Goal: Information Seeking & Learning: Learn about a topic

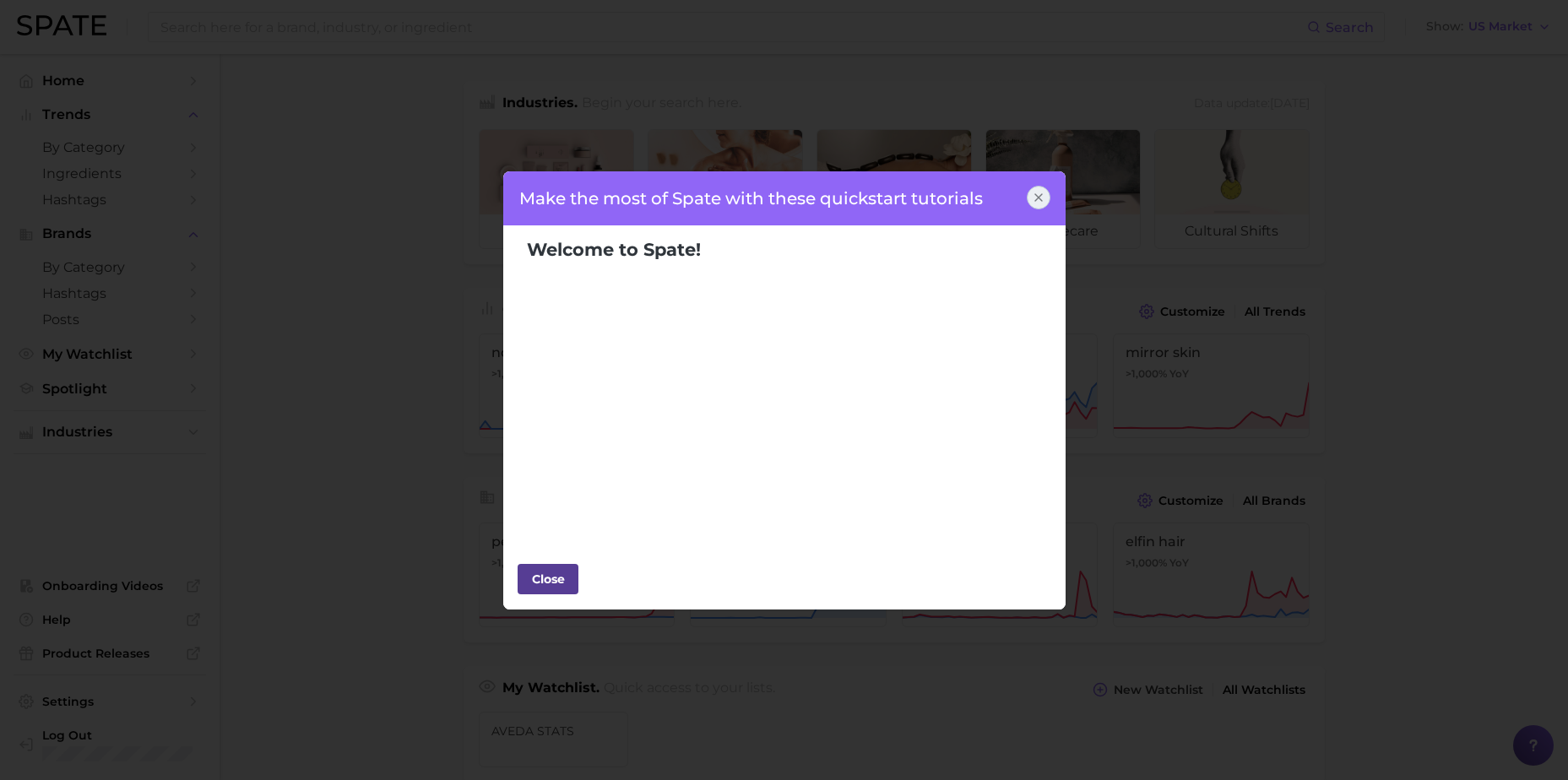
click at [558, 581] on div "Close" at bounding box center [547, 579] width 51 height 26
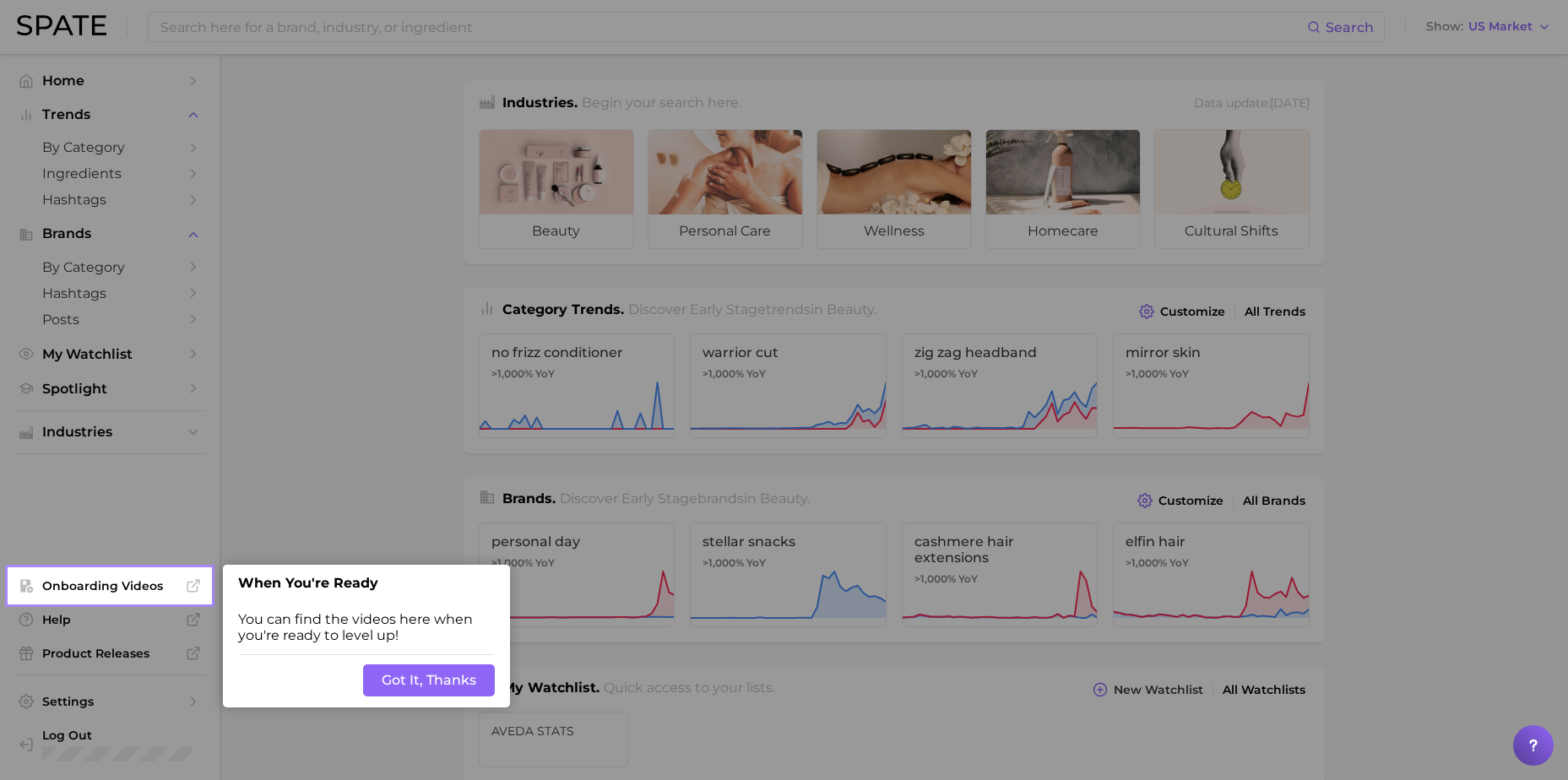
click at [409, 675] on button "Got It, Thanks" at bounding box center [429, 681] width 132 height 32
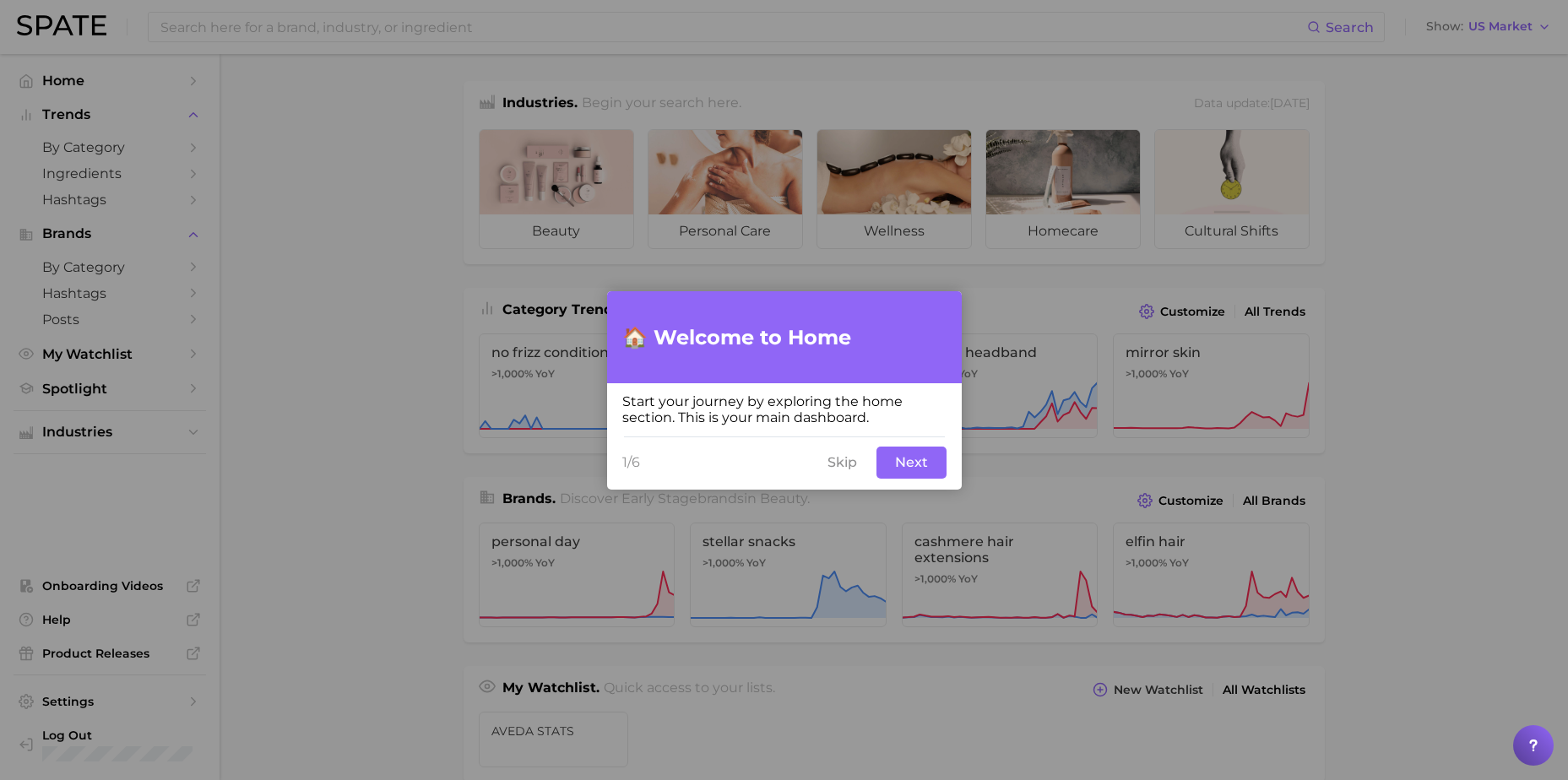
click at [922, 461] on button "Next" at bounding box center [911, 463] width 71 height 32
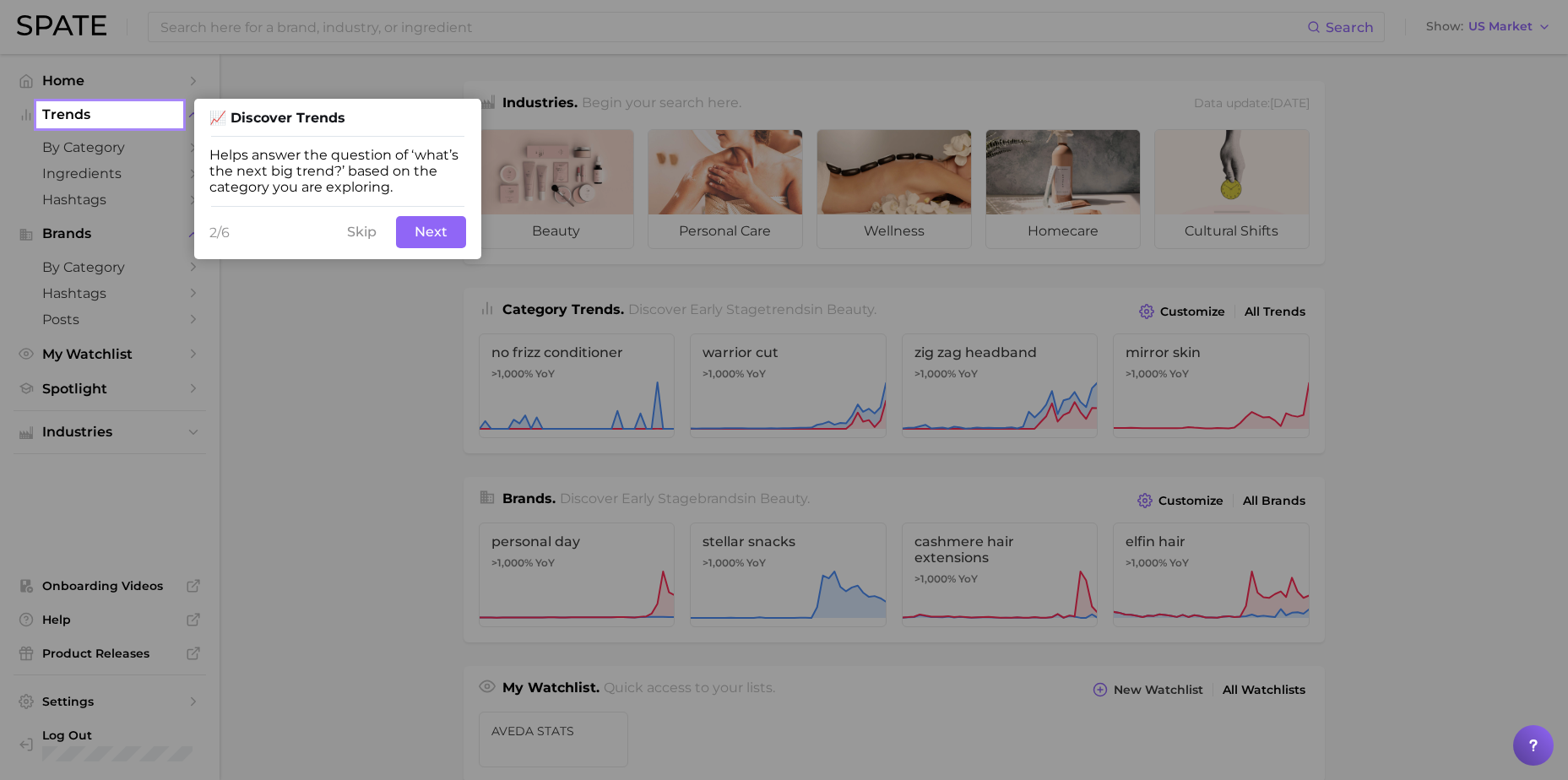
click at [454, 245] on button "Next" at bounding box center [431, 233] width 71 height 32
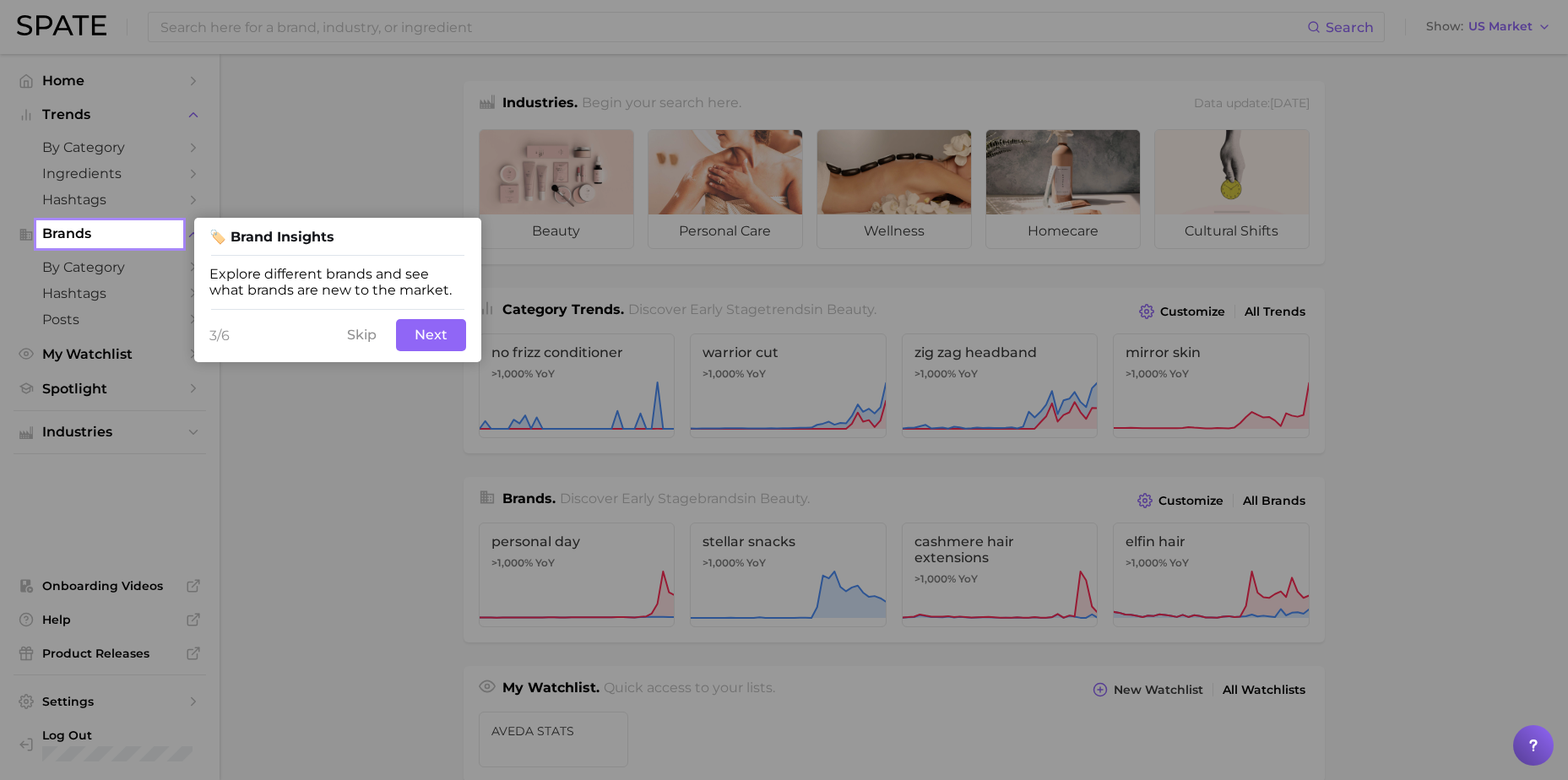
click at [438, 334] on button "Next" at bounding box center [431, 336] width 71 height 32
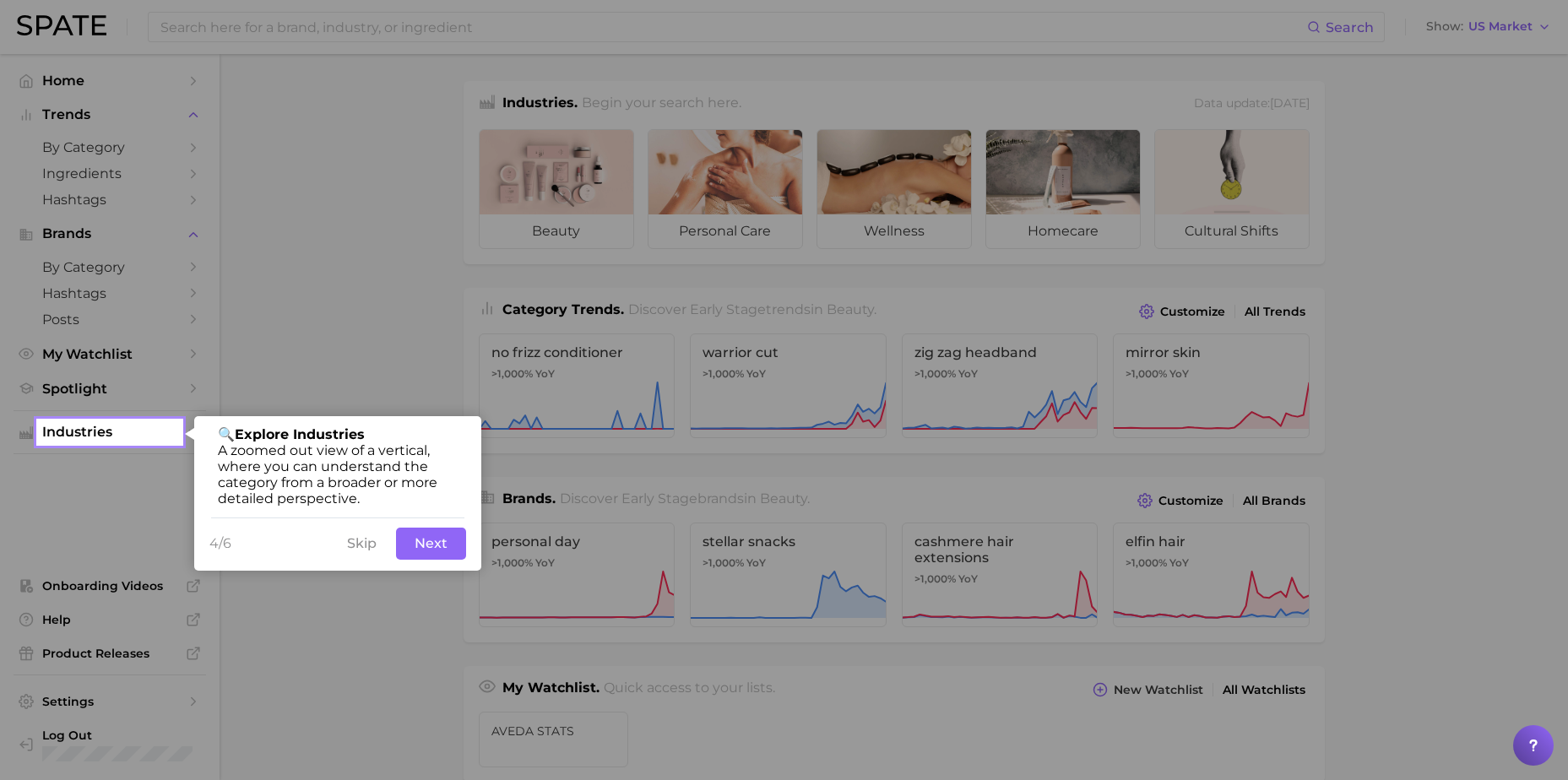
click at [381, 545] on button "Skip" at bounding box center [361, 544] width 50 height 32
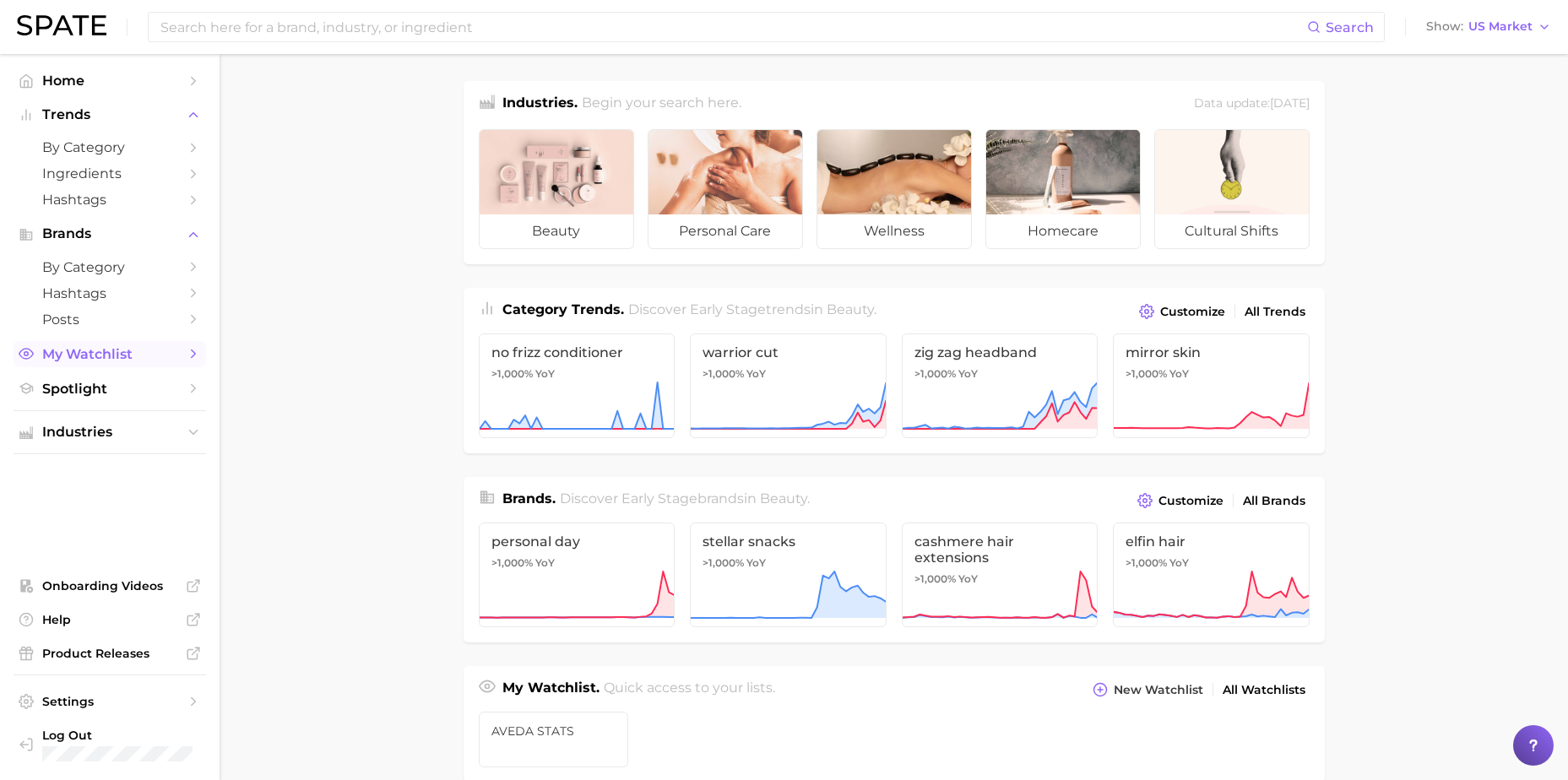
click at [98, 351] on span "My Watchlist" at bounding box center [110, 354] width 135 height 16
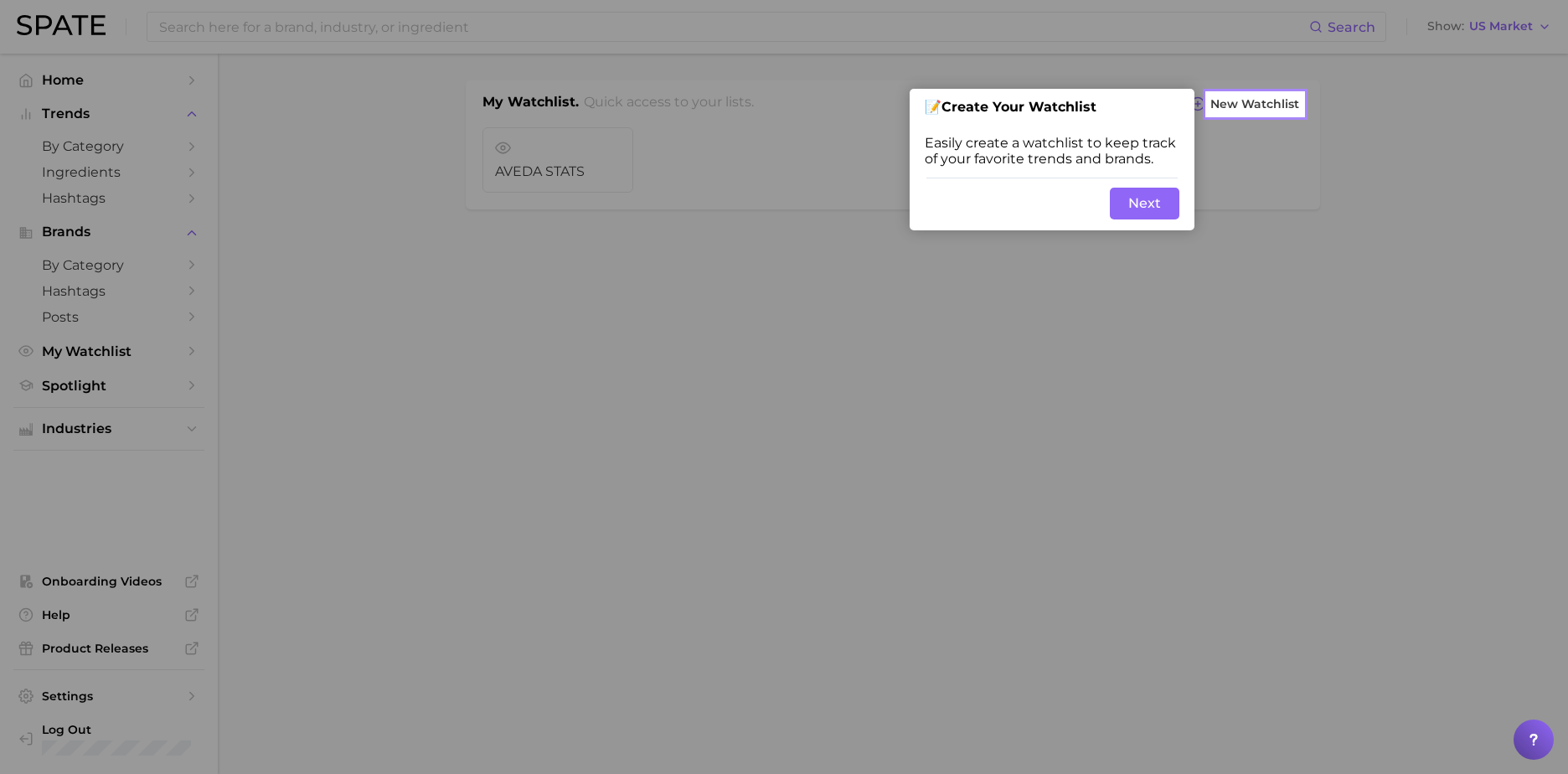
click at [1139, 200] on button "Next" at bounding box center [1145, 203] width 70 height 32
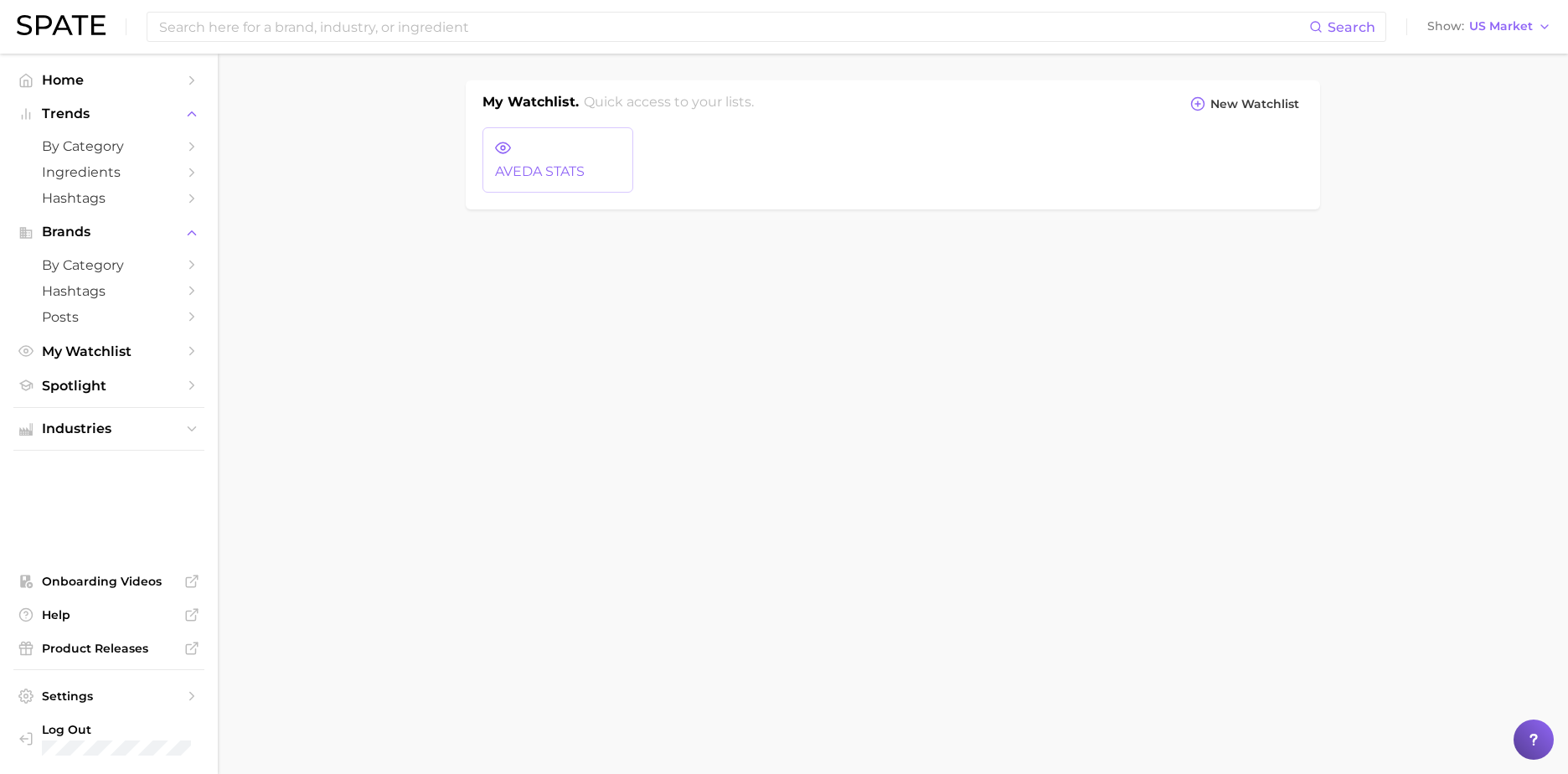
click at [561, 160] on link "AVEDA STATS" at bounding box center [557, 160] width 150 height 65
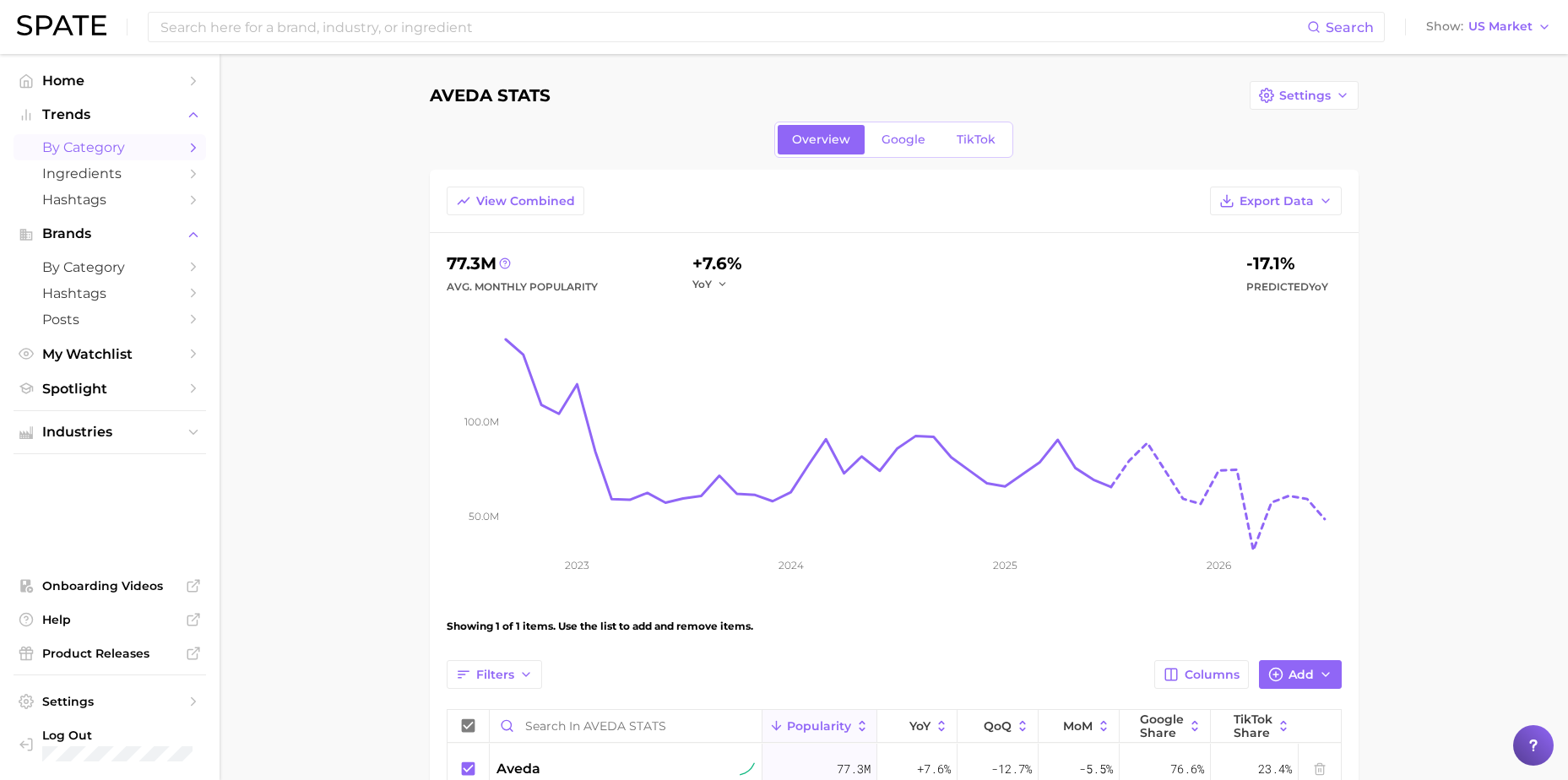
click at [103, 143] on span "by Category" at bounding box center [110, 147] width 135 height 16
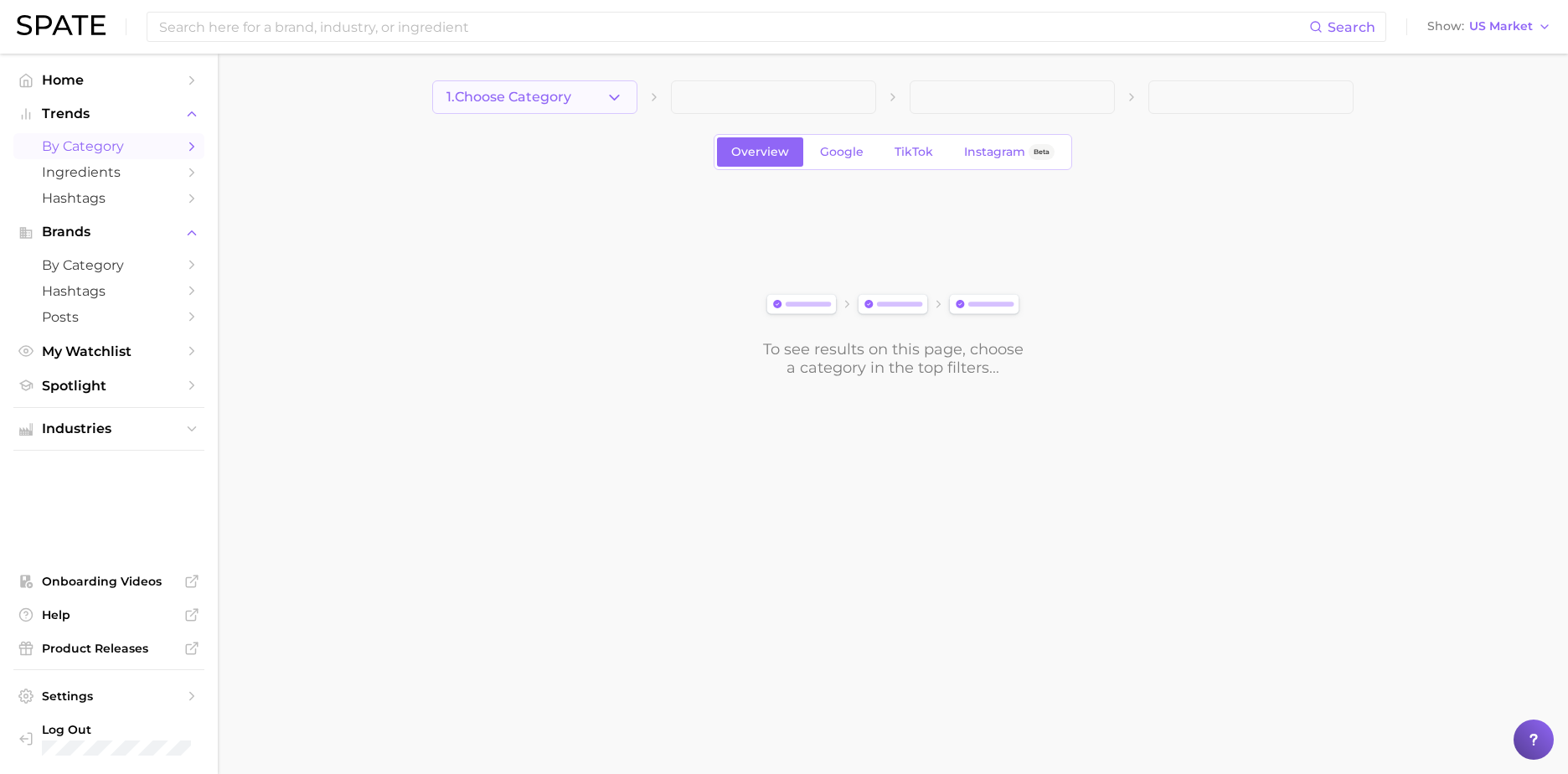
click at [517, 105] on span "1. Choose Category" at bounding box center [509, 97] width 125 height 15
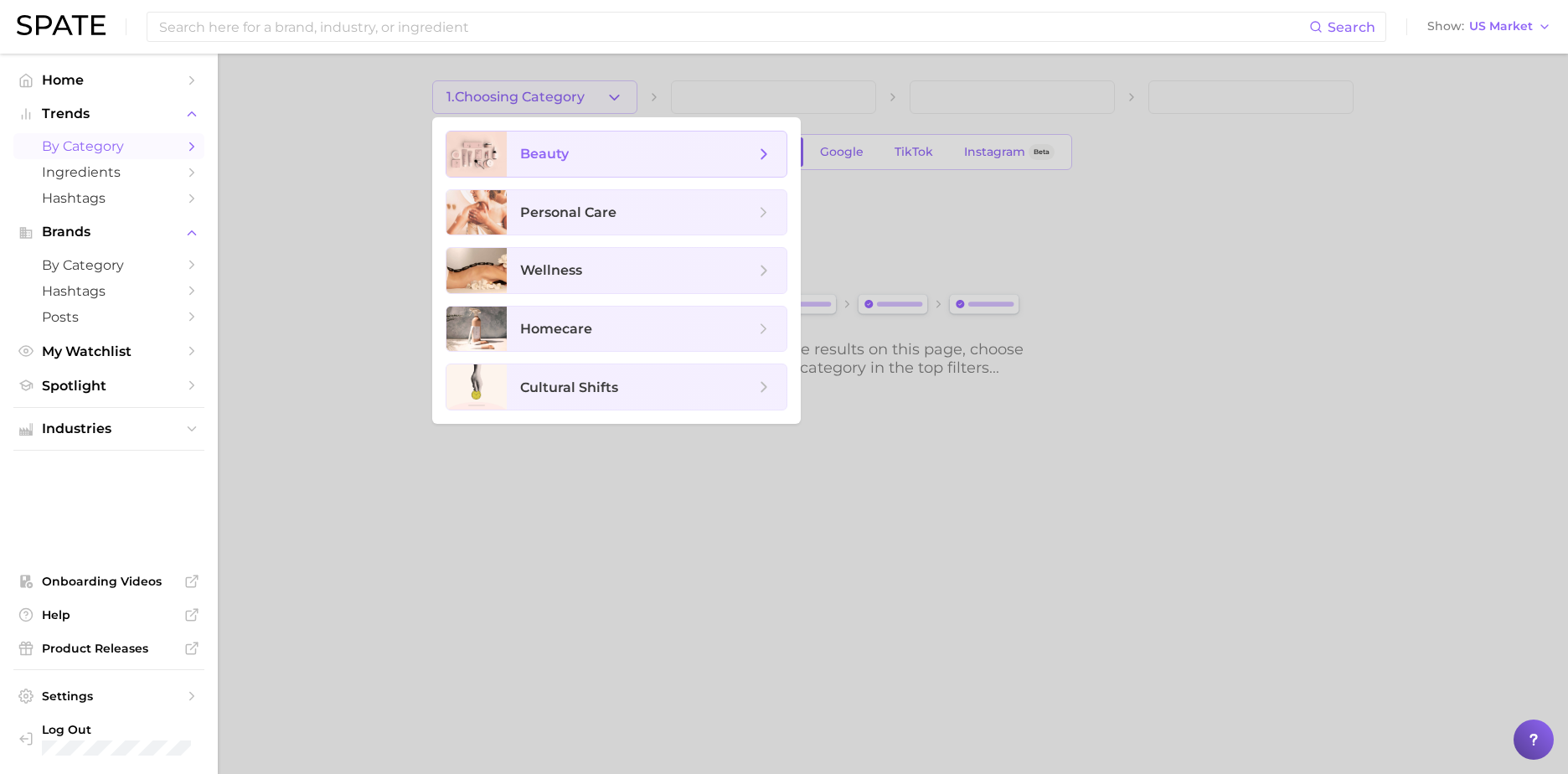
click at [668, 157] on span "beauty" at bounding box center [637, 153] width 235 height 18
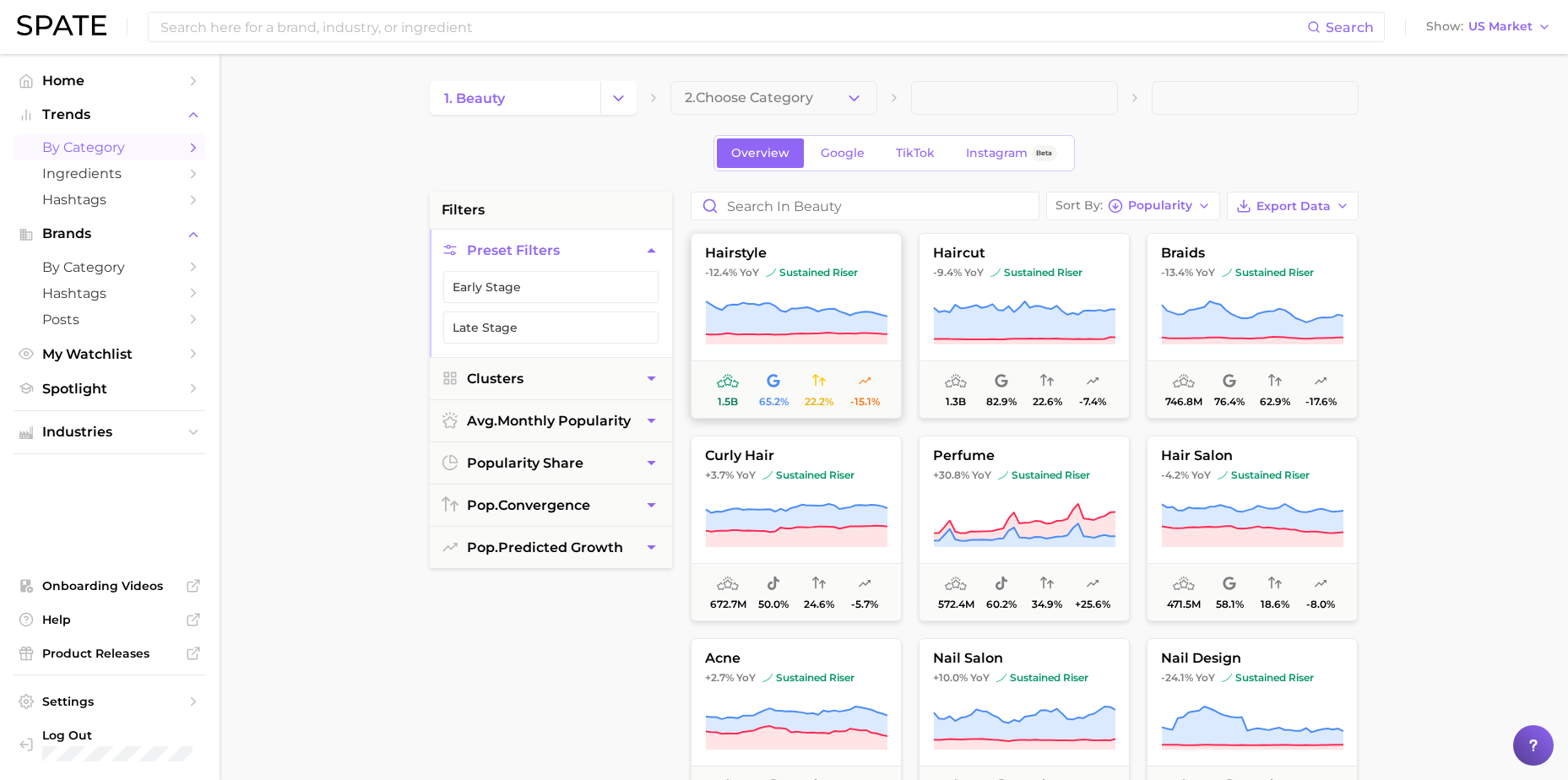
click at [752, 315] on icon at bounding box center [796, 318] width 181 height 33
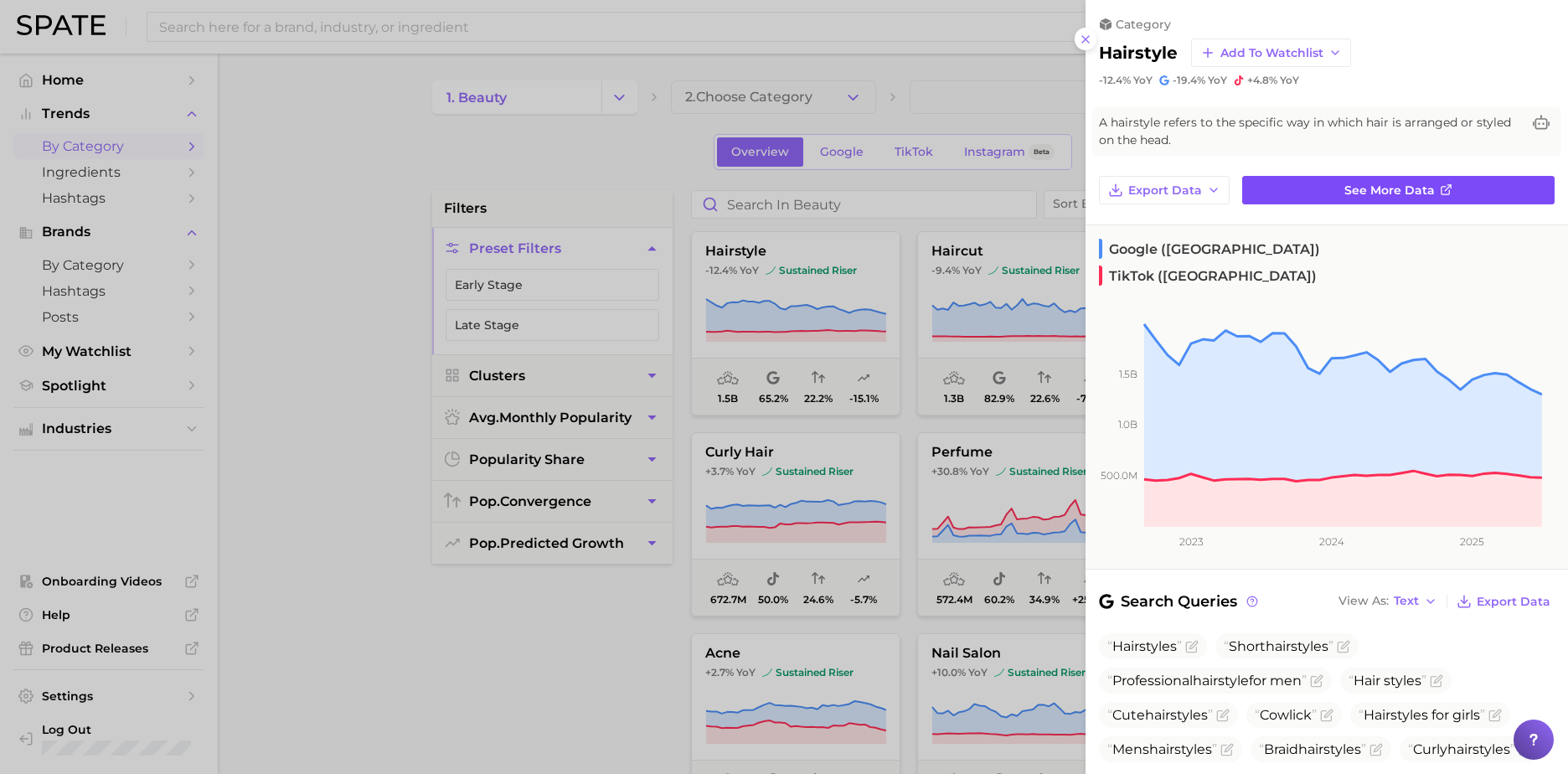
click at [1421, 185] on span "See more data" at bounding box center [1390, 190] width 91 height 14
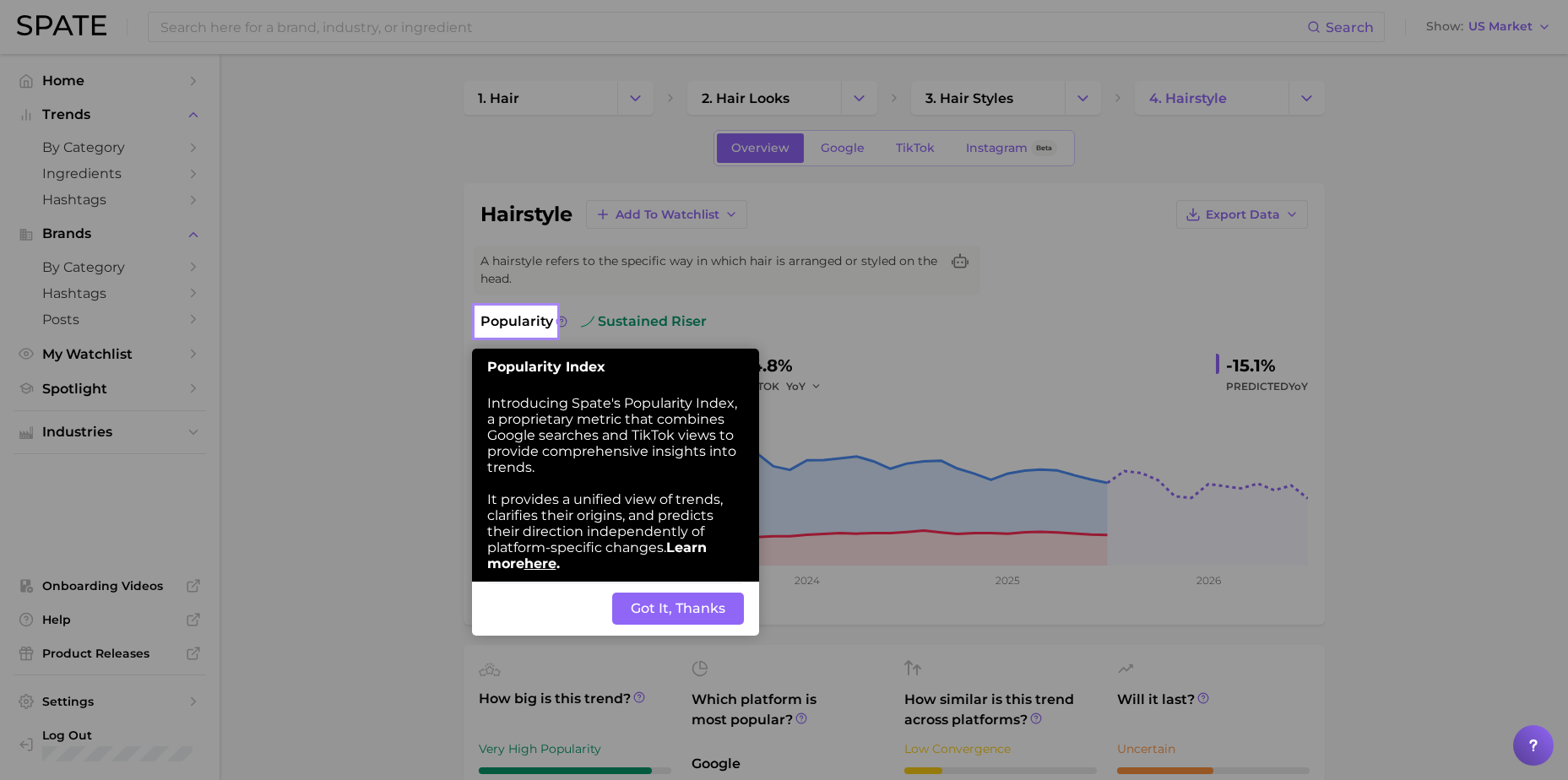
click at [681, 612] on button "Got It, Thanks" at bounding box center [678, 609] width 132 height 32
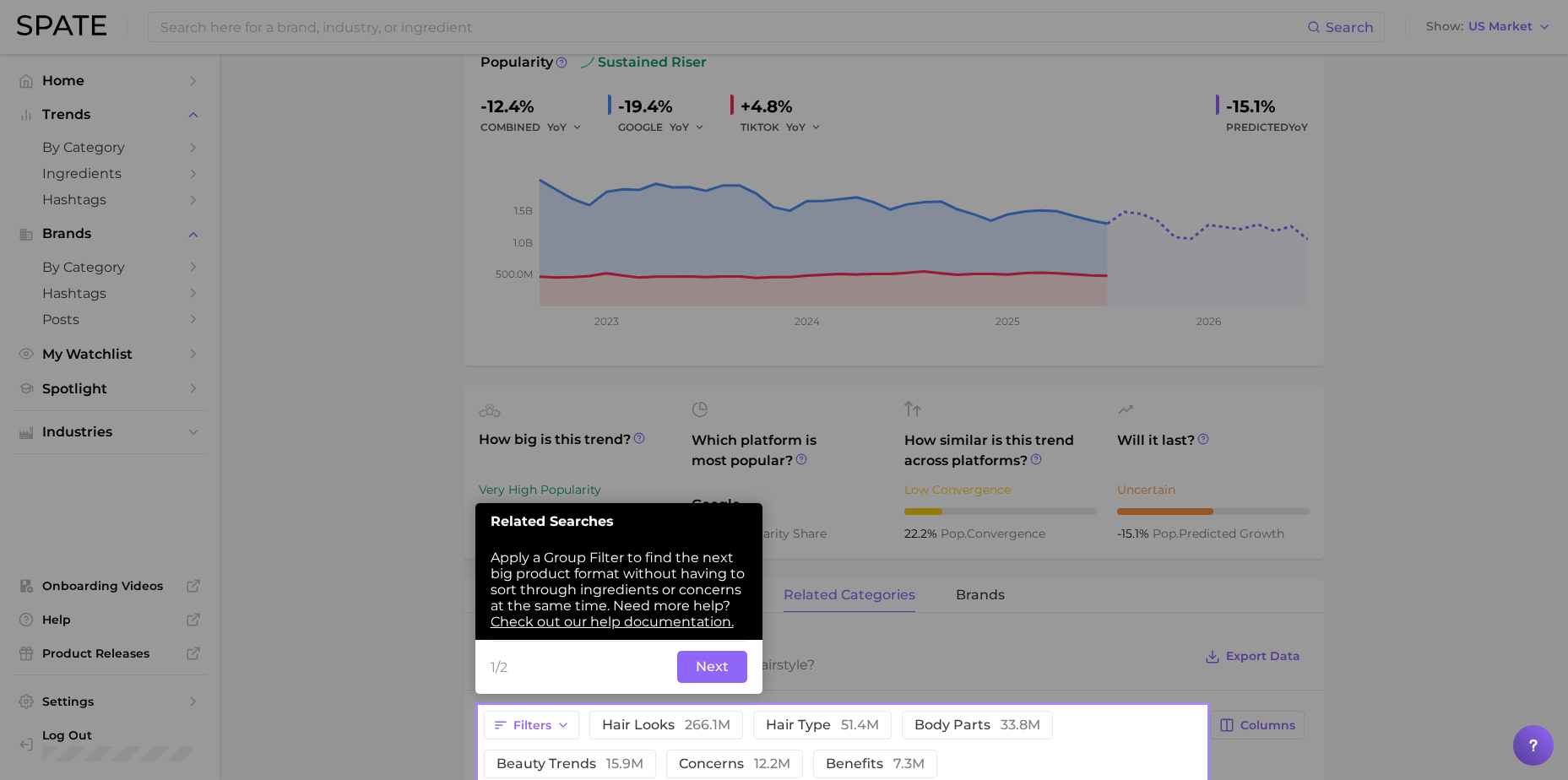
scroll to position [299, 0]
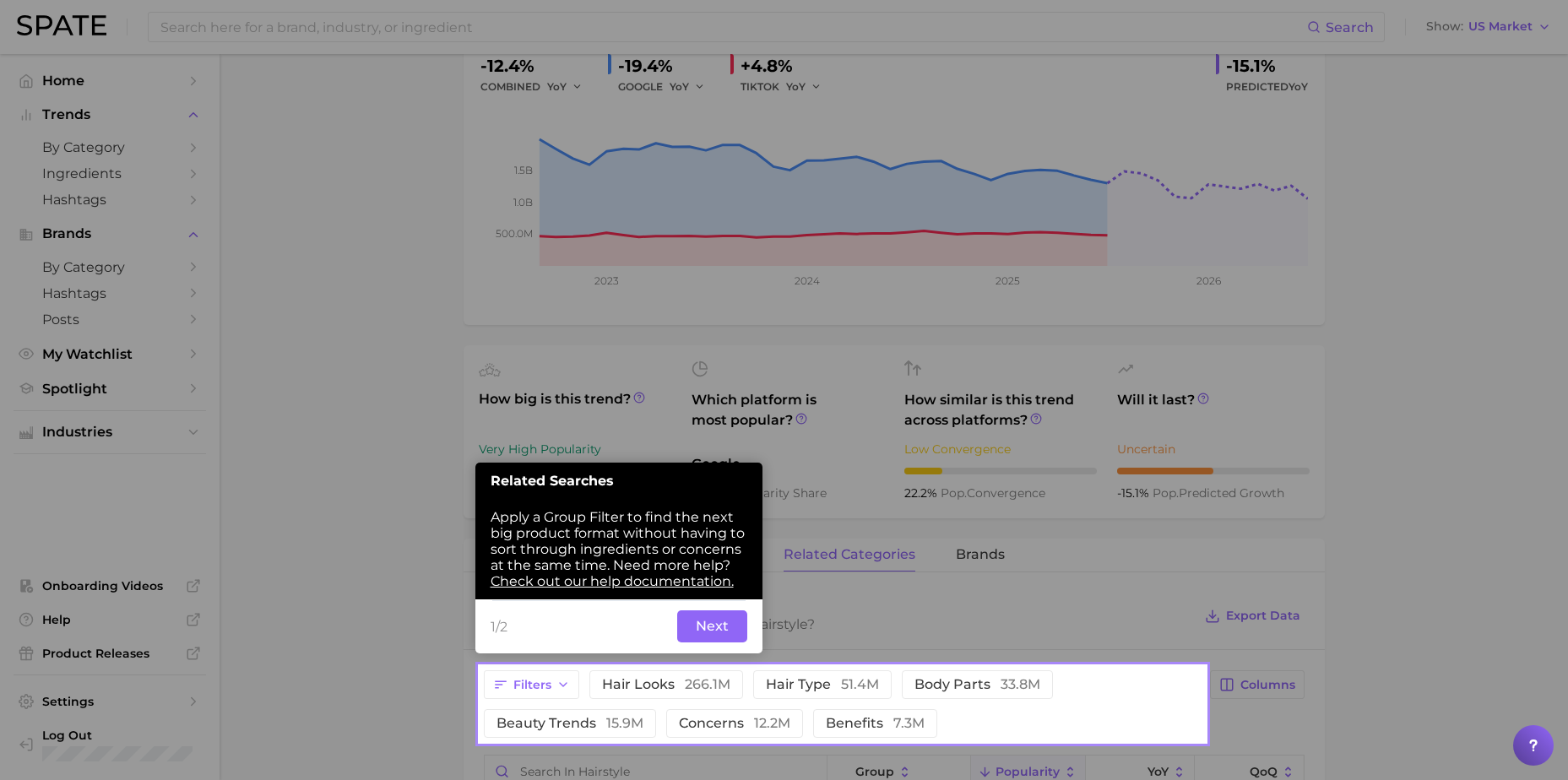
click at [713, 626] on button "Next" at bounding box center [712, 626] width 71 height 32
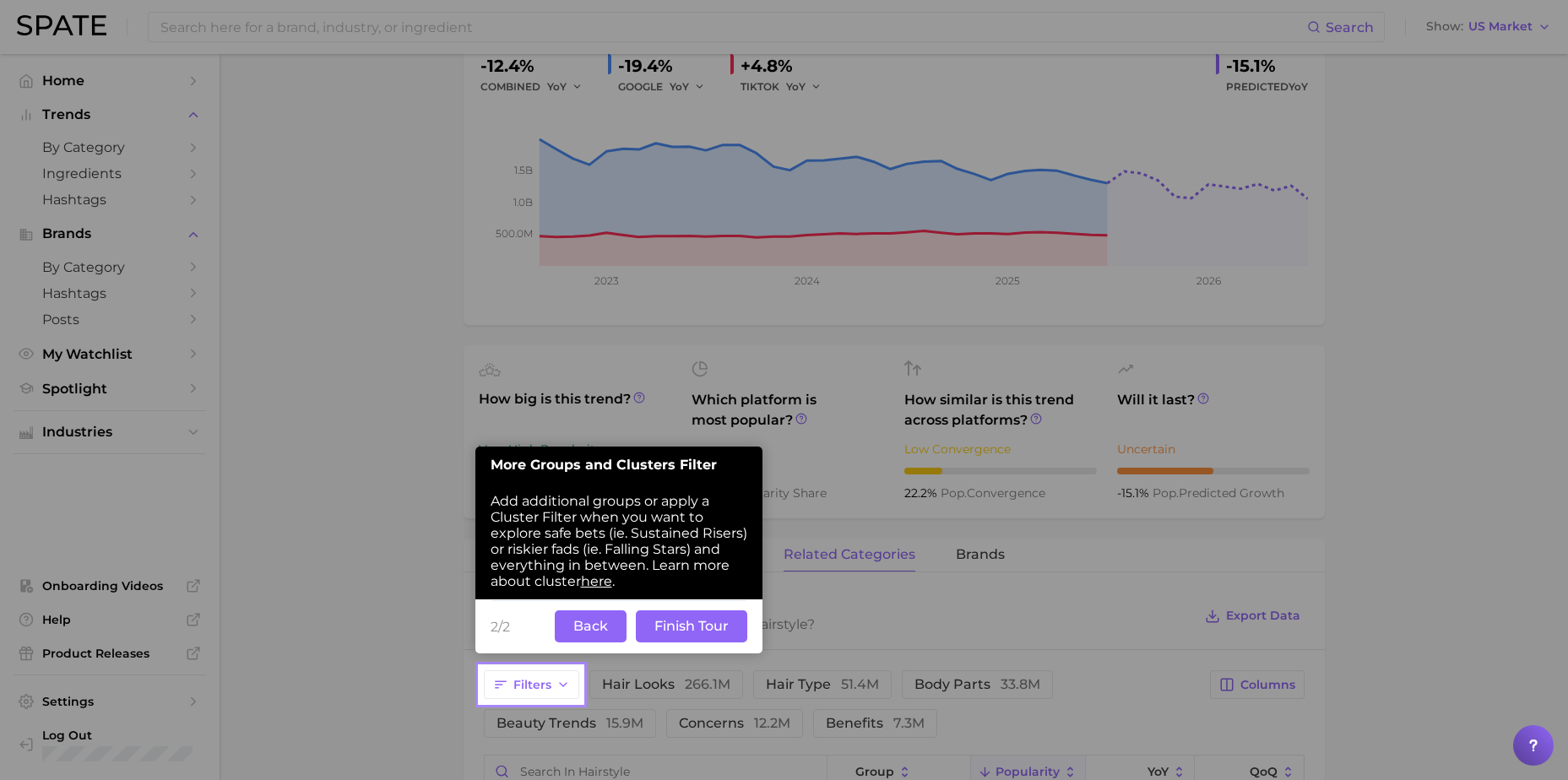
click at [683, 630] on button "Finish Tour" at bounding box center [691, 626] width 112 height 32
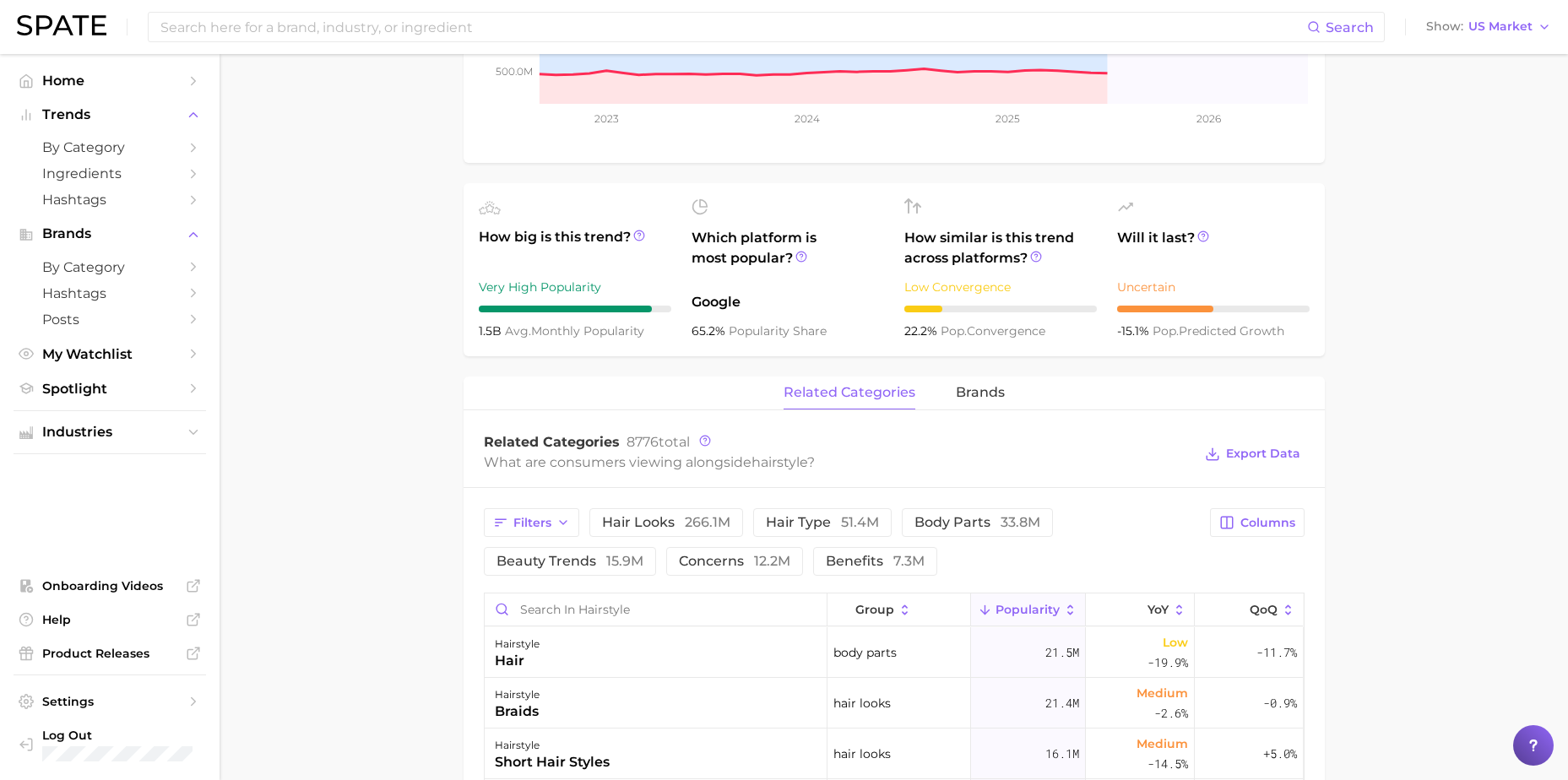
scroll to position [469, 0]
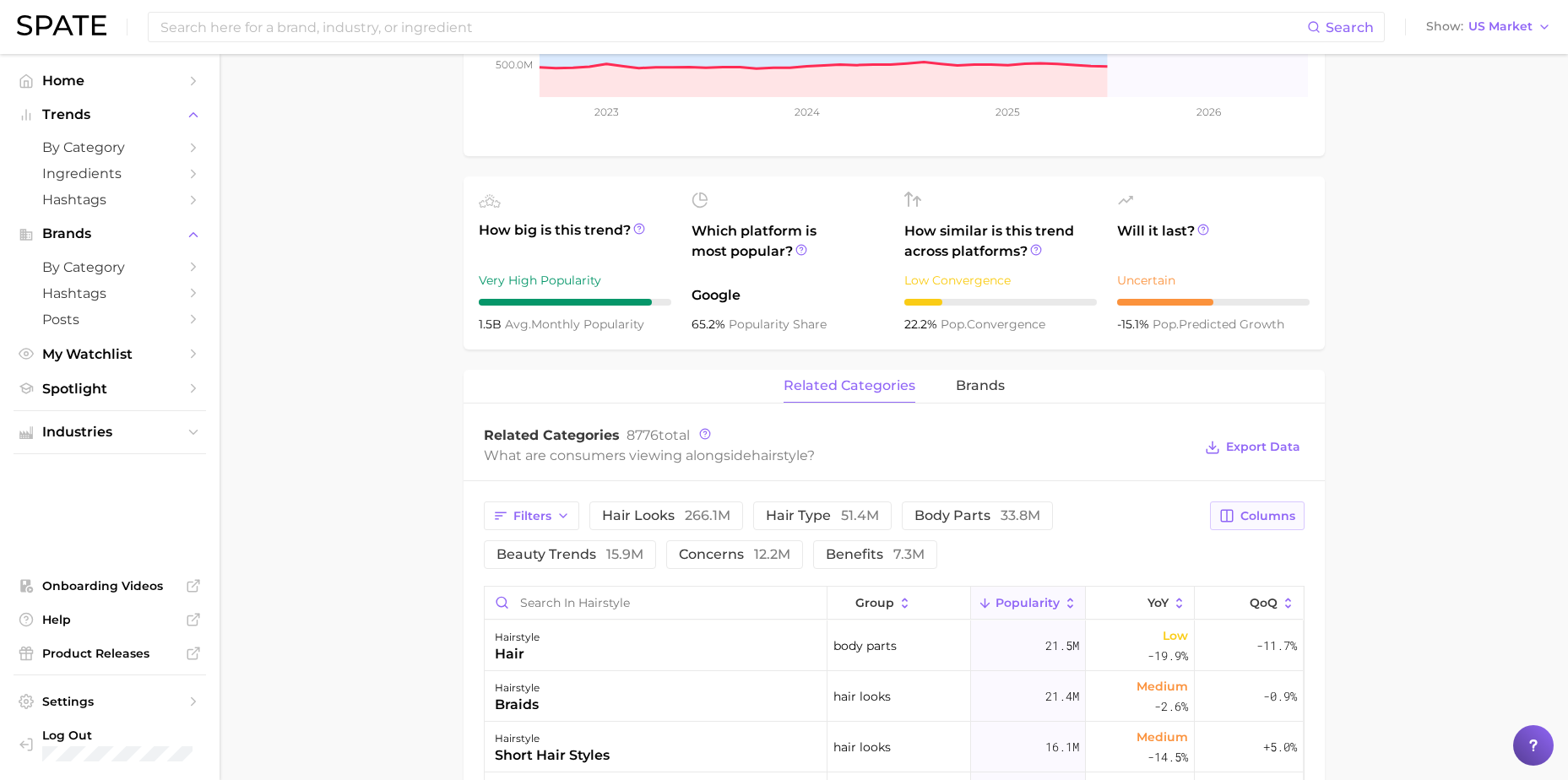
click at [1252, 518] on span "Columns" at bounding box center [1268, 516] width 55 height 14
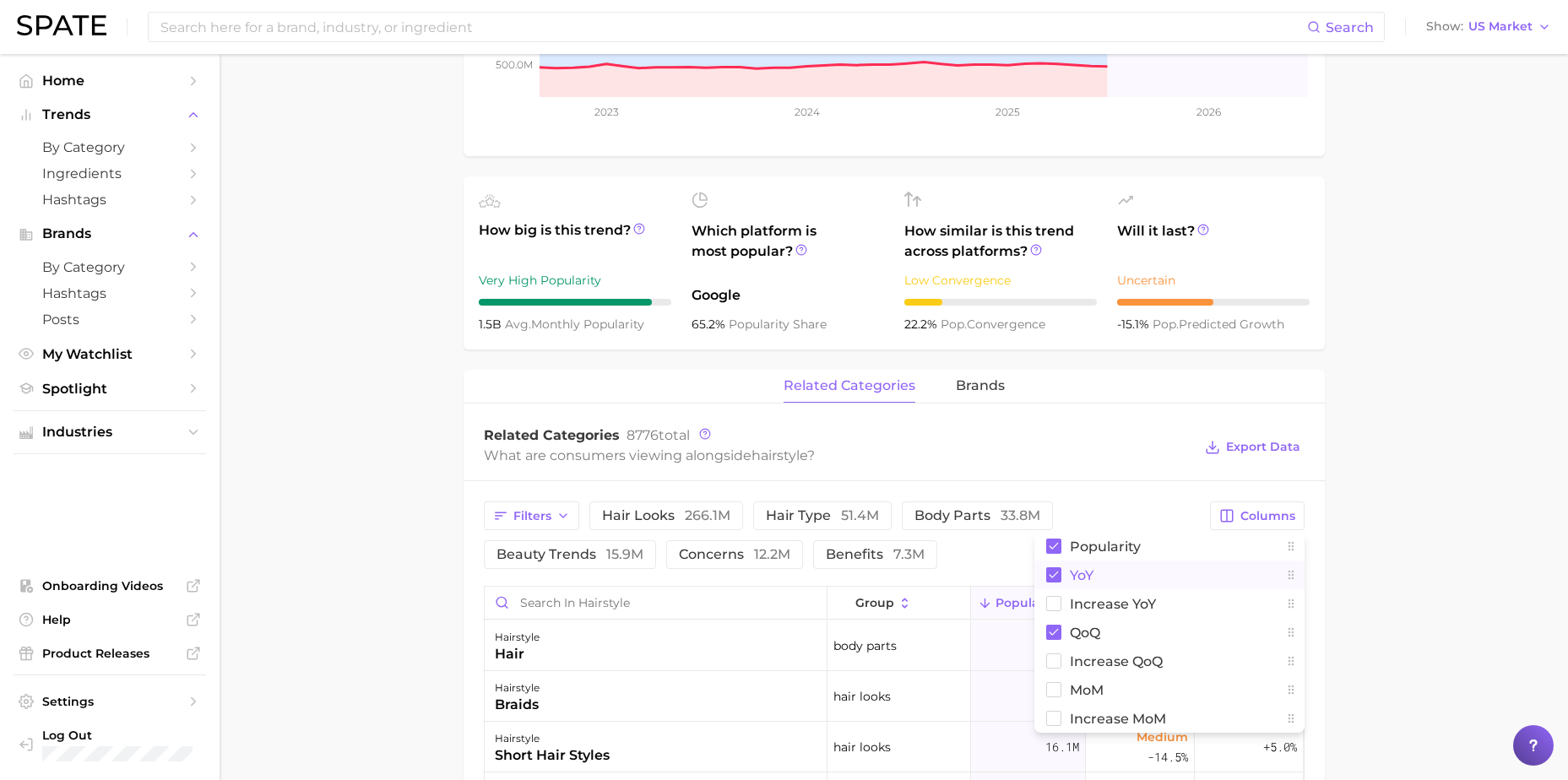
click at [1096, 572] on button "YoY" at bounding box center [1169, 575] width 270 height 29
click at [1085, 691] on span "MoM" at bounding box center [1086, 690] width 33 height 14
click at [1087, 719] on span "Increase MoM" at bounding box center [1117, 719] width 96 height 14
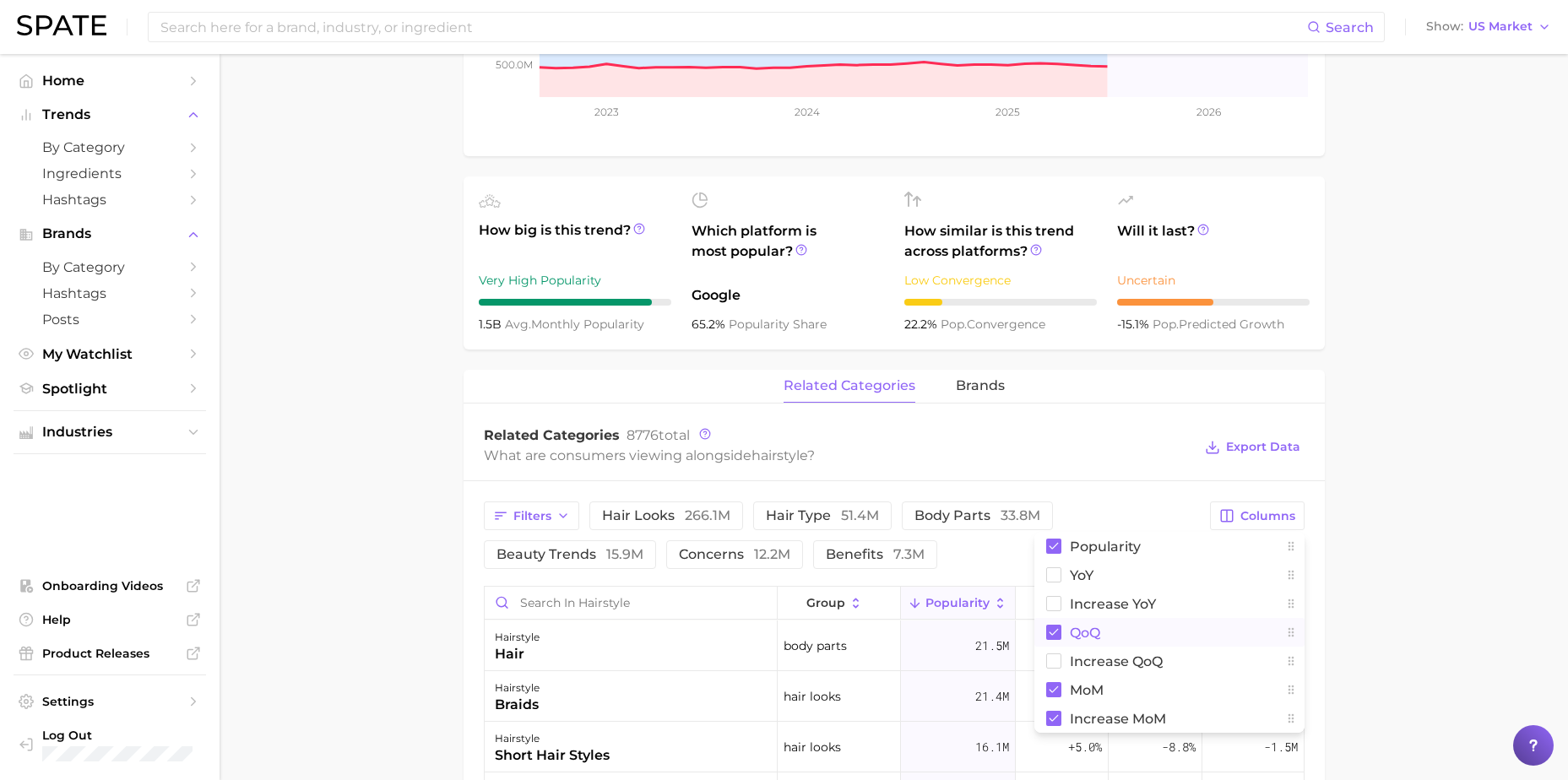
click at [1054, 635] on rect at bounding box center [1053, 632] width 15 height 15
click at [1431, 505] on main "1. hair 2. hair looks 3. hair styles 4. hairstyle Overview Google TikTok Instag…" at bounding box center [893, 528] width 1349 height 1886
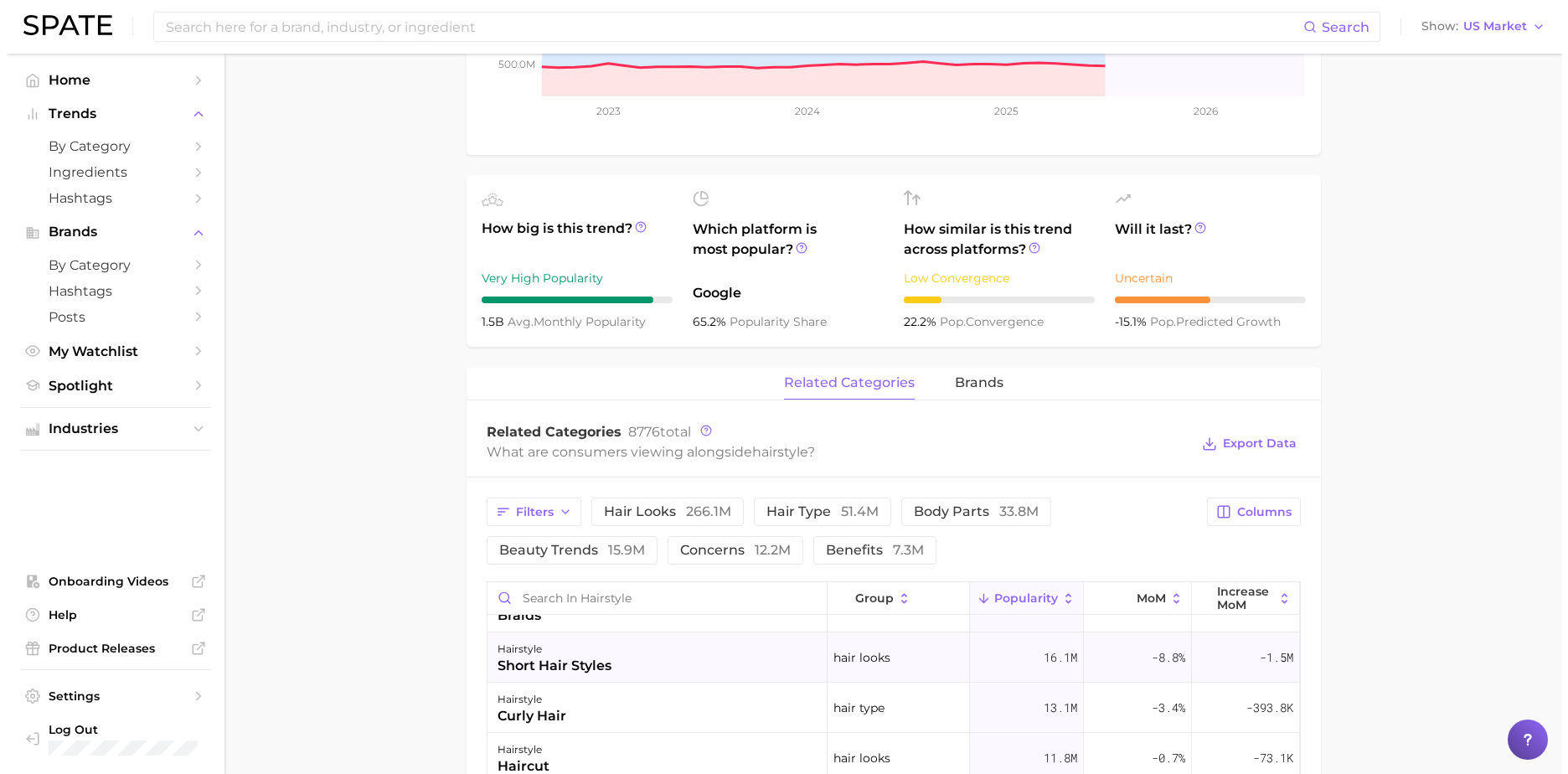
scroll to position [0, 0]
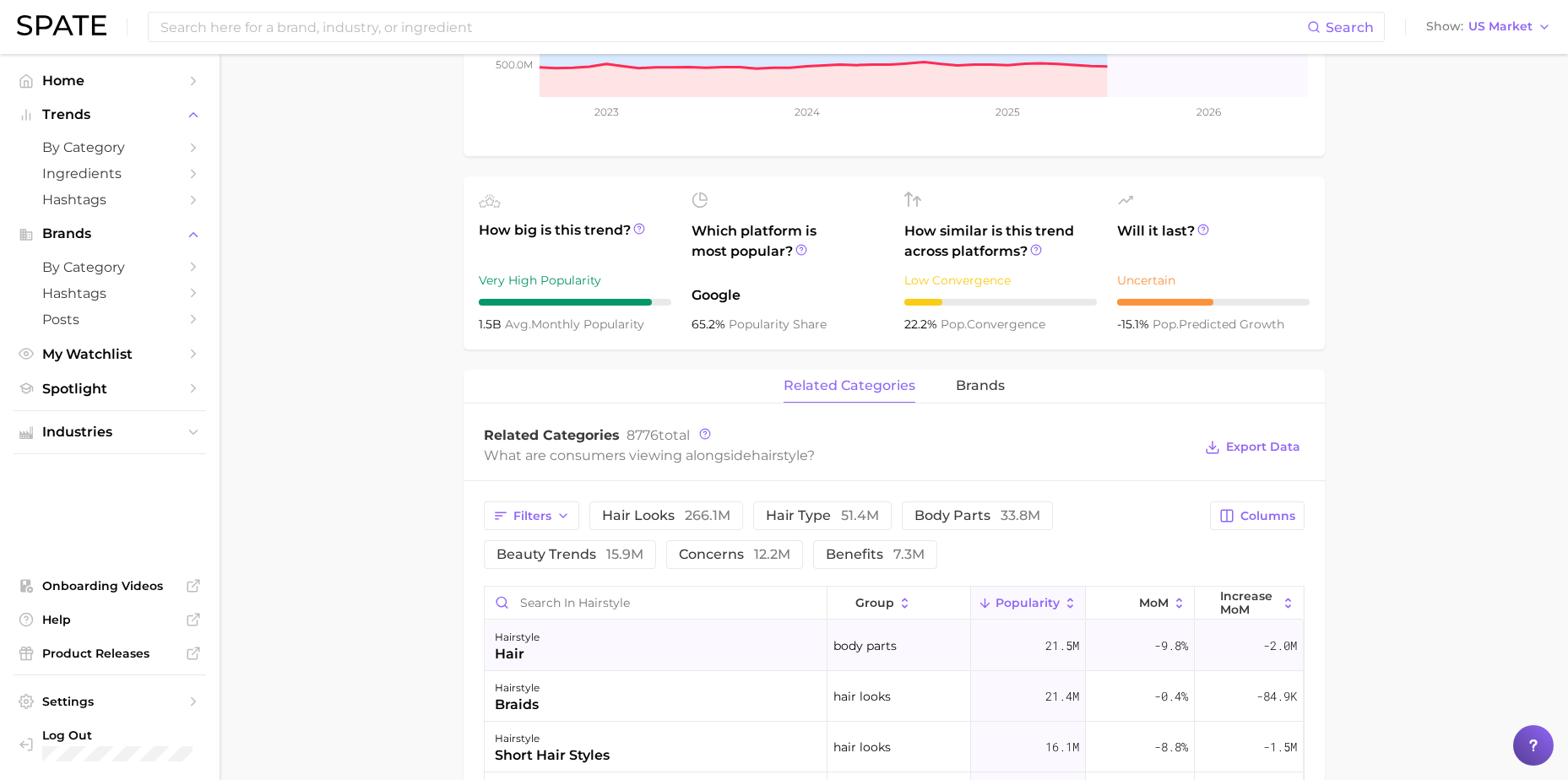
click at [678, 644] on div "hairstyle hair" at bounding box center [656, 646] width 343 height 51
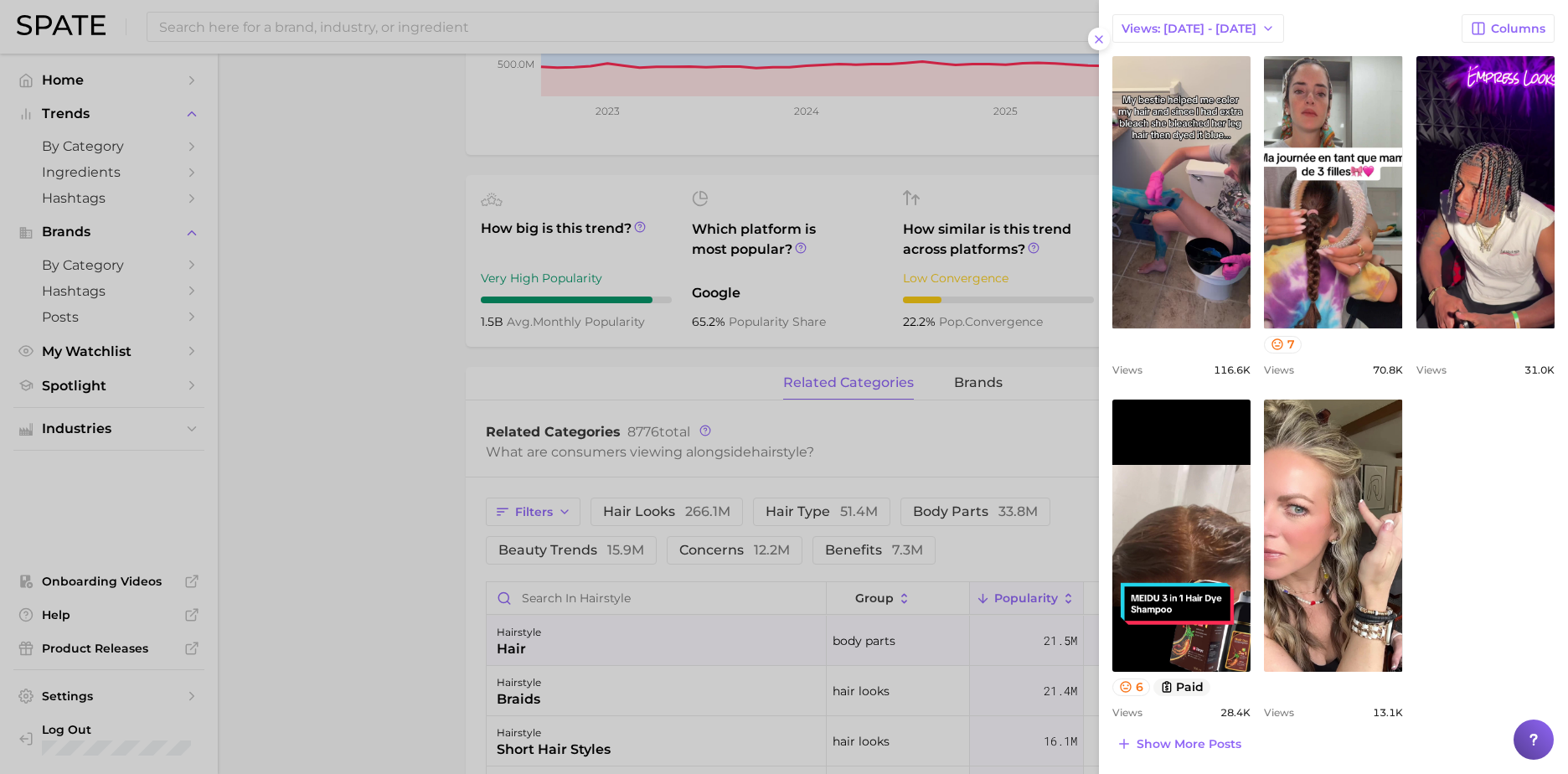
scroll to position [664, 0]
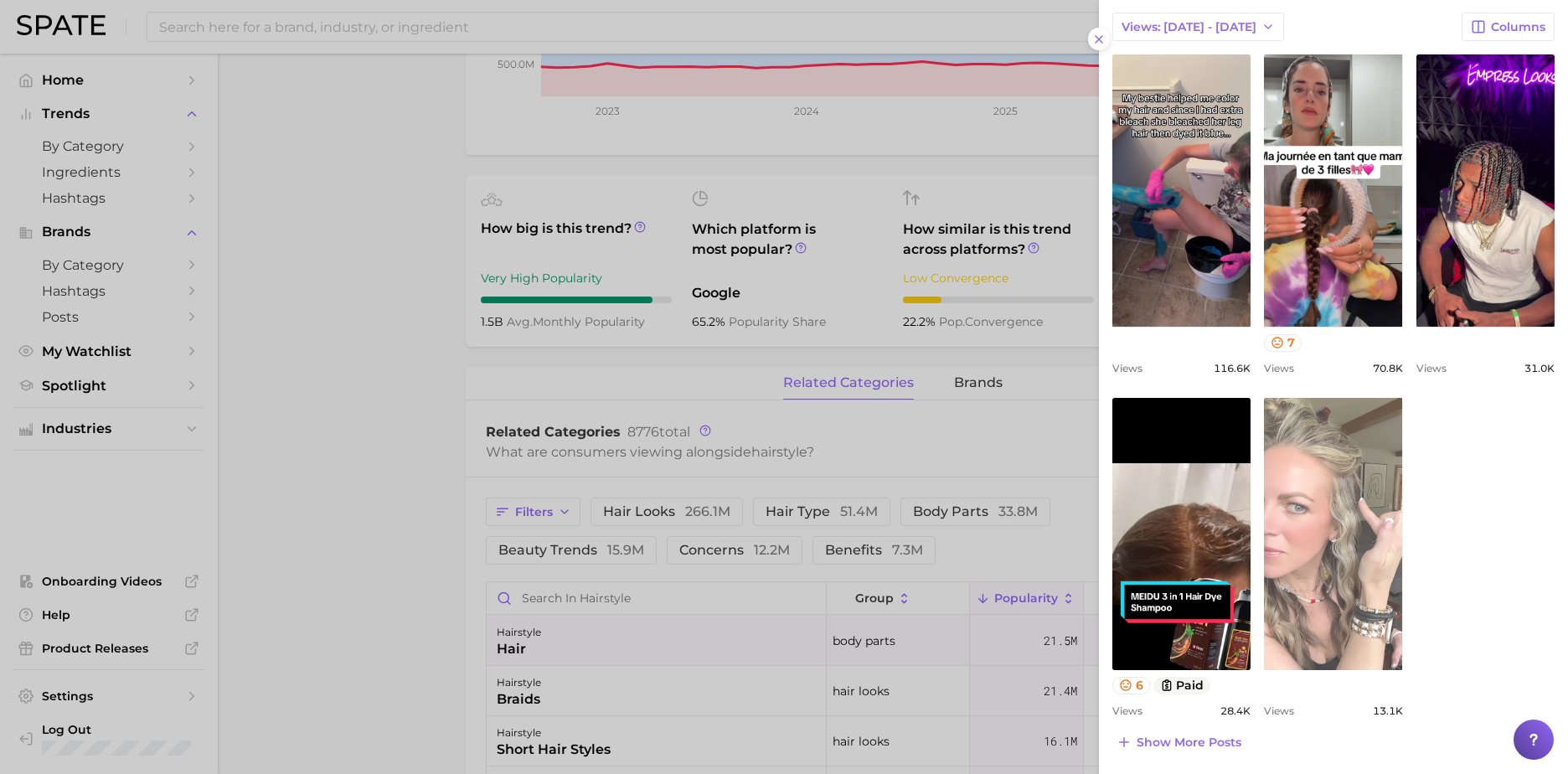
click at [1332, 525] on link "view post on TikTok" at bounding box center [1333, 535] width 138 height 273
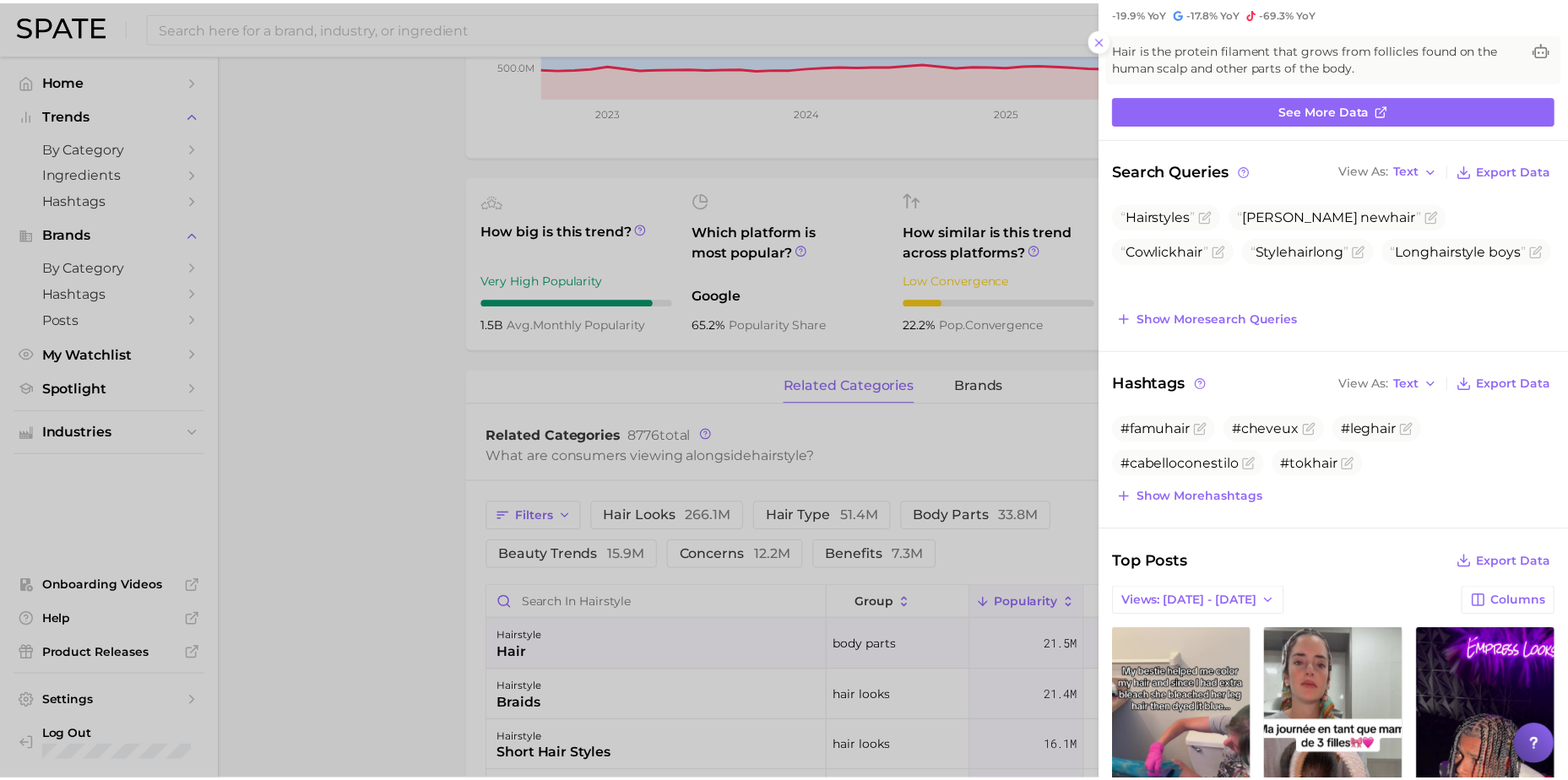
scroll to position [0, 0]
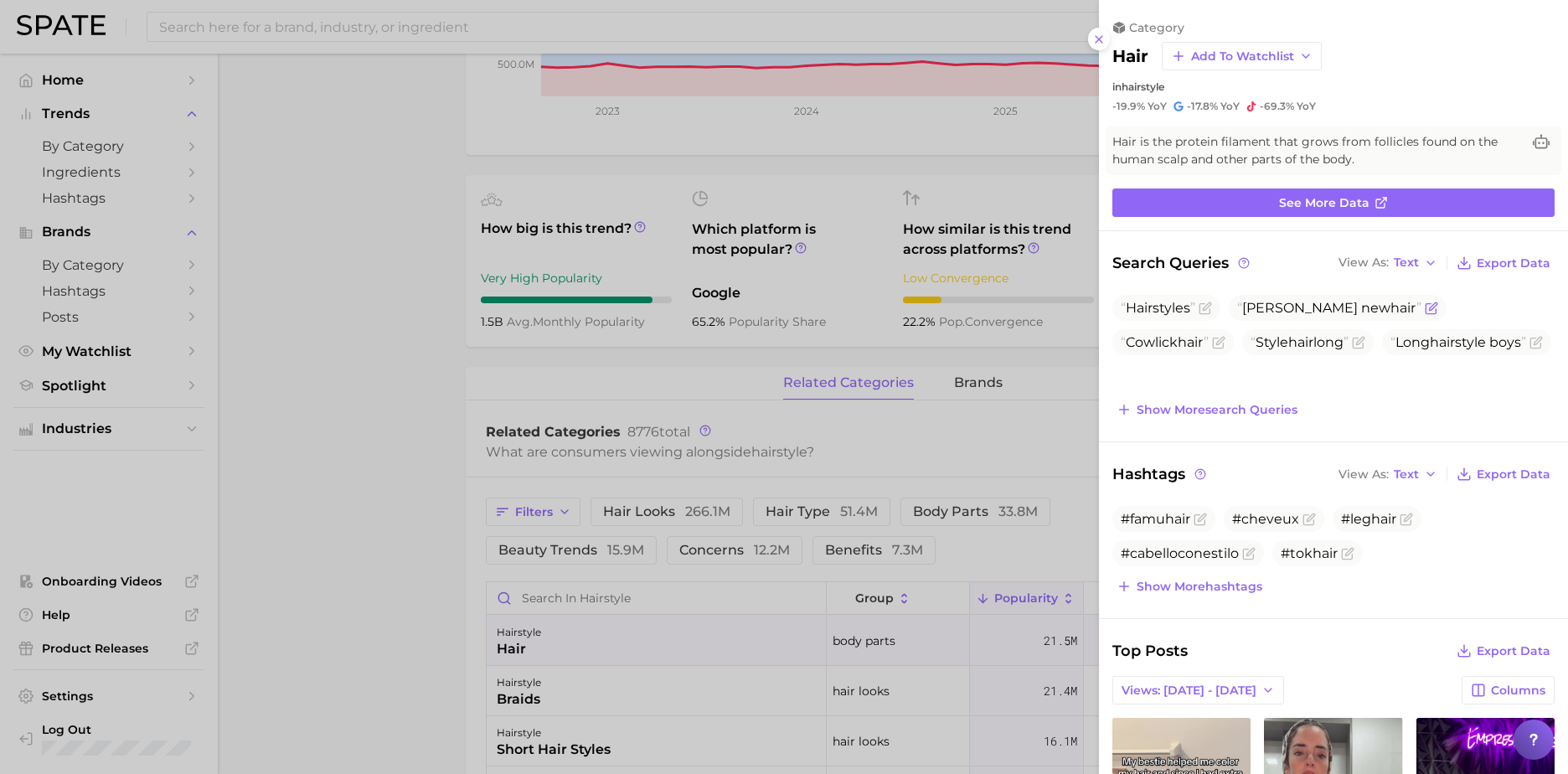
click at [1425, 309] on icon "Flag as miscategorized or irrelevant" at bounding box center [1432, 308] width 13 height 13
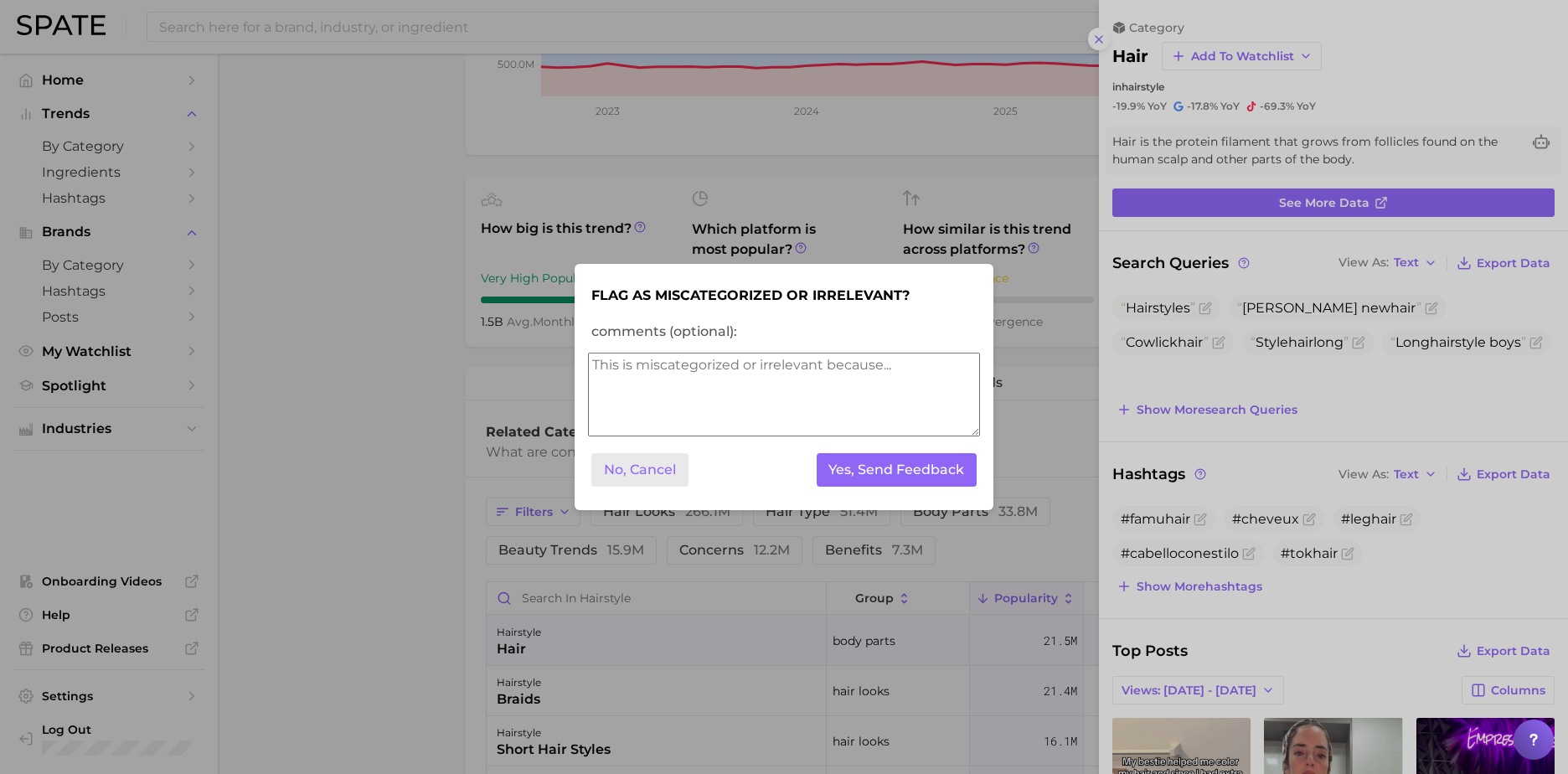
click at [664, 473] on button "No, Cancel" at bounding box center [639, 470] width 97 height 34
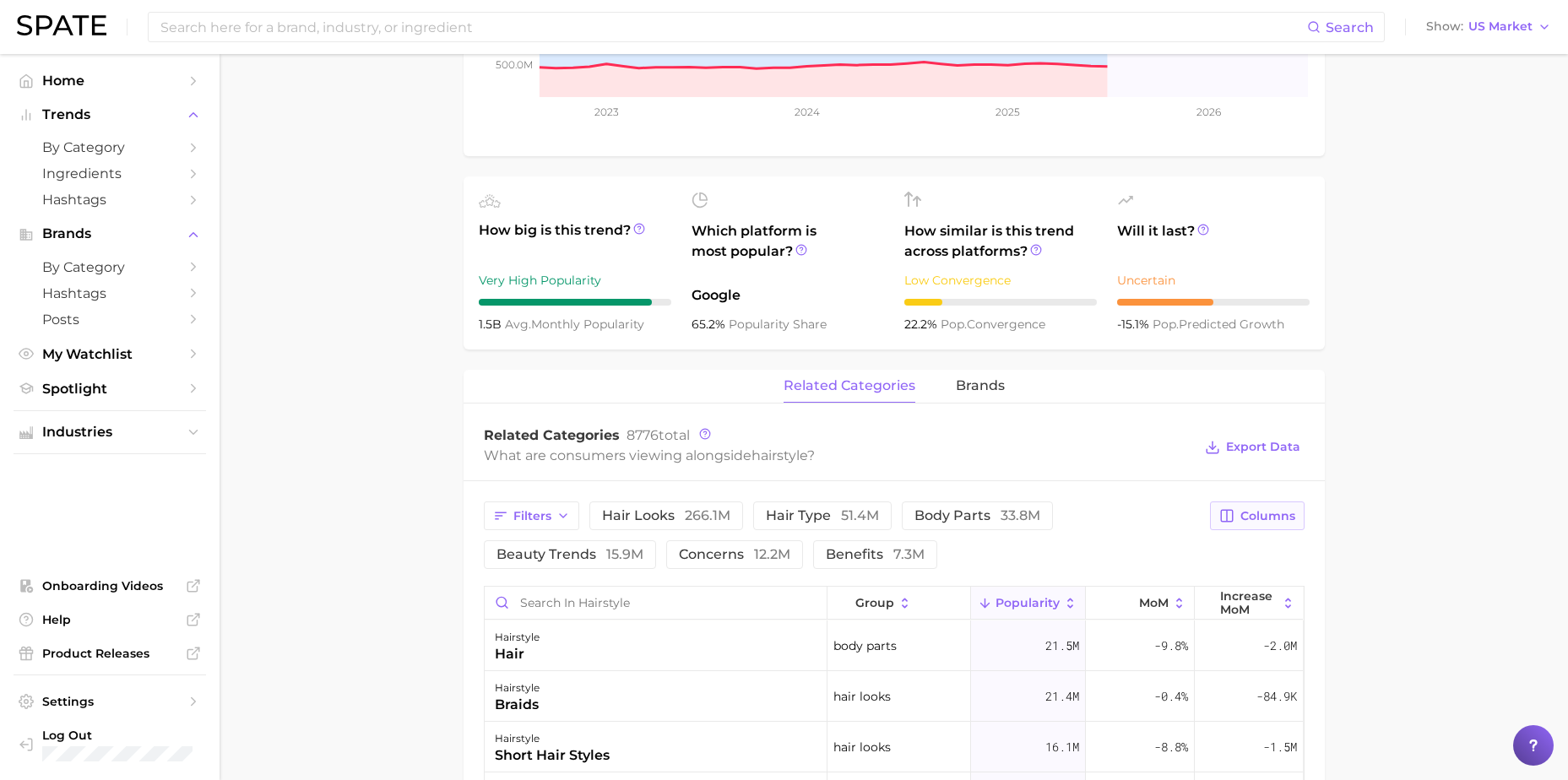
click at [1256, 517] on span "Columns" at bounding box center [1268, 516] width 55 height 14
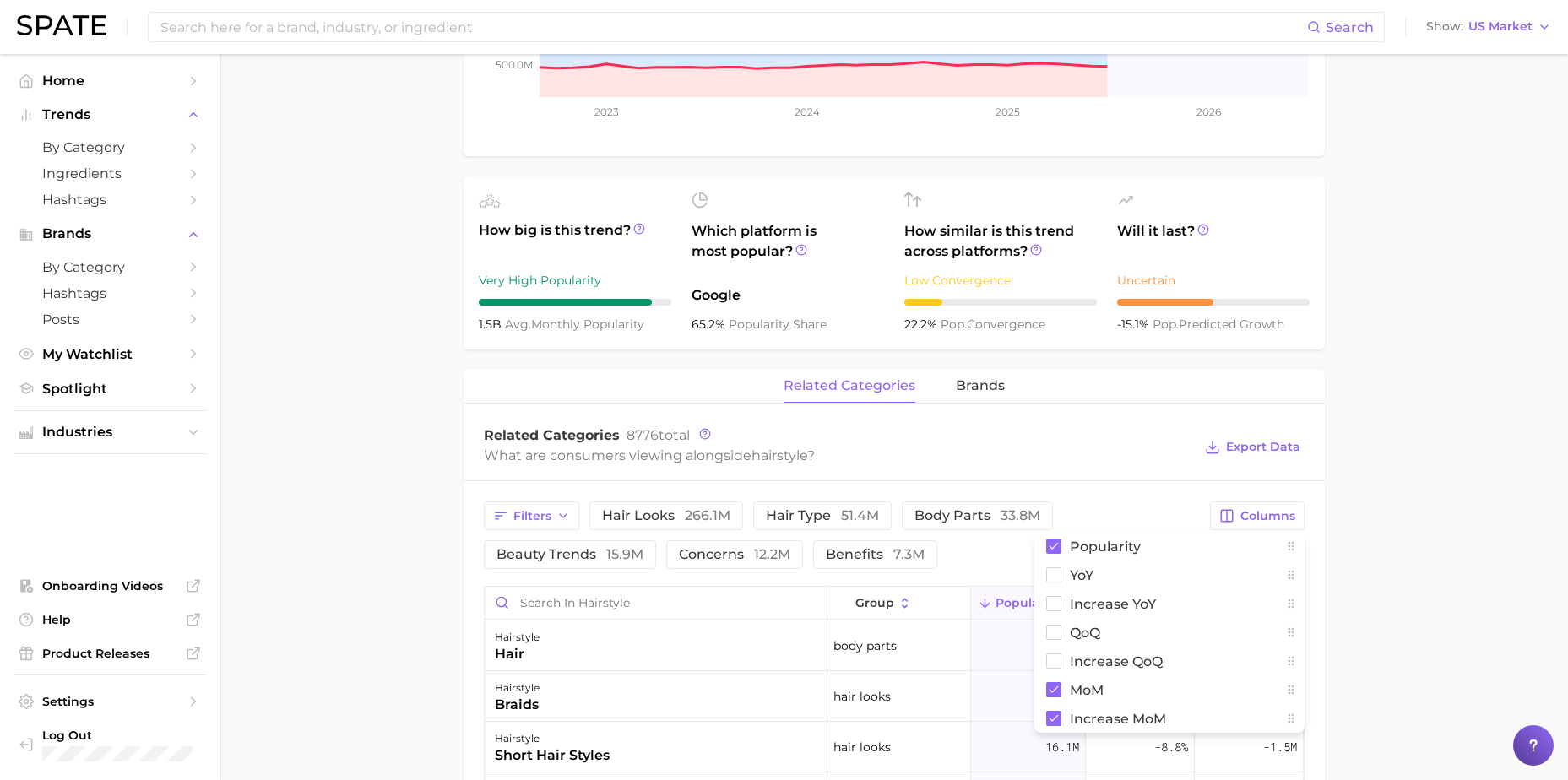
click at [1398, 514] on main "1. hair 2. hair looks 3. hair styles 4. hairstyle Overview Google TikTok Instag…" at bounding box center [893, 528] width 1349 height 1886
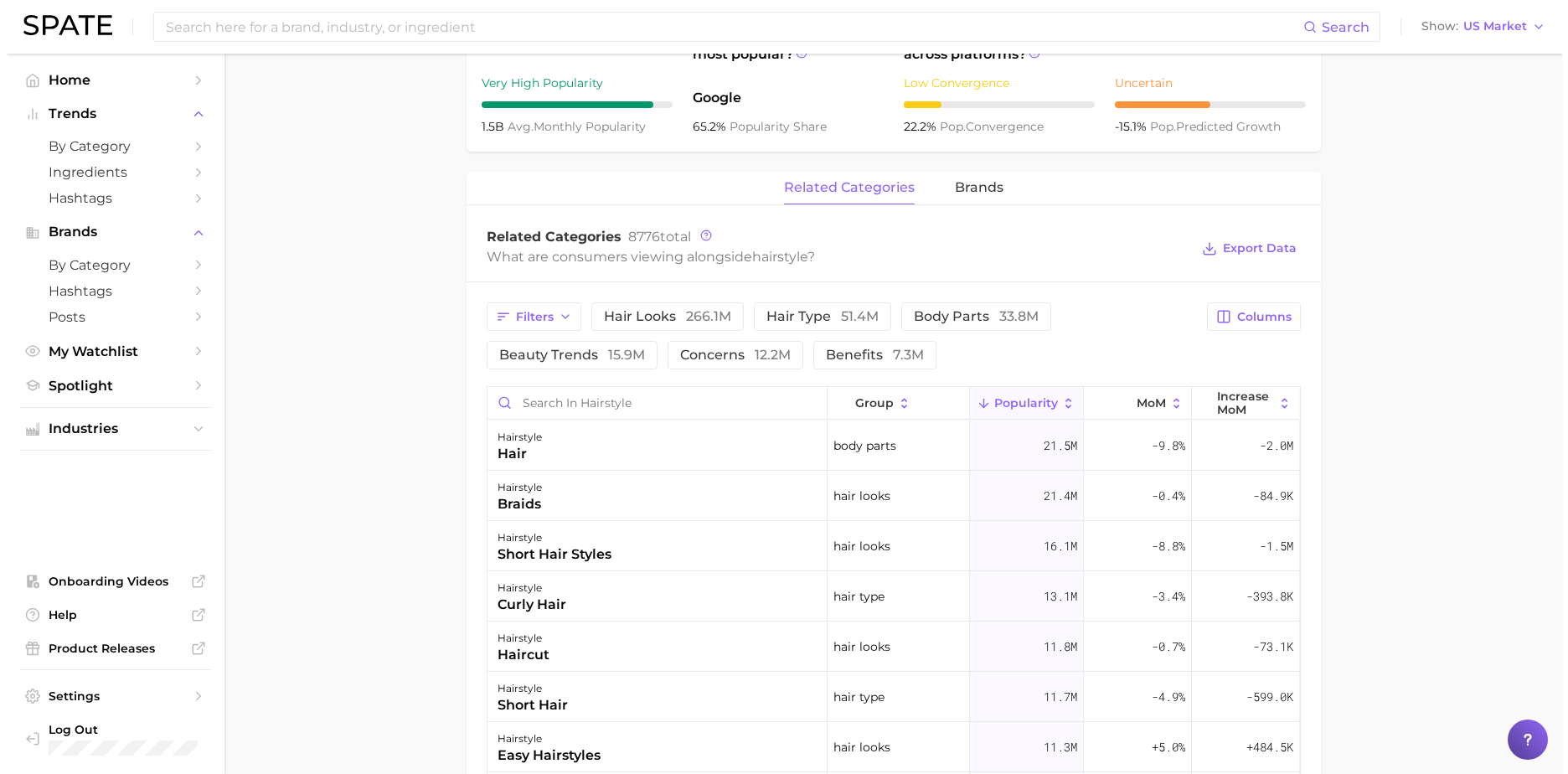
scroll to position [716, 0]
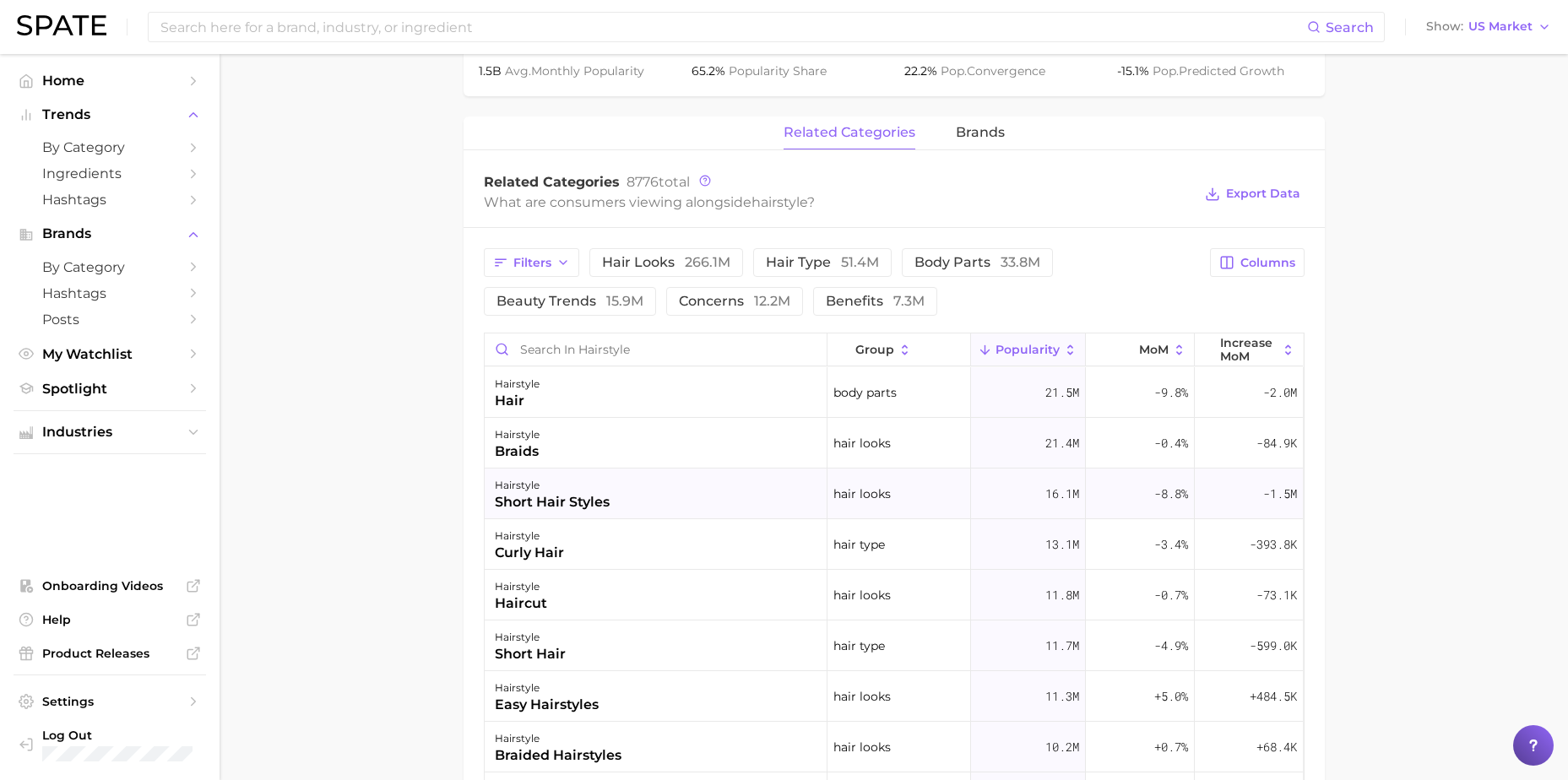
click at [692, 503] on div "hairstyle short hair styles" at bounding box center [656, 494] width 343 height 51
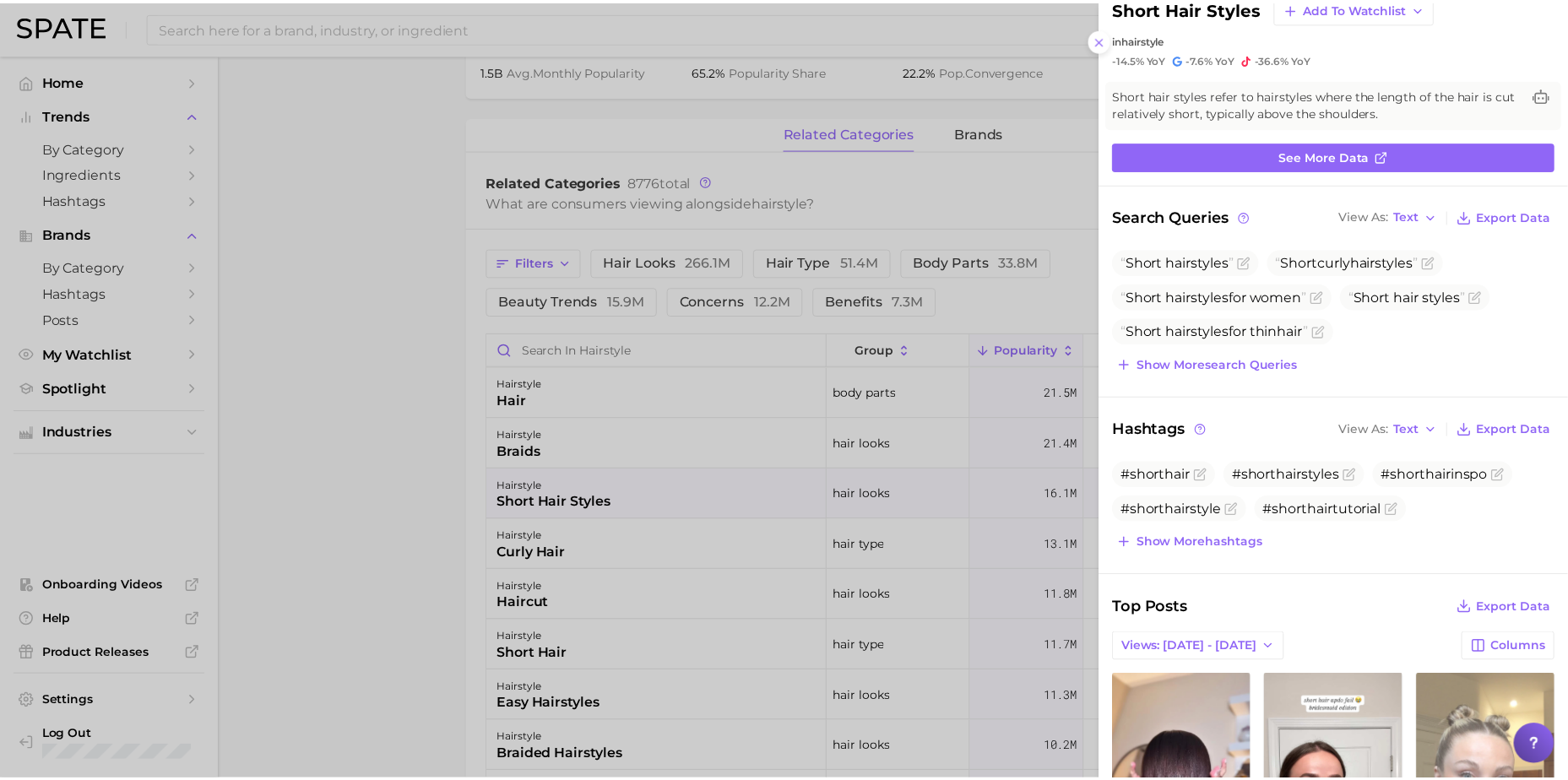
scroll to position [0, 0]
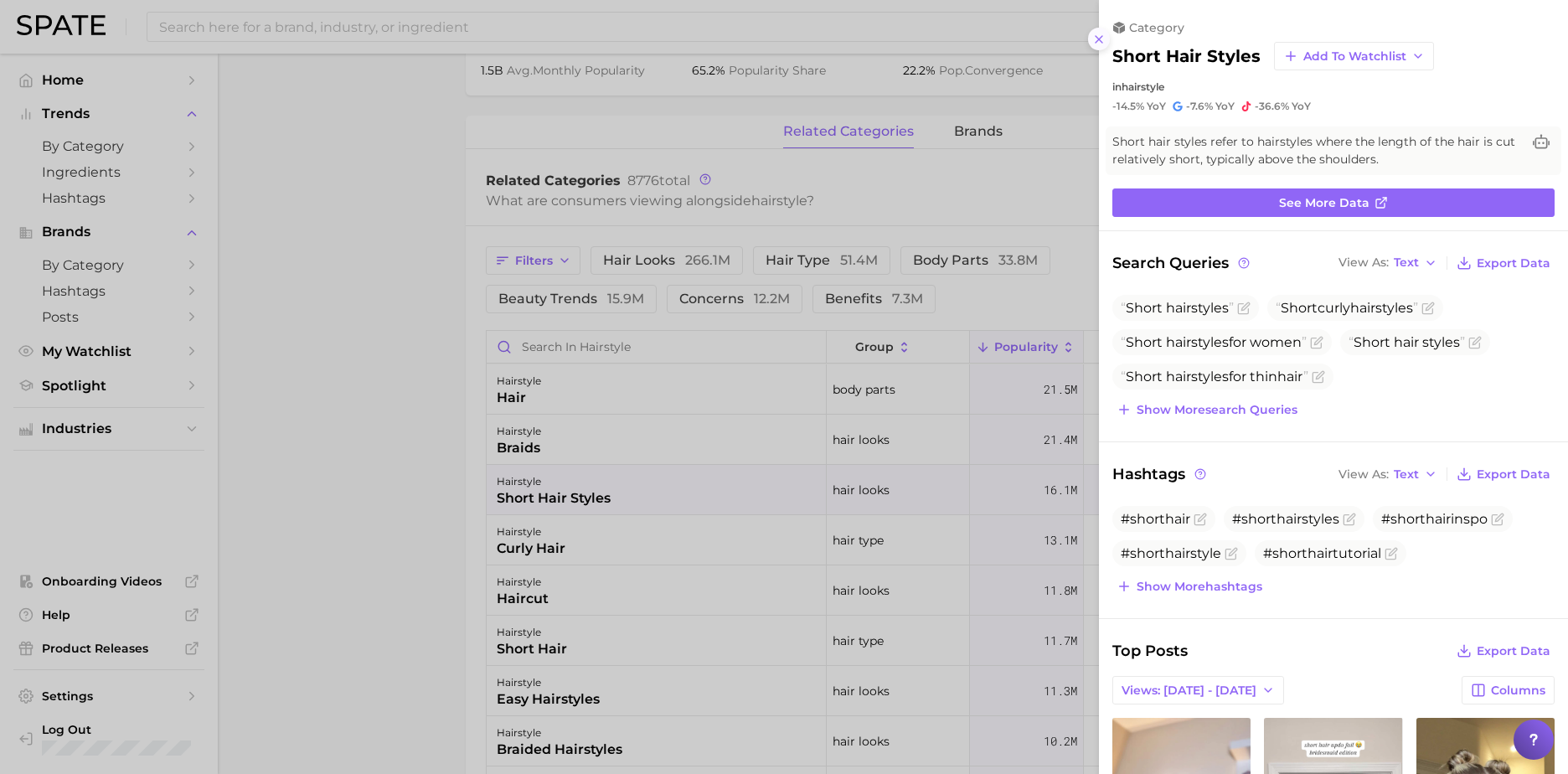
click at [1094, 41] on icon at bounding box center [1099, 40] width 13 height 13
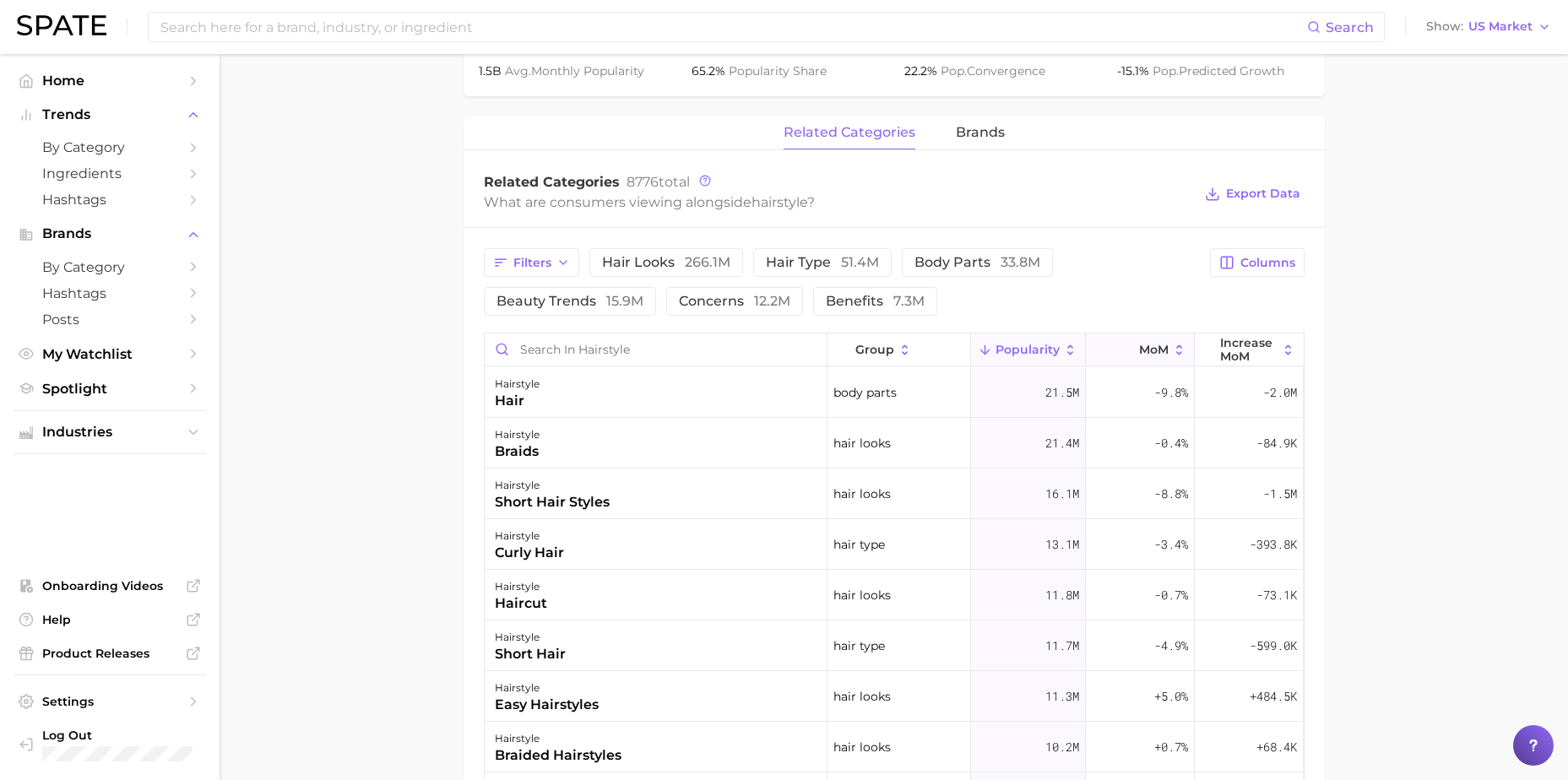
click at [1136, 362] on button "MoM" at bounding box center [1140, 350] width 109 height 33
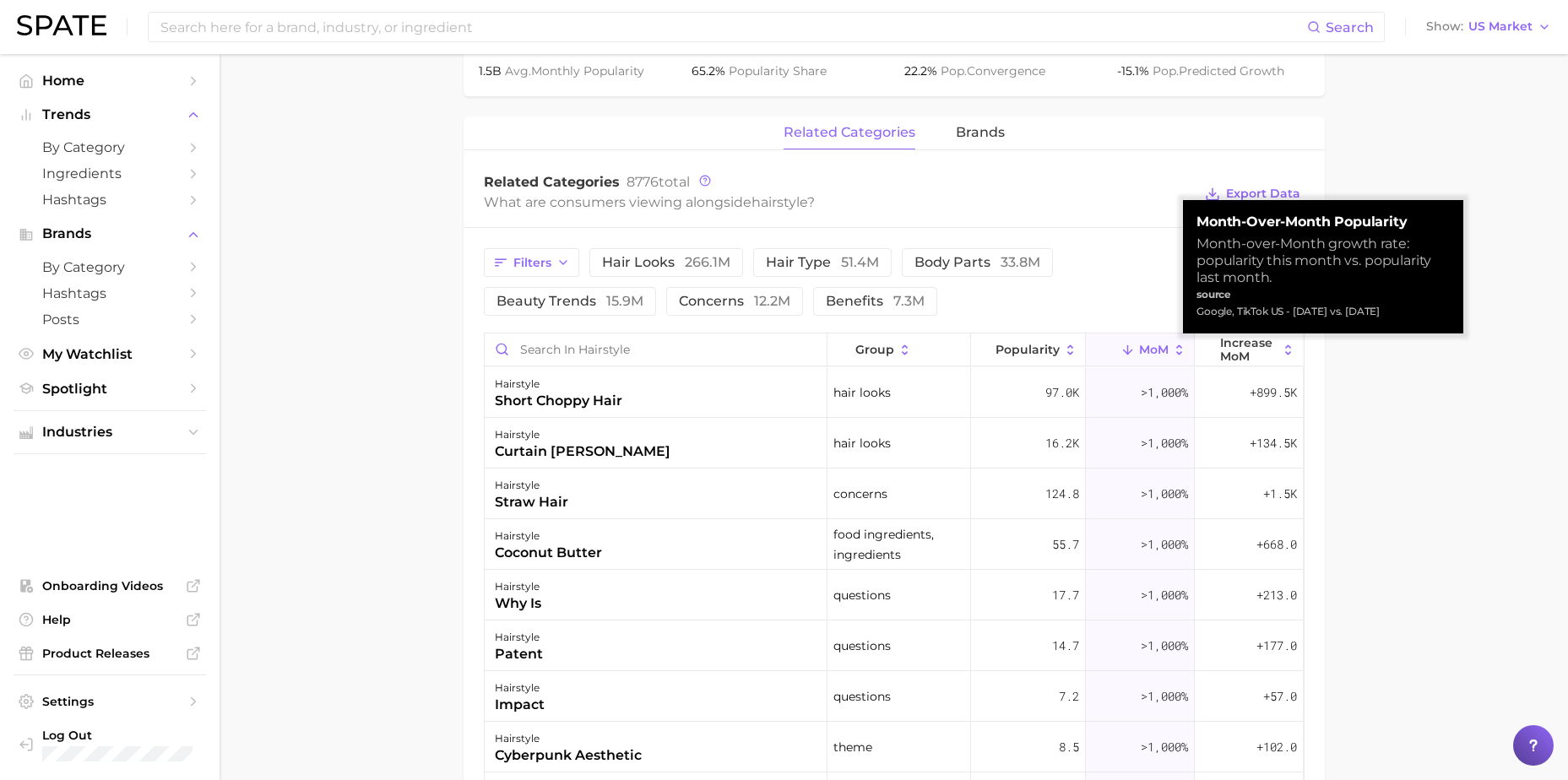
click at [1139, 347] on span "MoM" at bounding box center [1153, 350] width 30 height 13
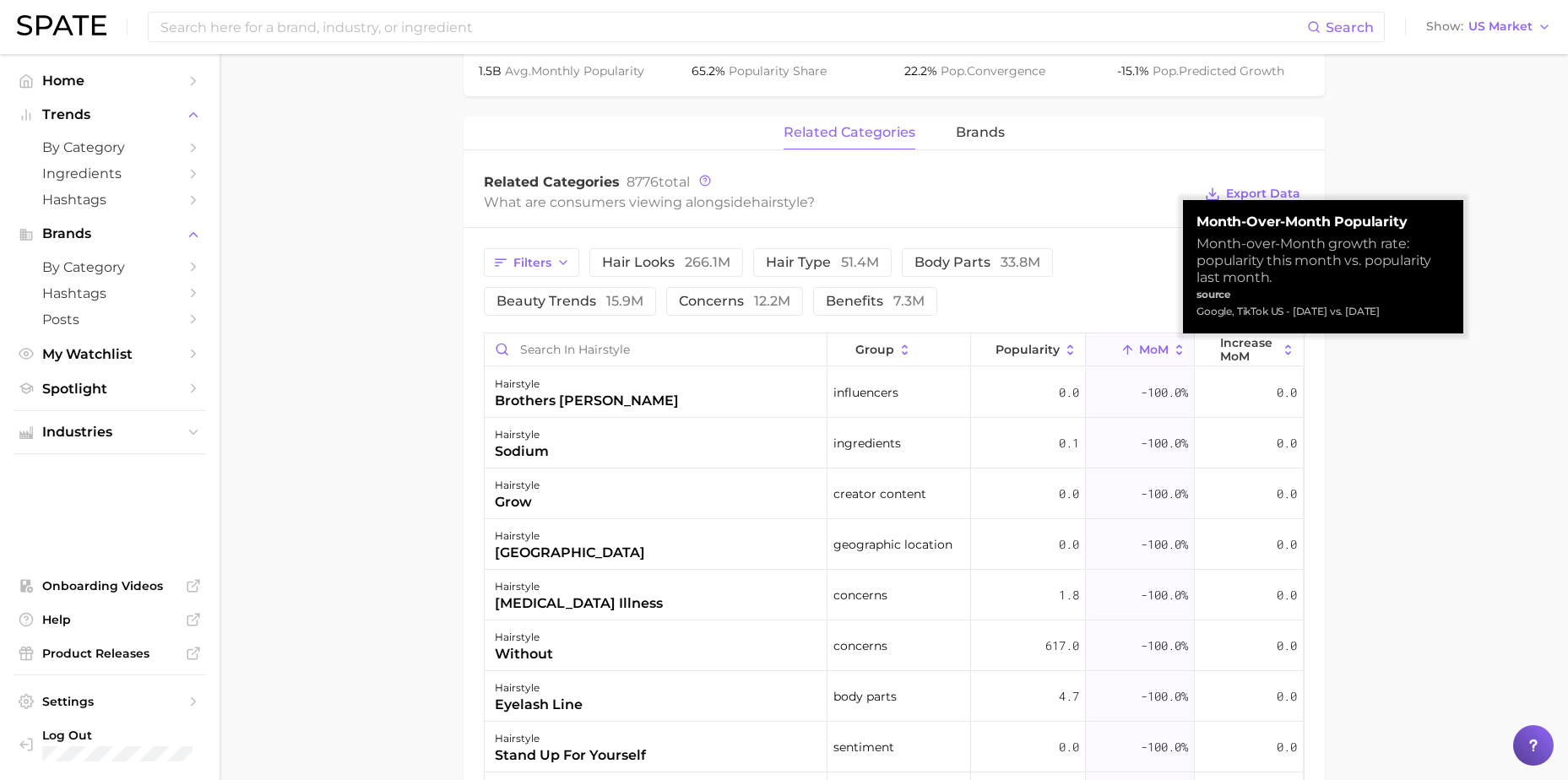
click at [1139, 348] on span "MoM" at bounding box center [1153, 350] width 30 height 13
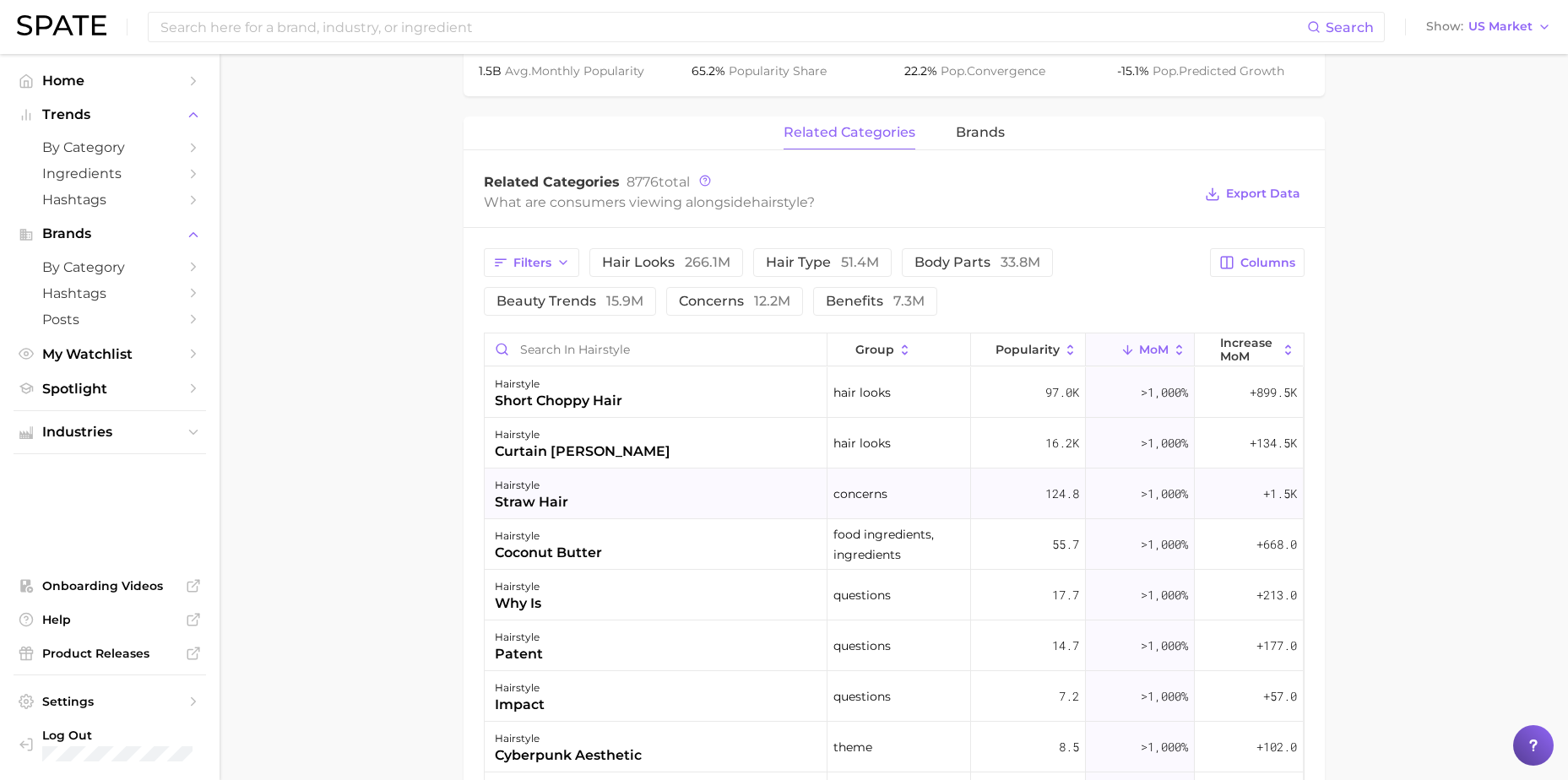
click at [599, 491] on div "hairstyle straw hair" at bounding box center [656, 494] width 343 height 51
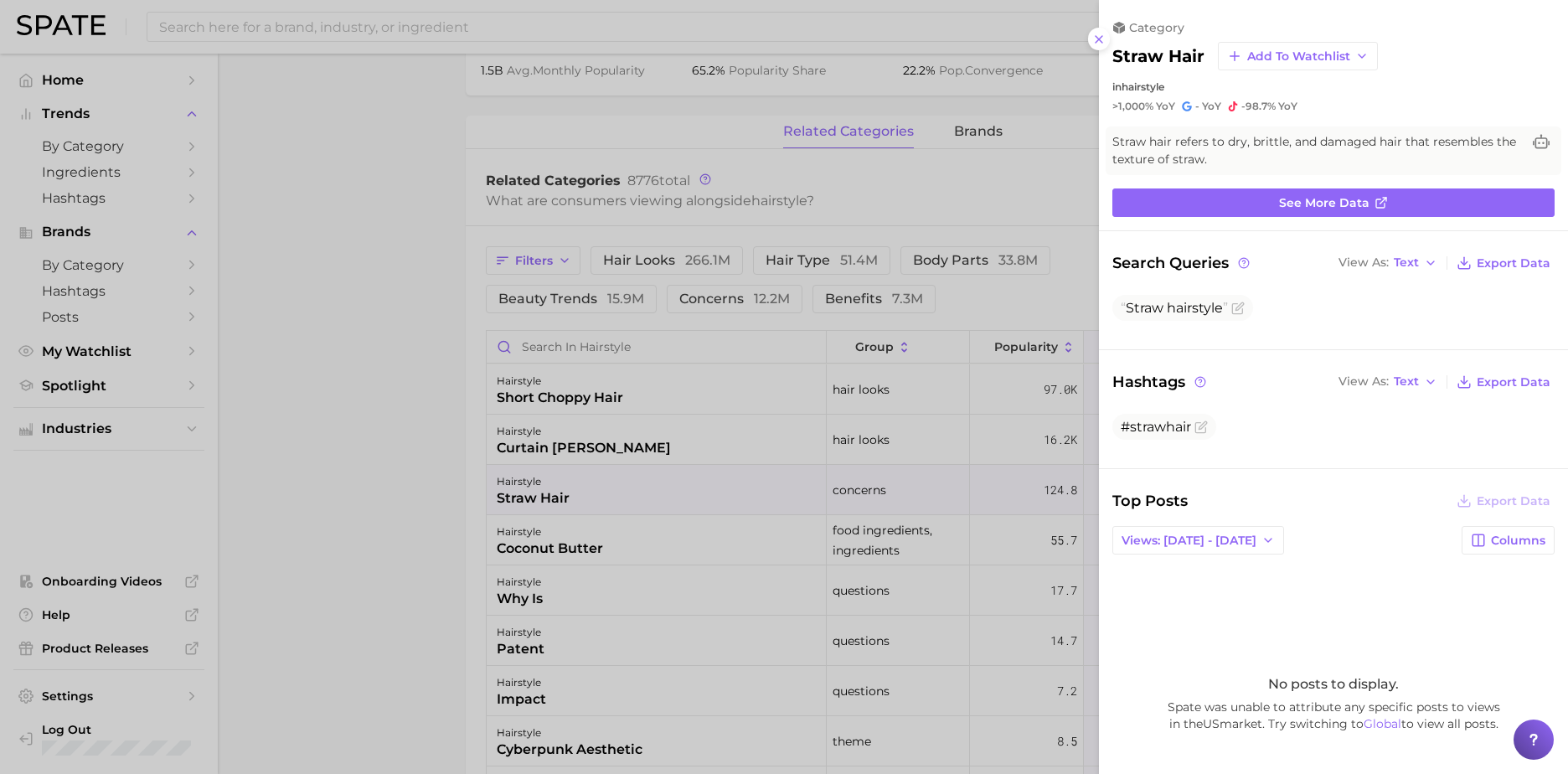
click at [1104, 37] on icon at bounding box center [1099, 40] width 13 height 13
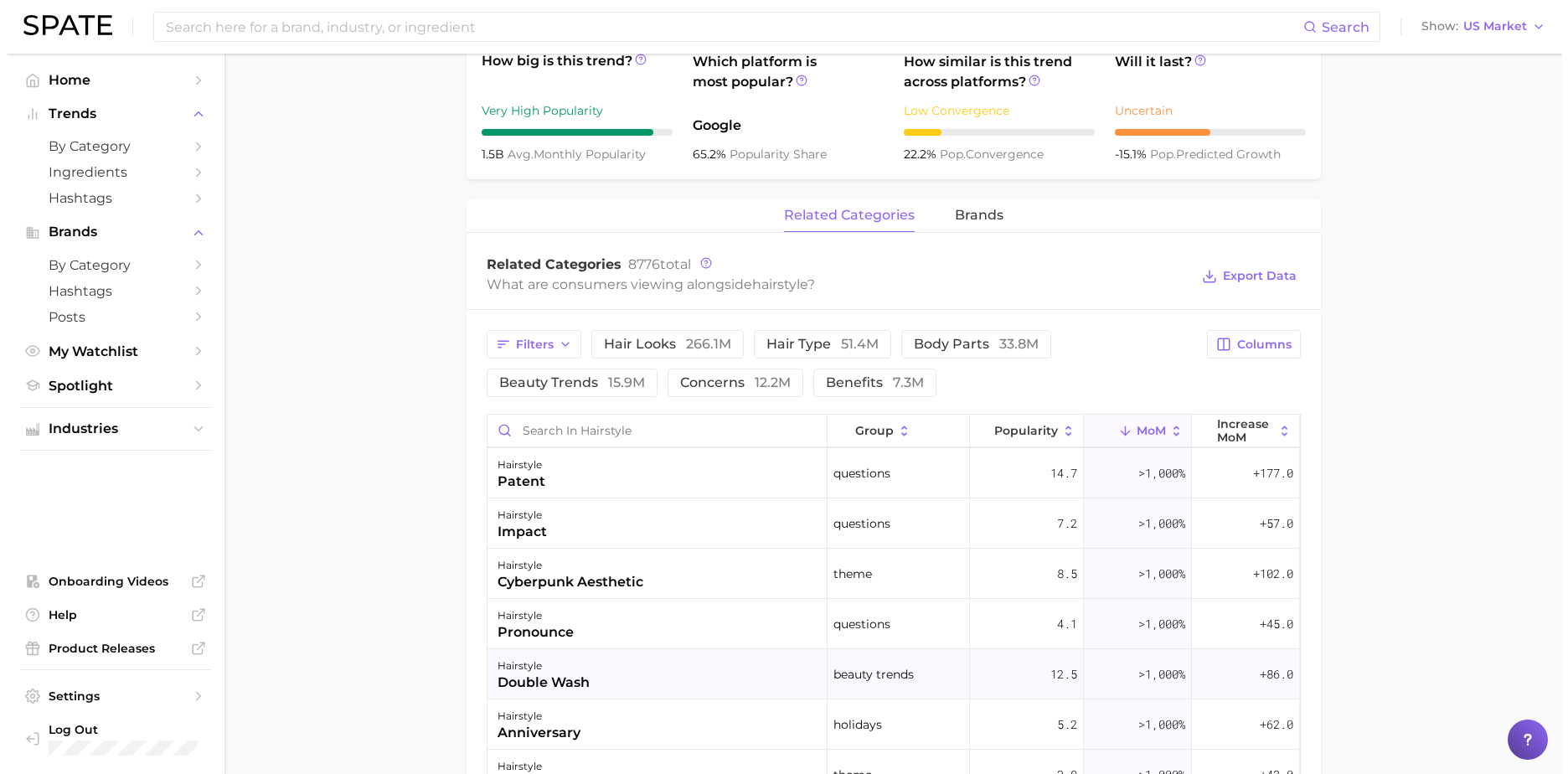
scroll to position [335, 0]
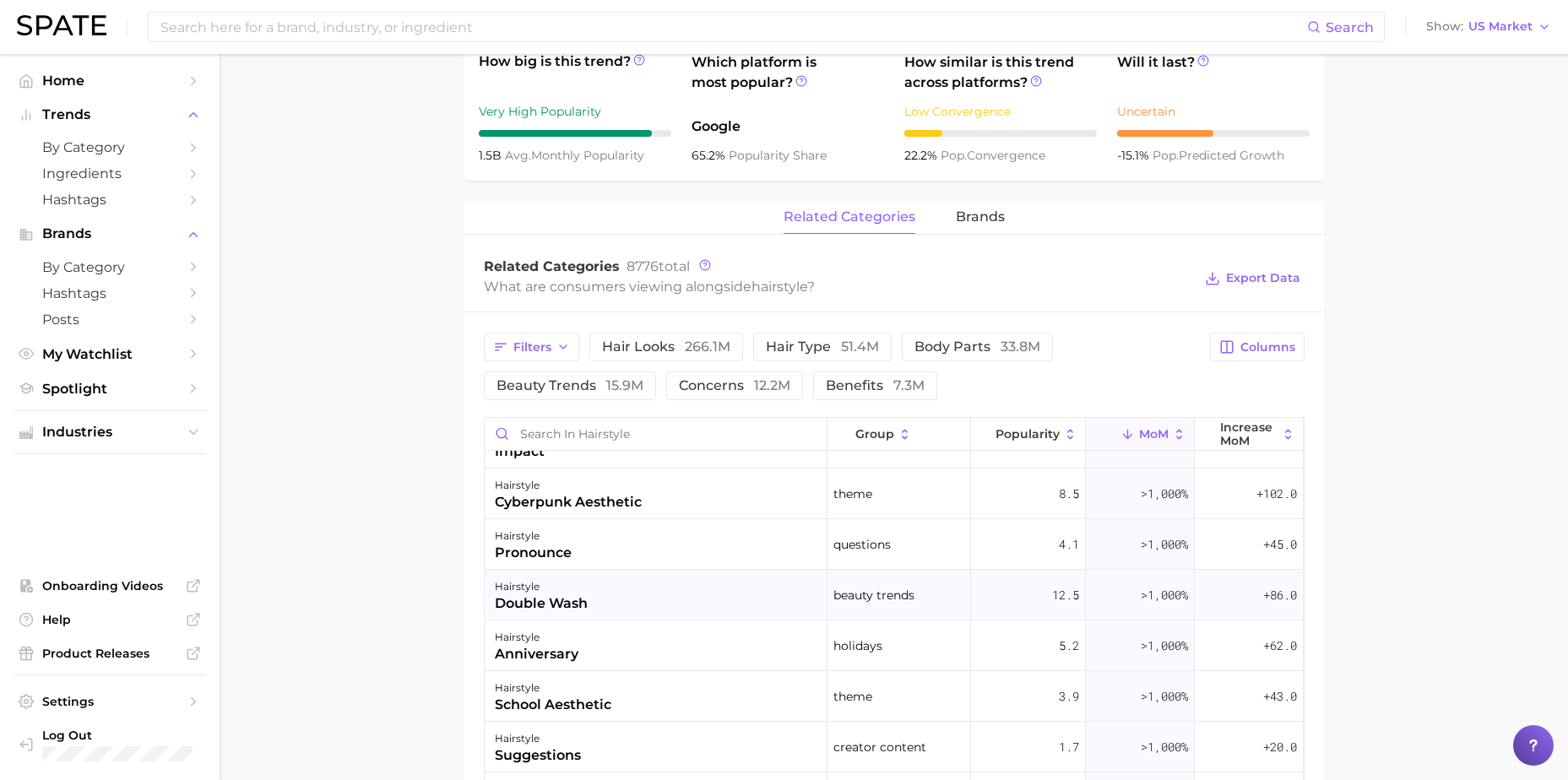
click at [705, 588] on div "hairstyle double wash" at bounding box center [656, 595] width 343 height 51
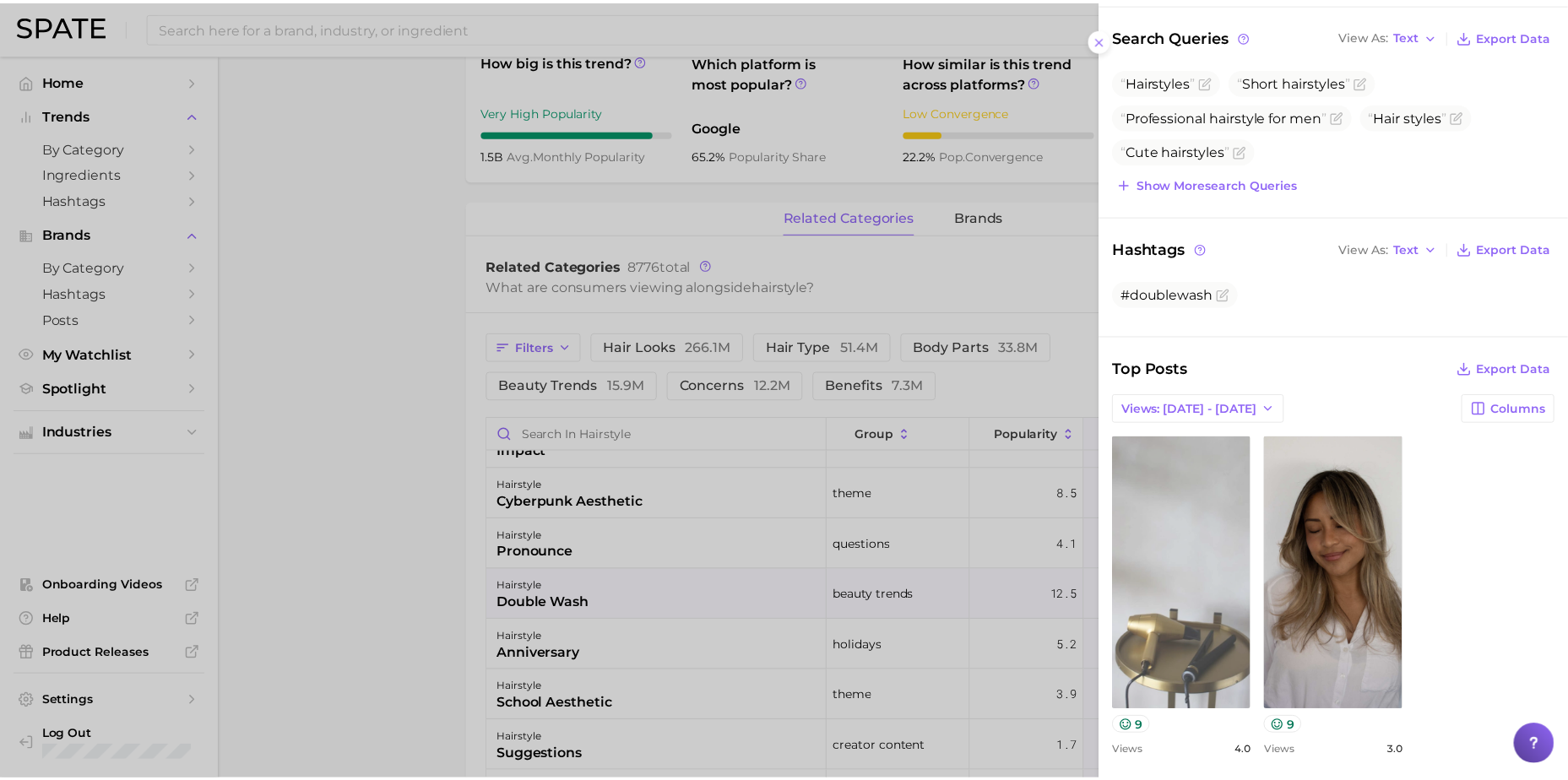
scroll to position [254, 0]
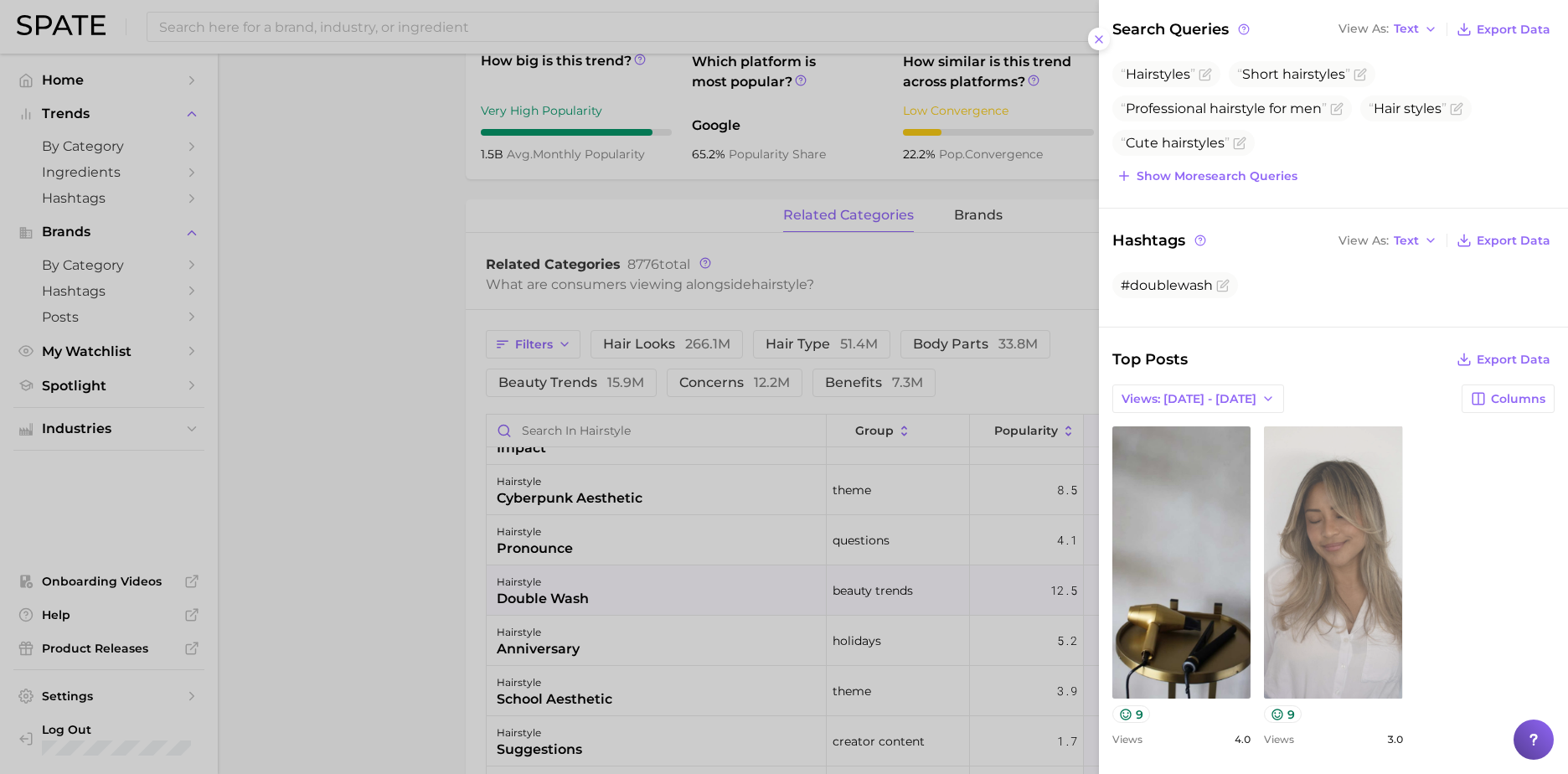
click at [1337, 547] on link "view post on TikTok" at bounding box center [1333, 563] width 138 height 273
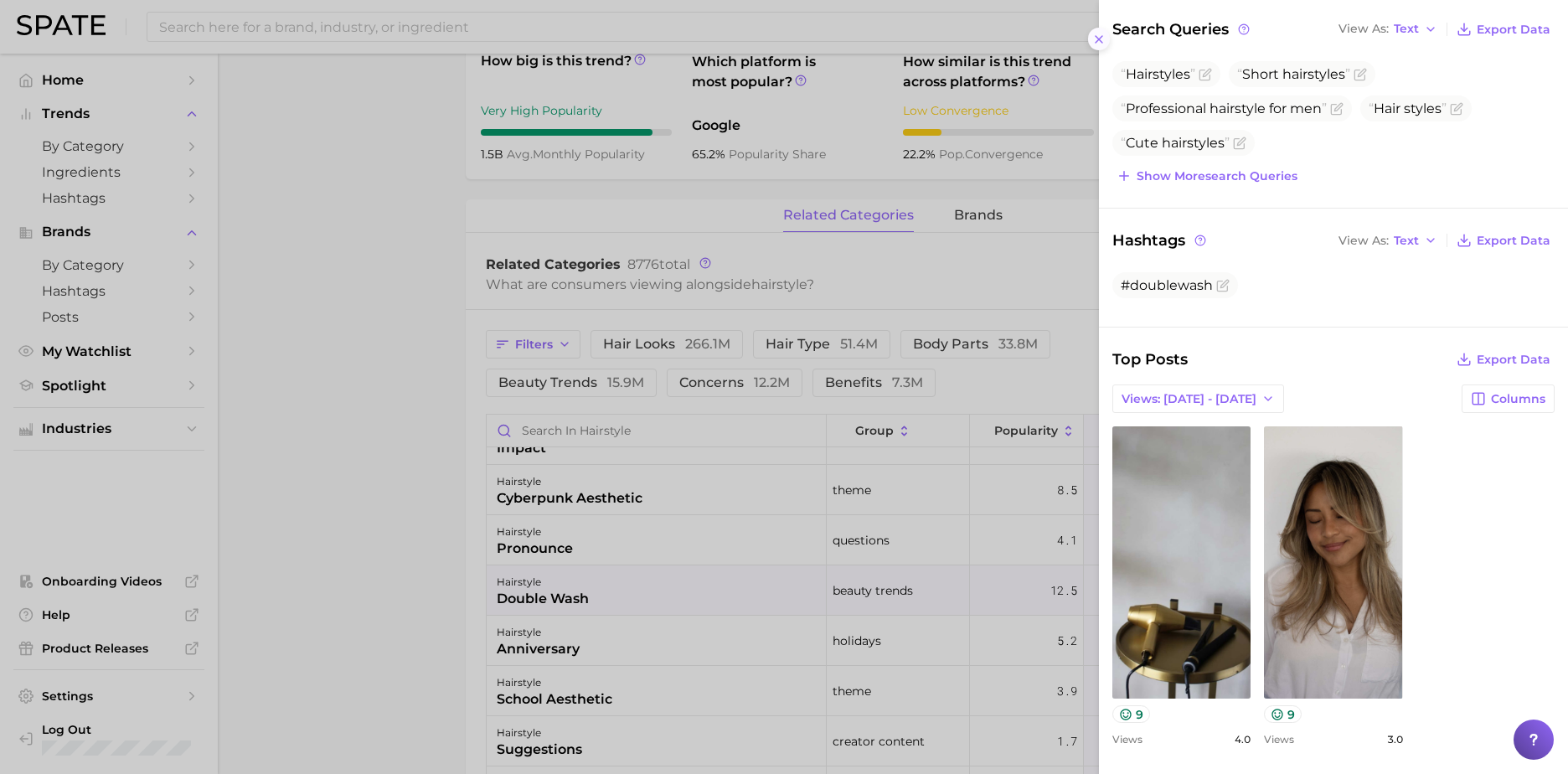
click at [1104, 33] on icon at bounding box center [1099, 40] width 13 height 13
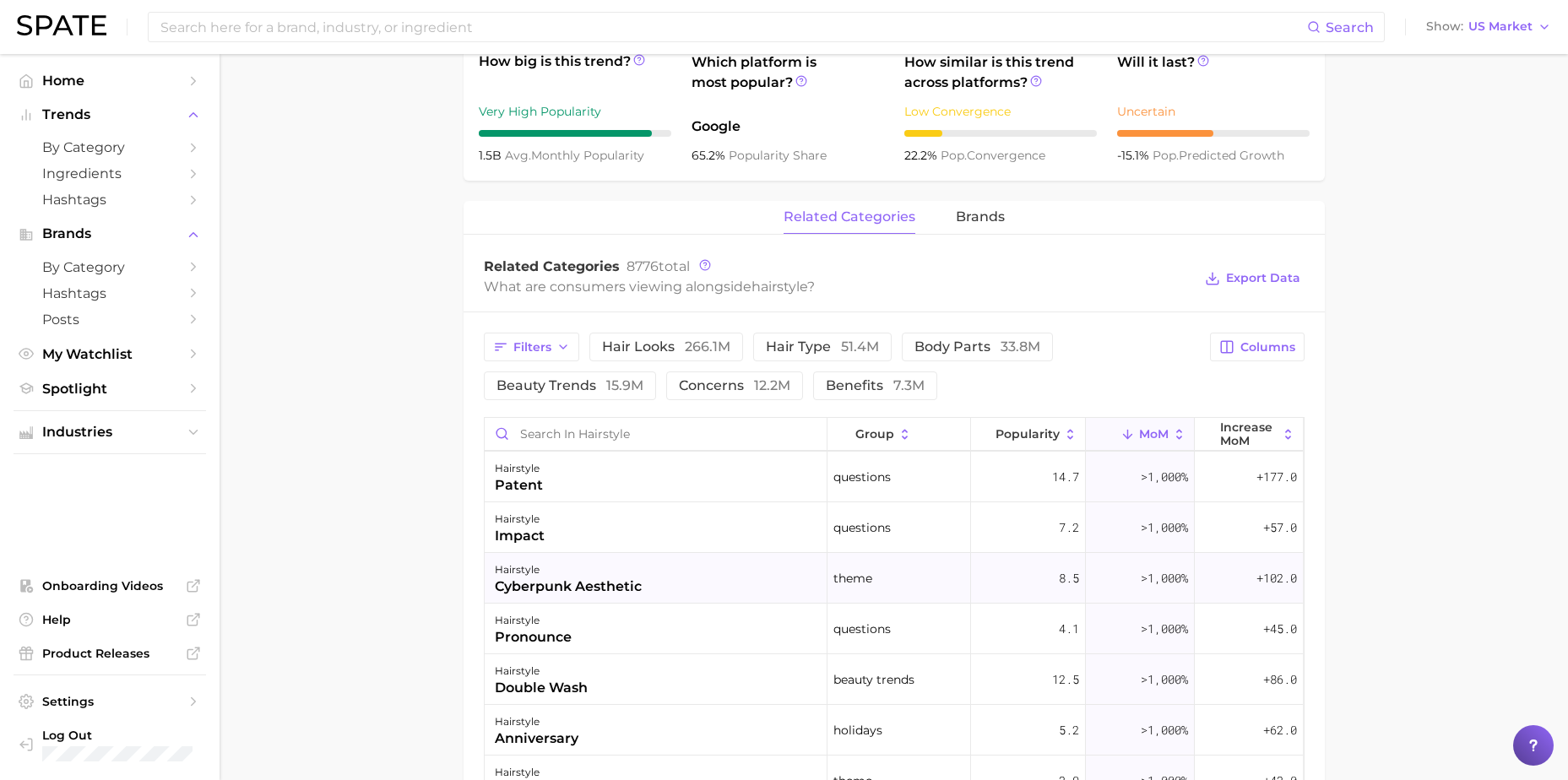
click at [684, 582] on div "hairstyle cyberpunk aesthetic" at bounding box center [656, 578] width 343 height 51
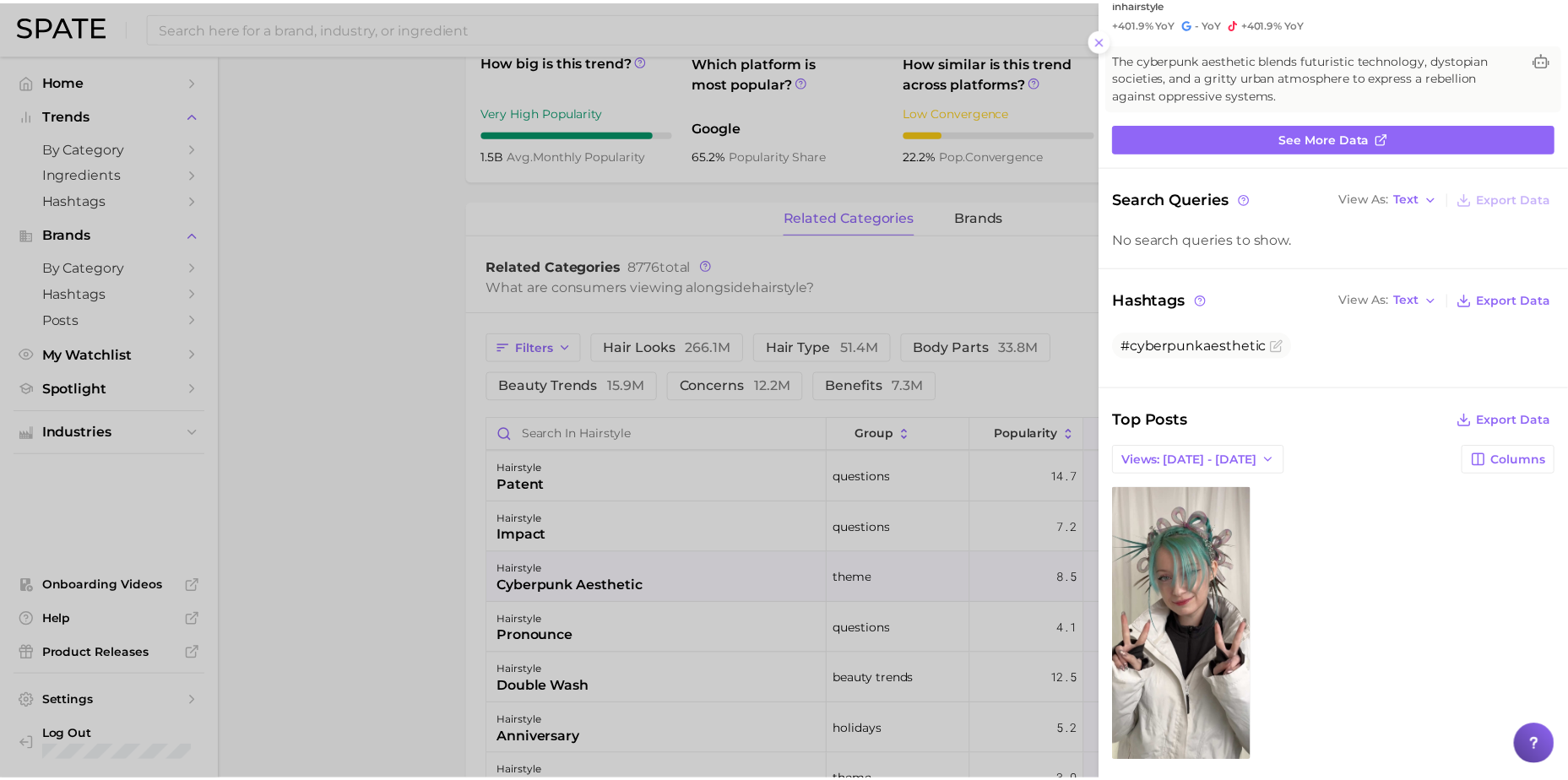
scroll to position [130, 0]
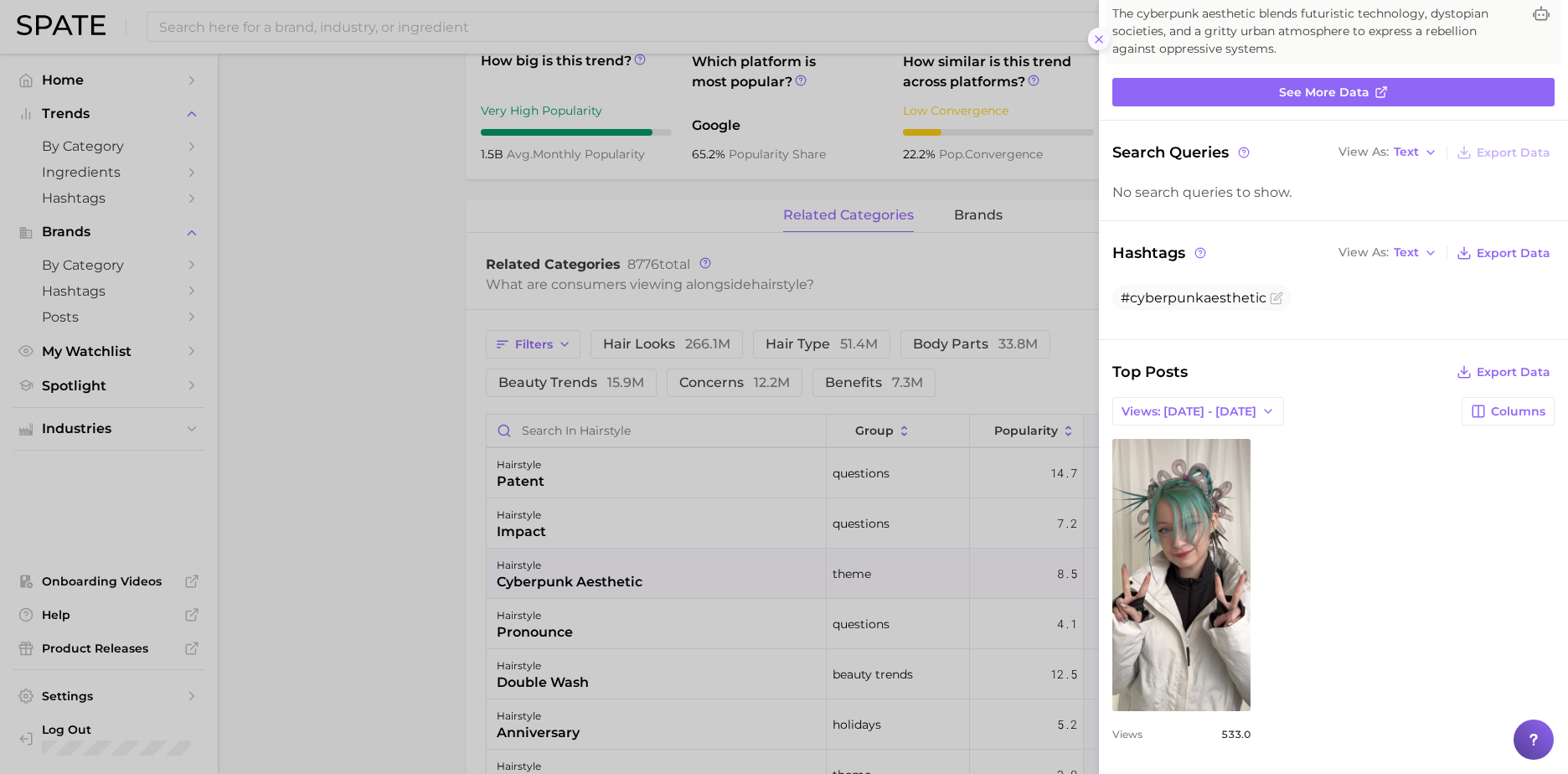
click at [1096, 37] on icon at bounding box center [1099, 40] width 13 height 13
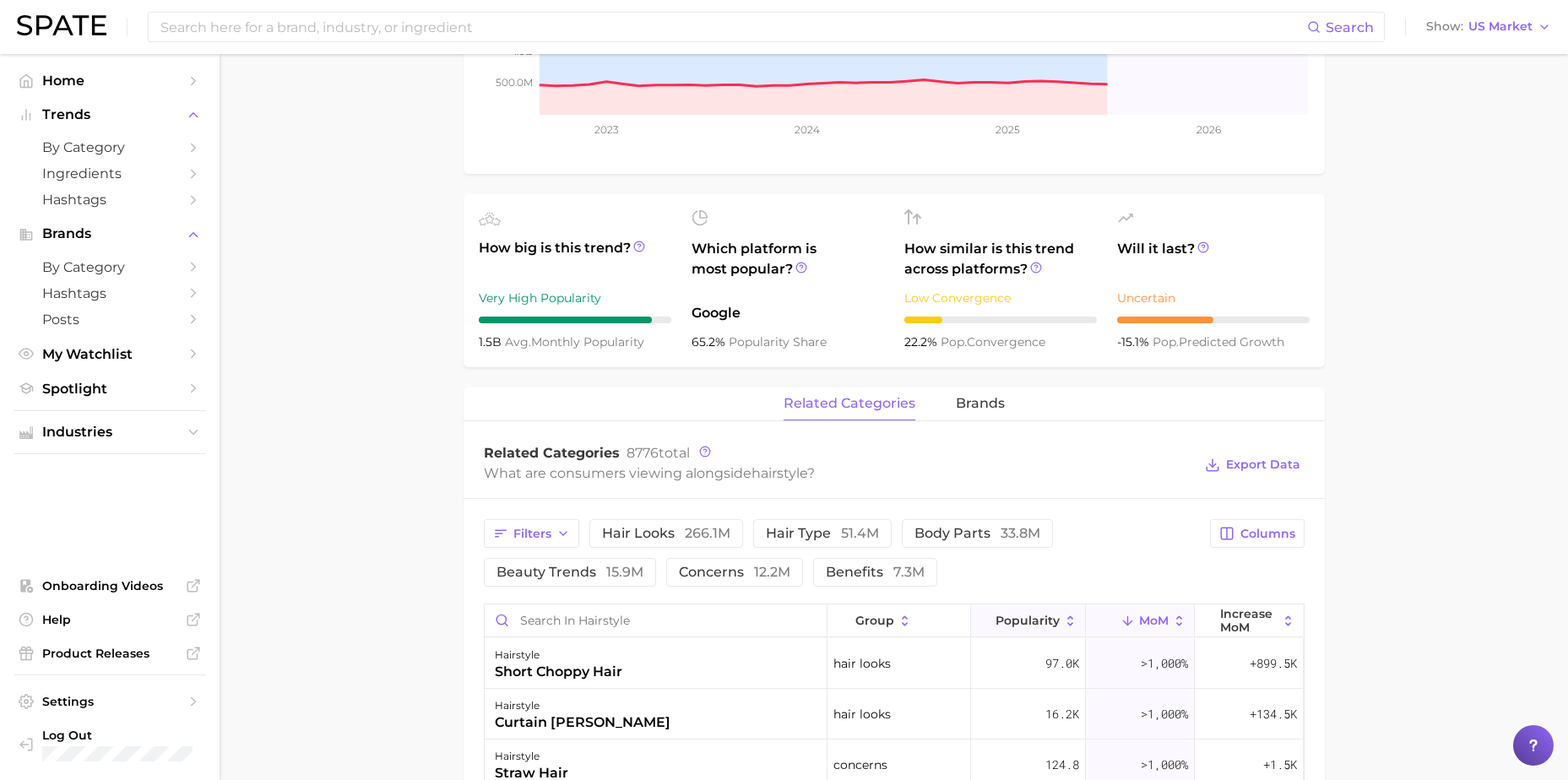
scroll to position [469, 0]
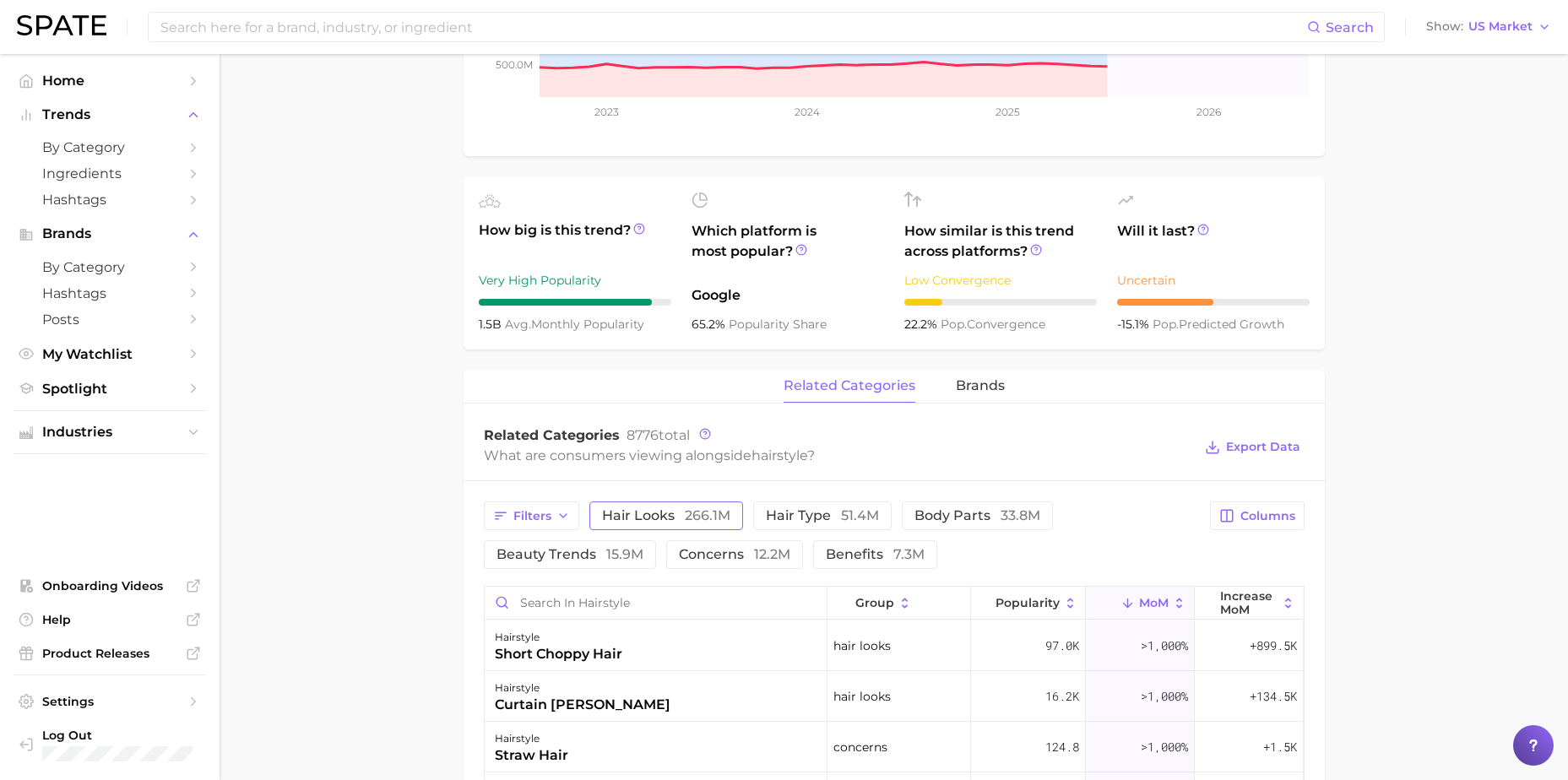
click at [723, 513] on span "266.1m" at bounding box center [707, 515] width 46 height 16
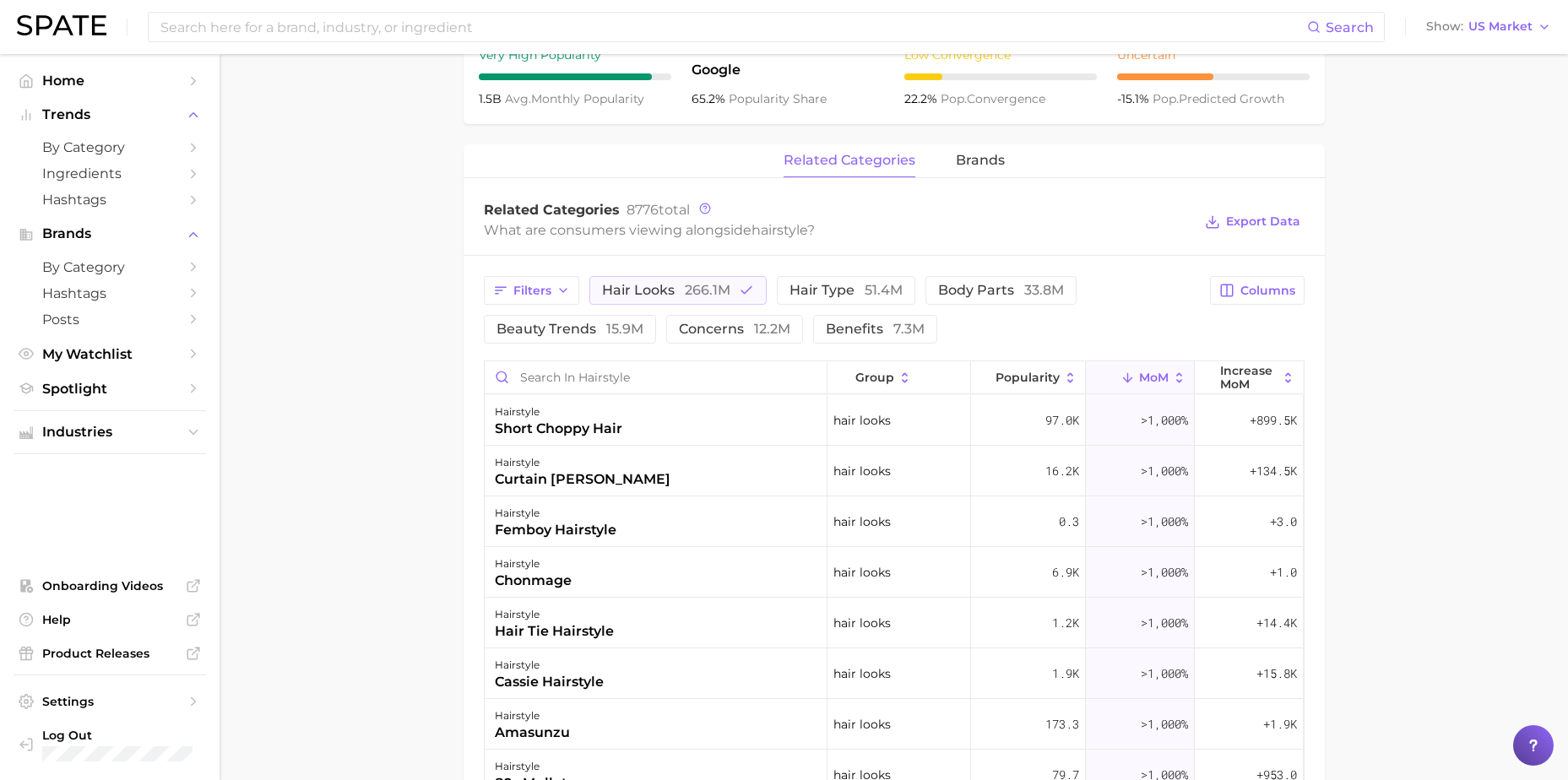
scroll to position [722, 0]
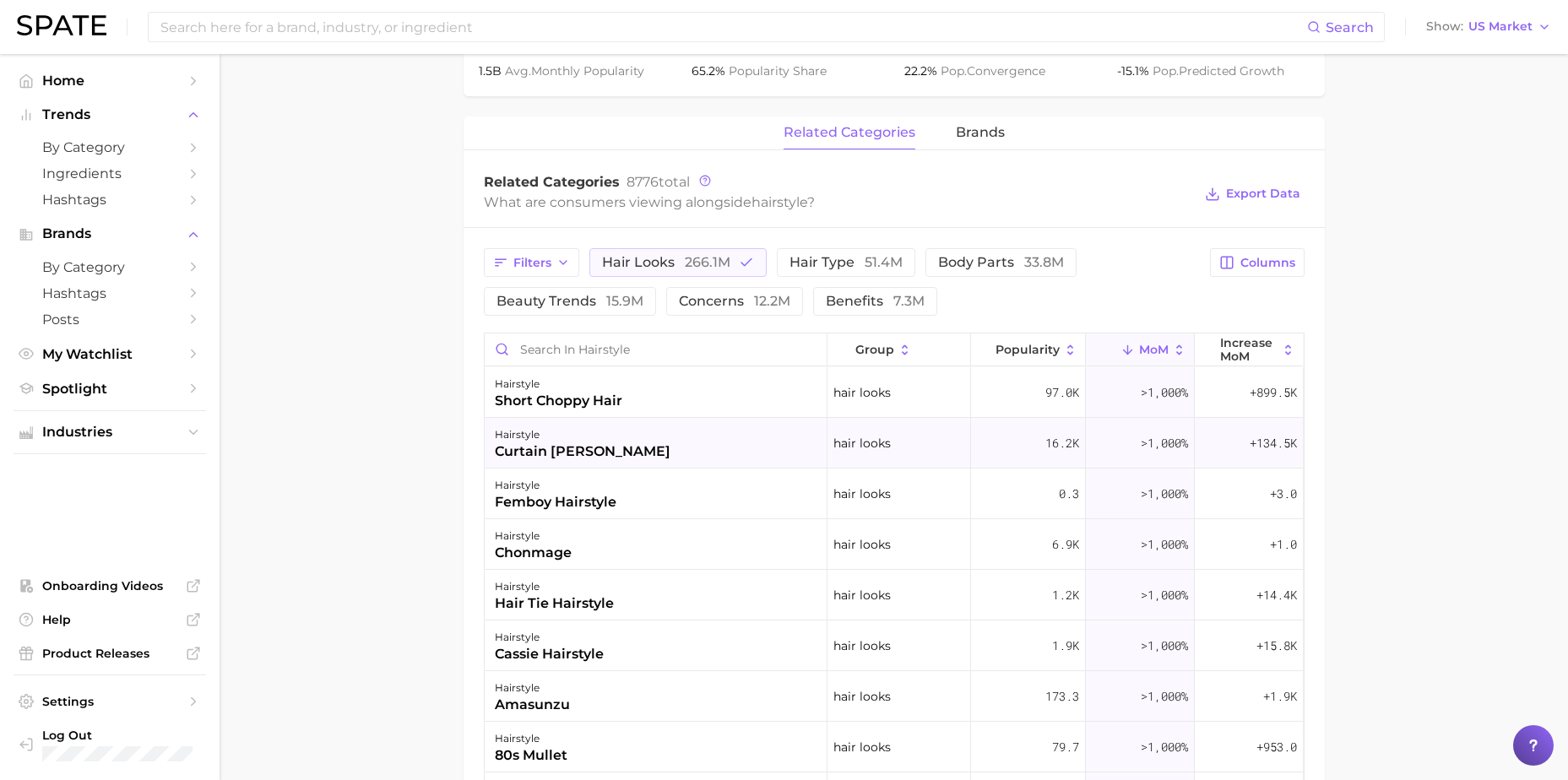
click at [667, 449] on div "hairstyle curtain [PERSON_NAME]" at bounding box center [656, 442] width 343 height 51
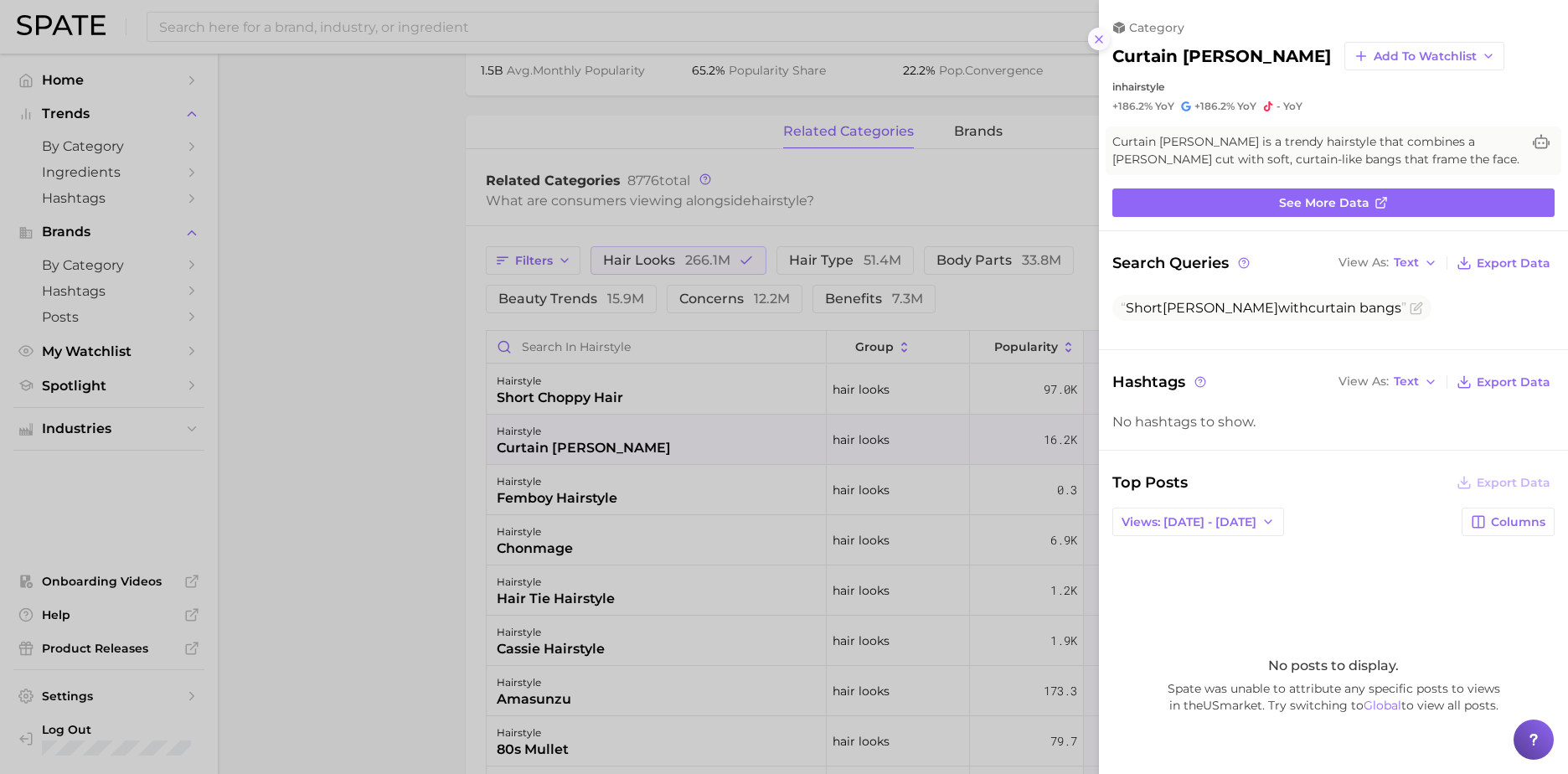
click at [1100, 37] on icon at bounding box center [1099, 40] width 13 height 13
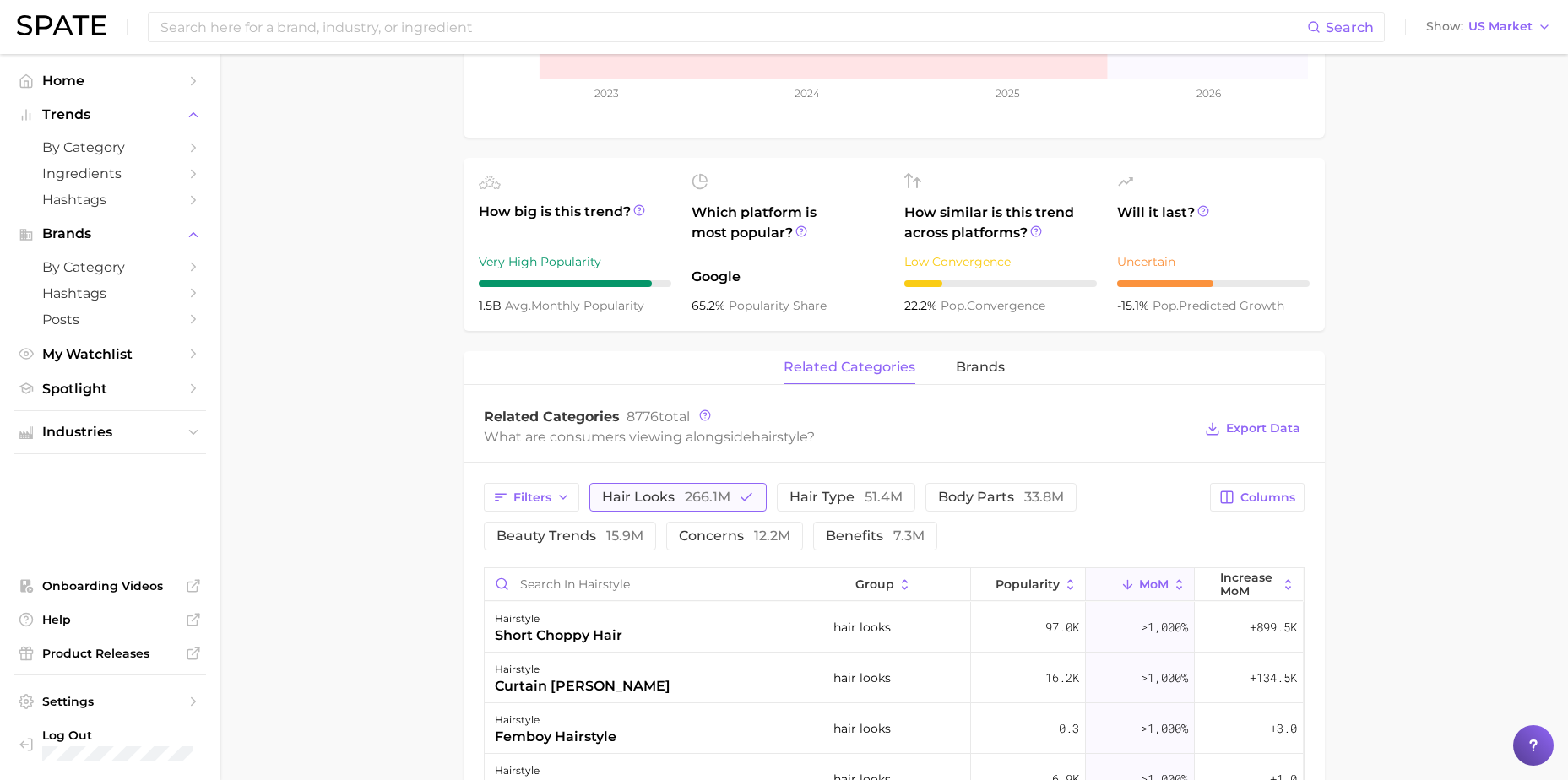
scroll to position [469, 0]
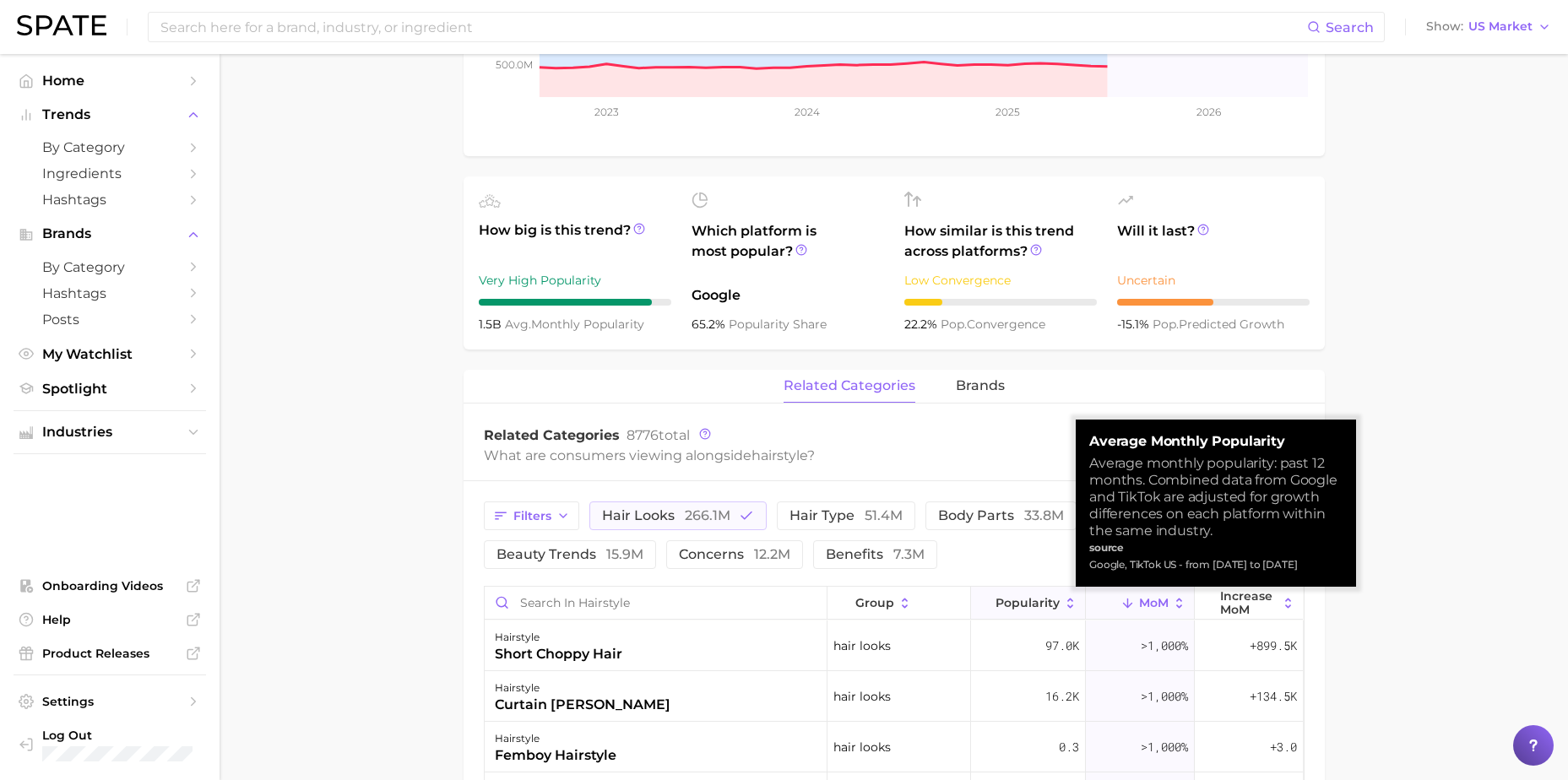
click at [1024, 596] on span "Popularity" at bounding box center [1027, 603] width 64 height 13
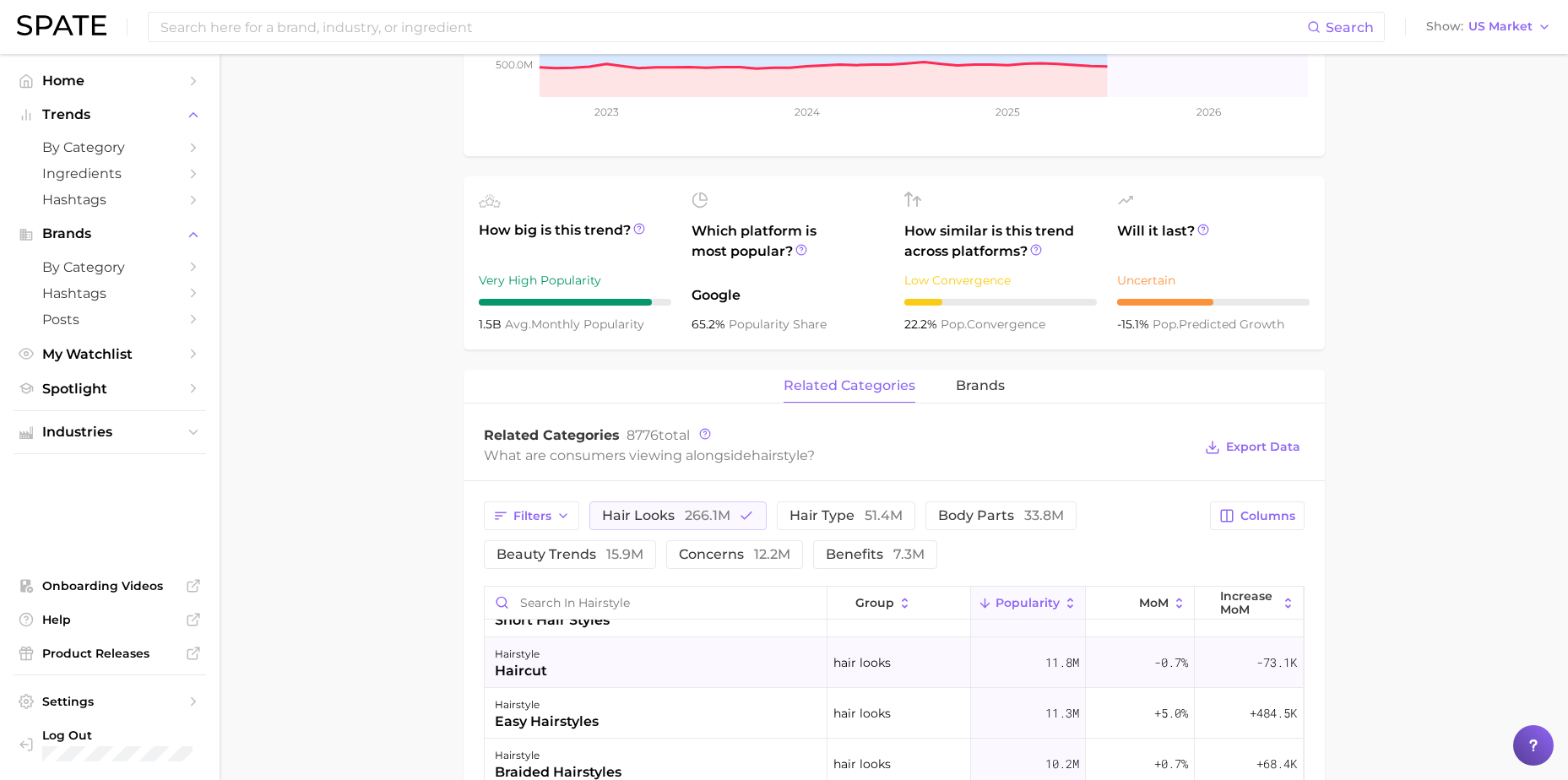
scroll to position [0, 0]
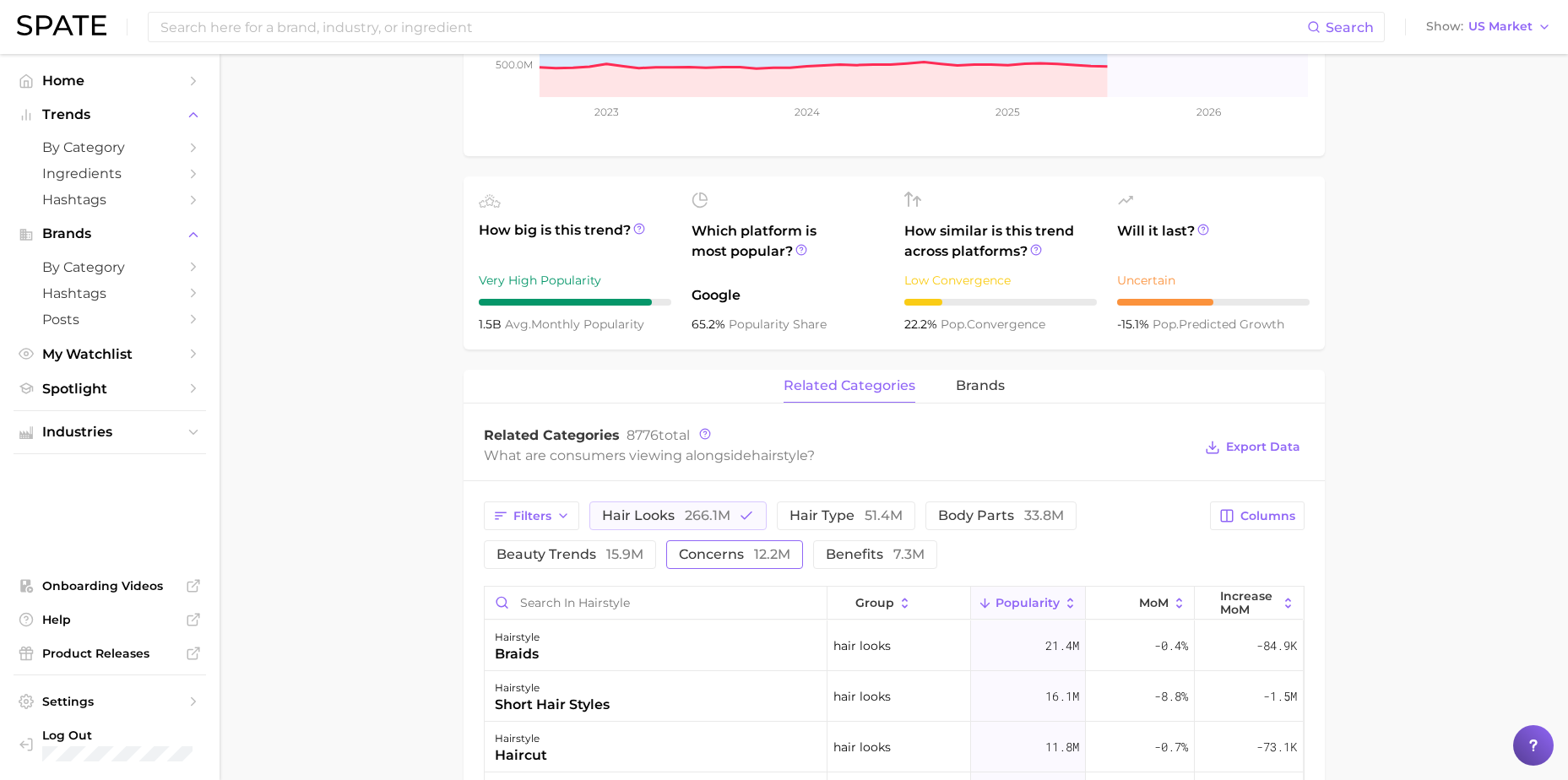
drag, startPoint x: 732, startPoint y: 553, endPoint x: 741, endPoint y: 548, distance: 10.3
click at [732, 552] on span "concerns 12.2m" at bounding box center [734, 555] width 112 height 13
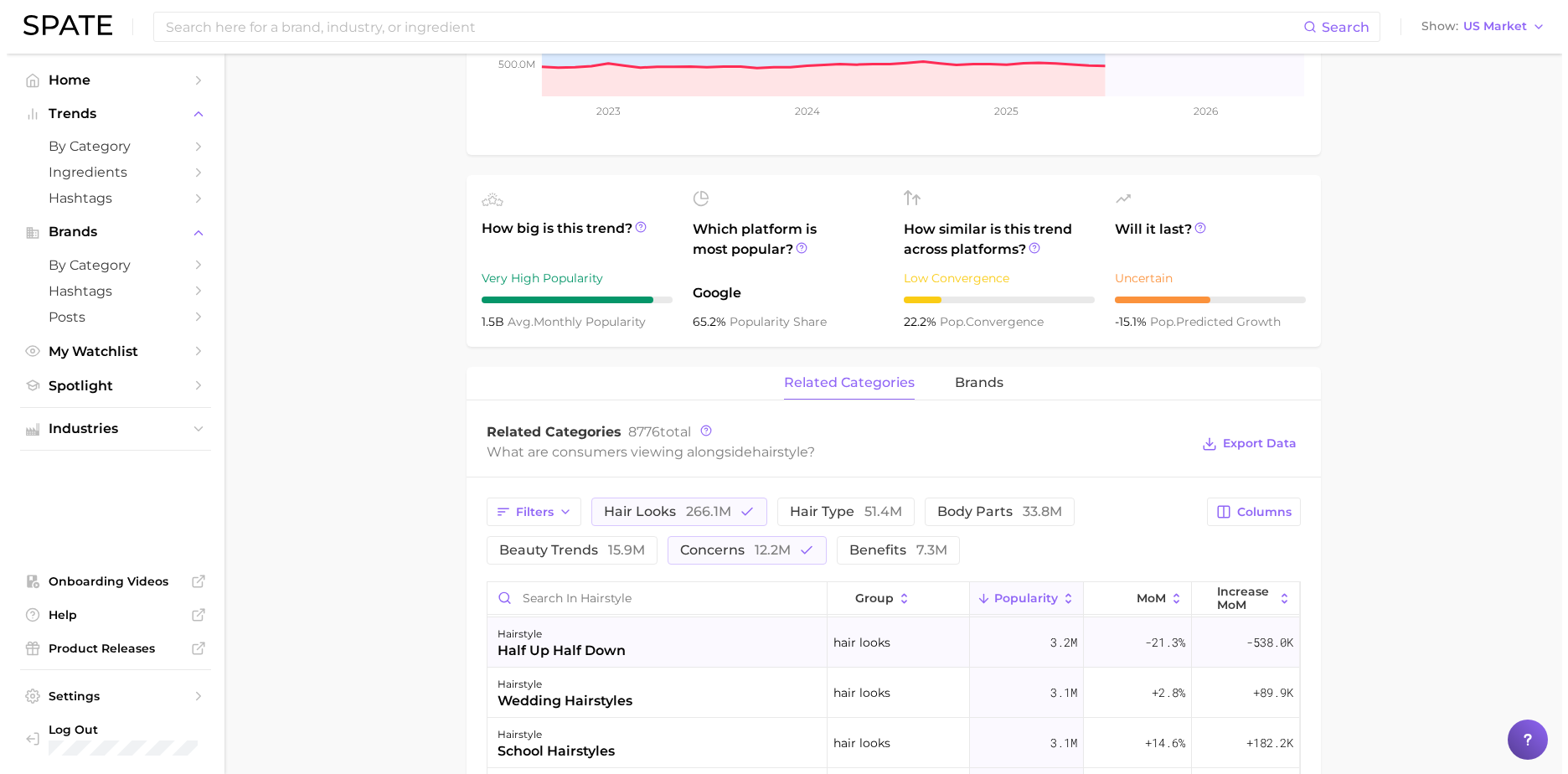
scroll to position [754, 0]
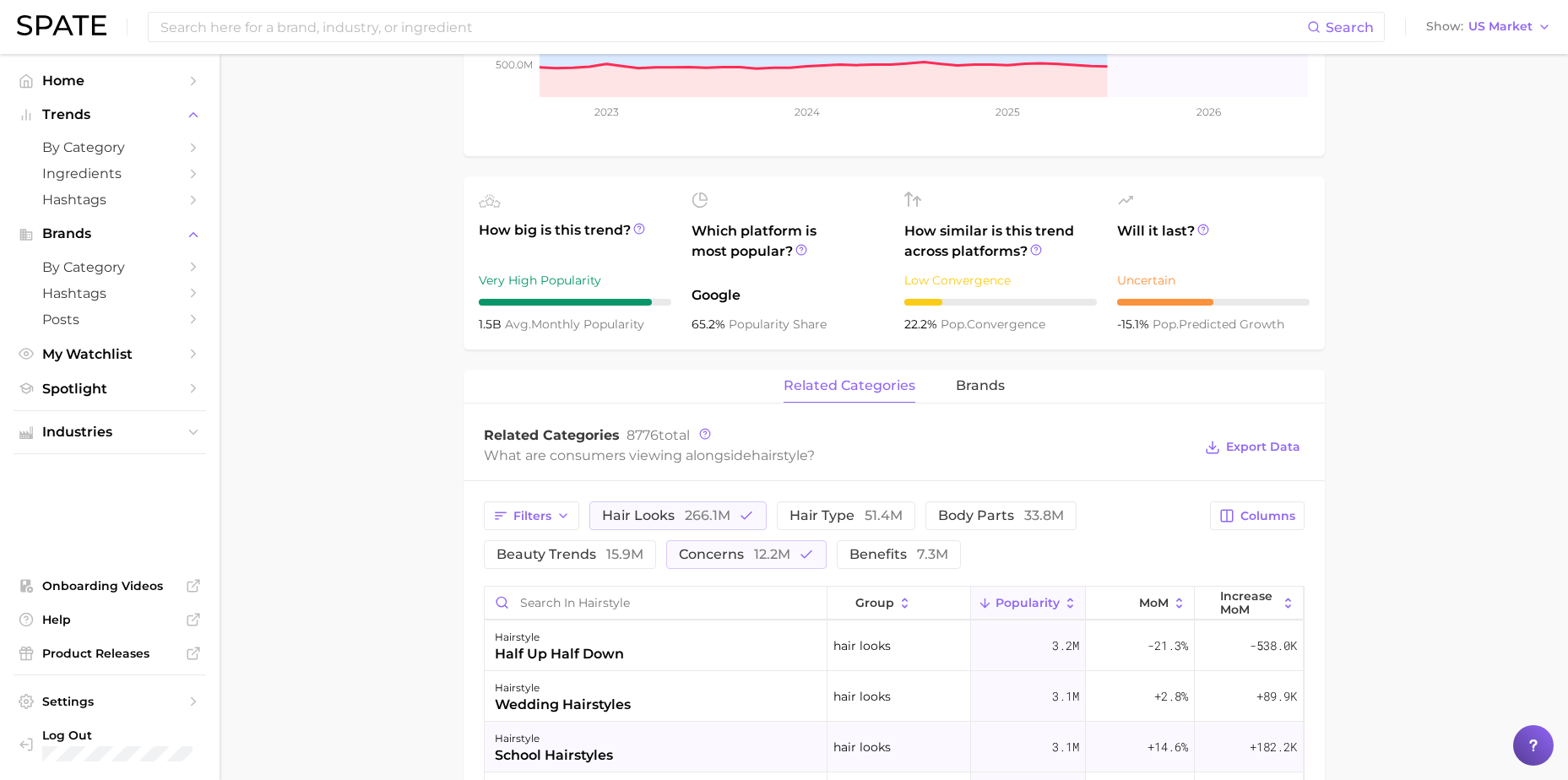
click at [725, 736] on div "hairstyle school hairstyles" at bounding box center [656, 747] width 343 height 51
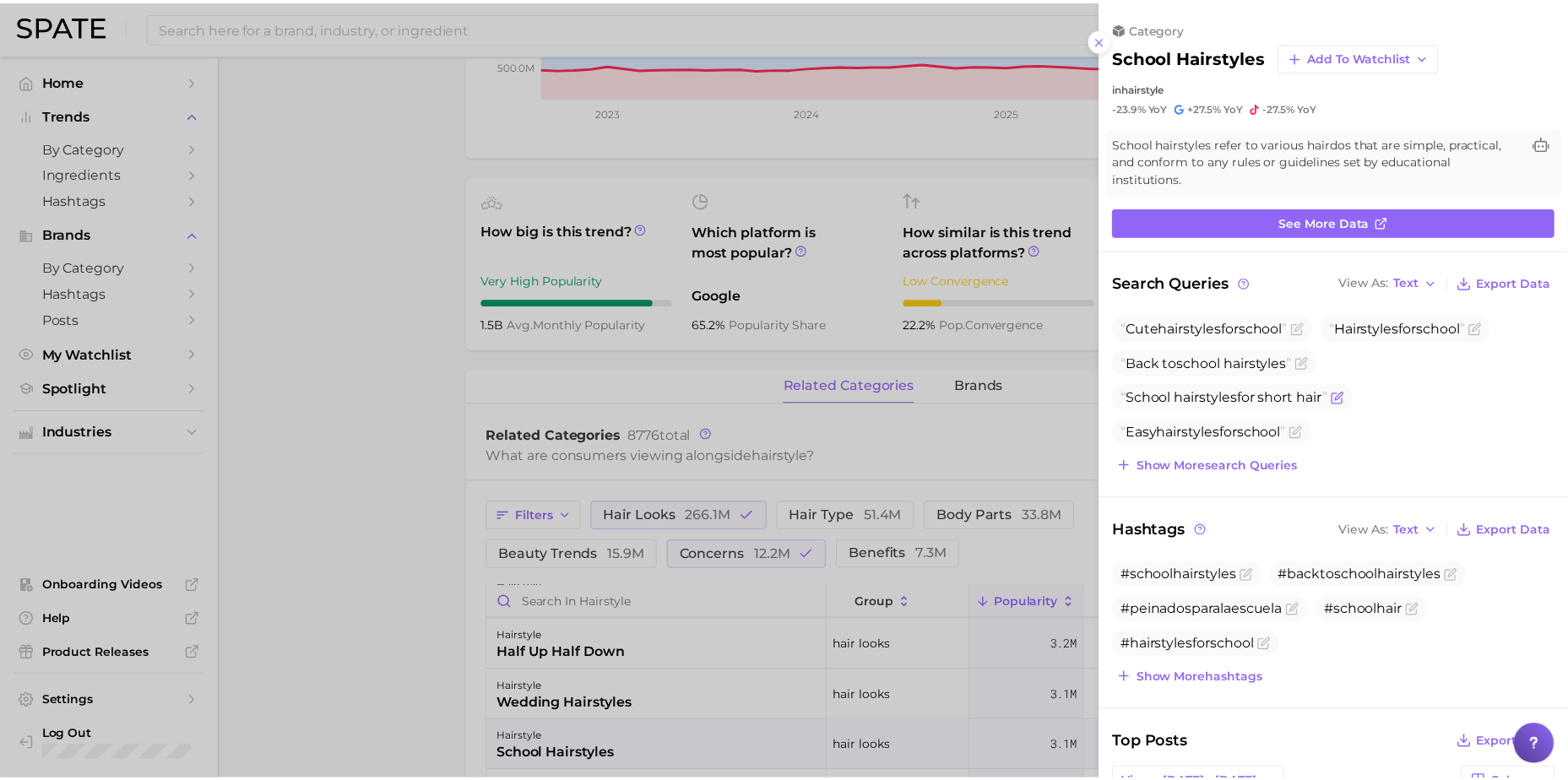
scroll to position [0, 0]
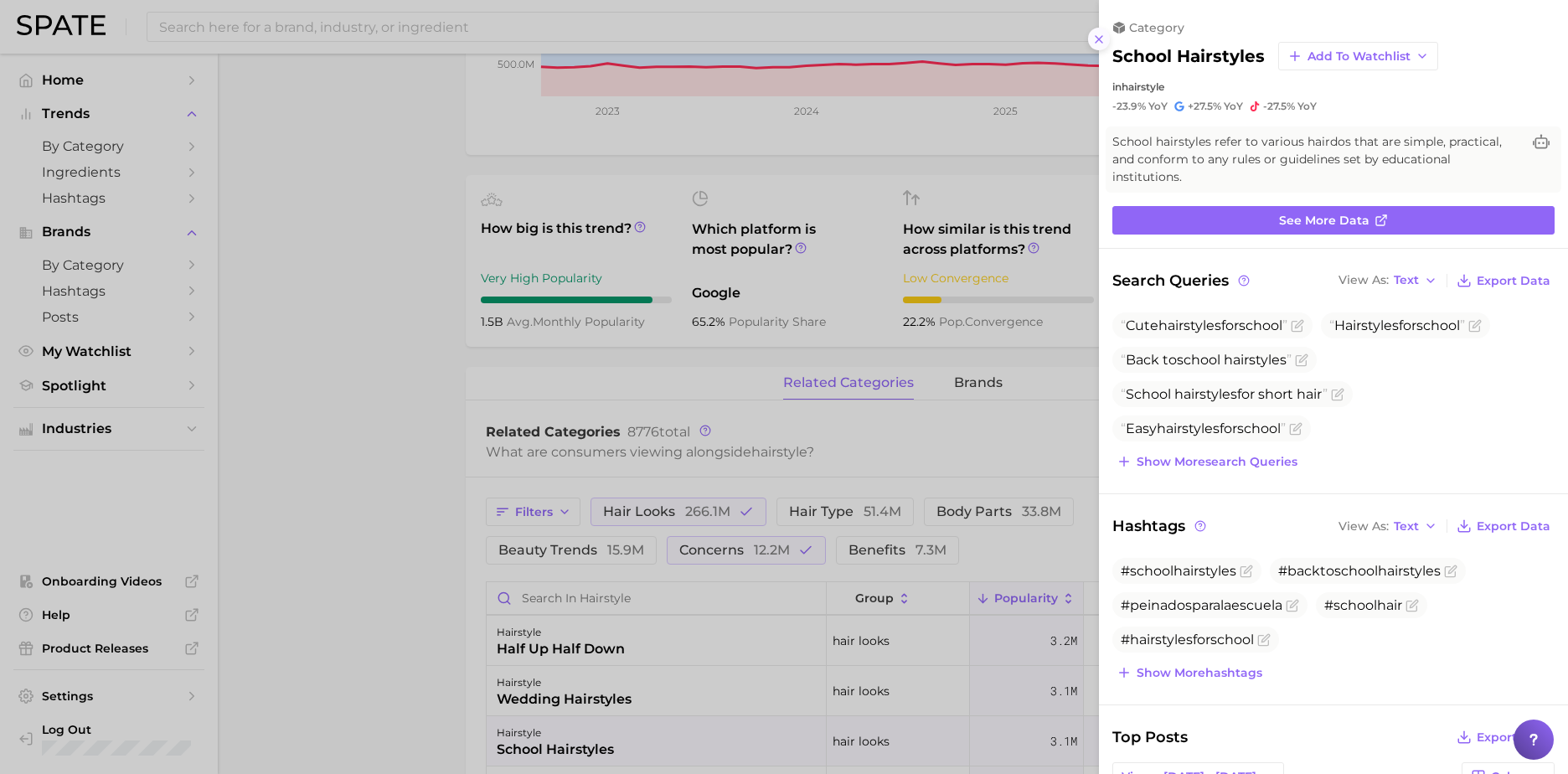
click at [1096, 33] on icon at bounding box center [1099, 40] width 13 height 13
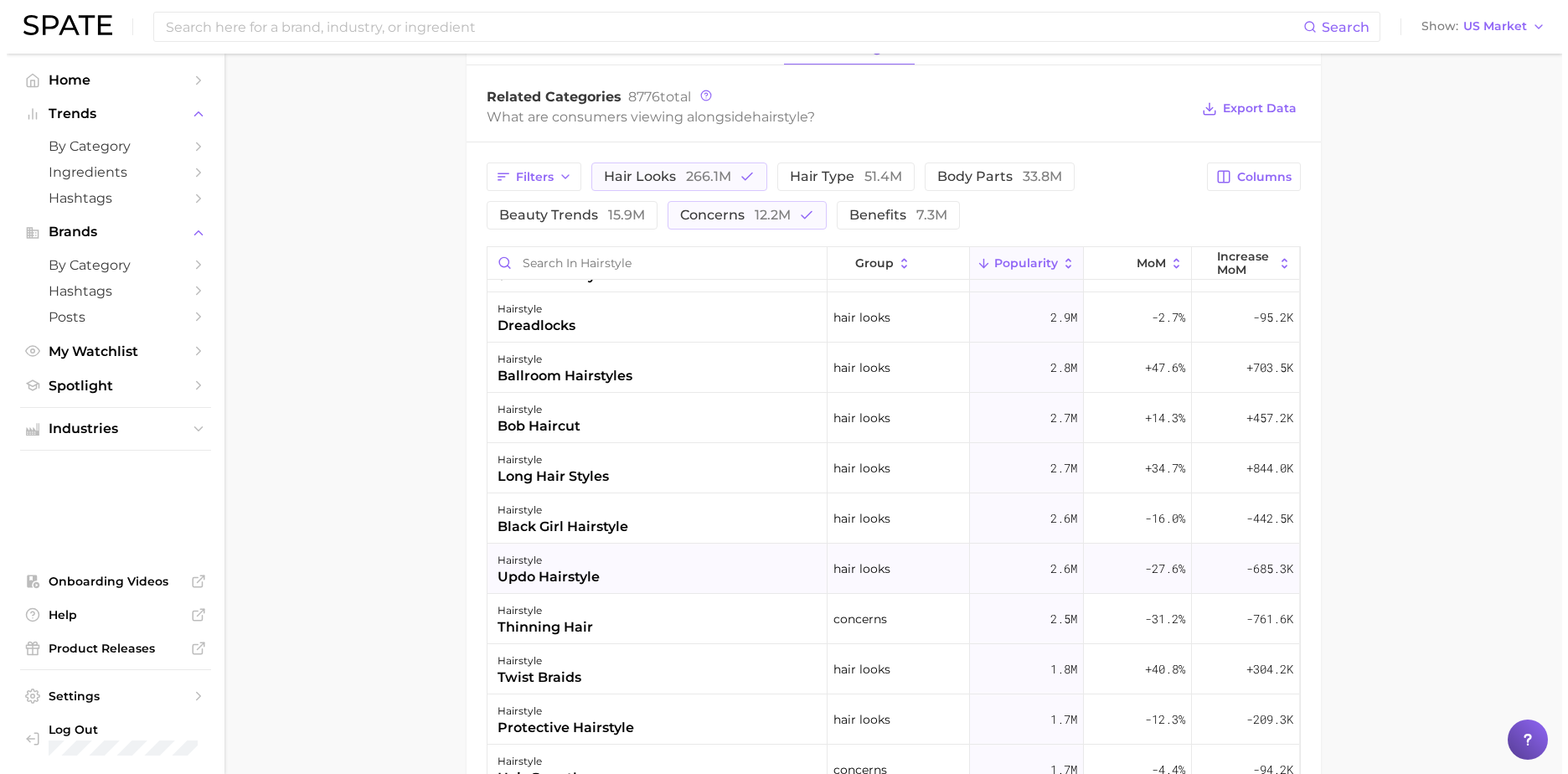
scroll to position [922, 0]
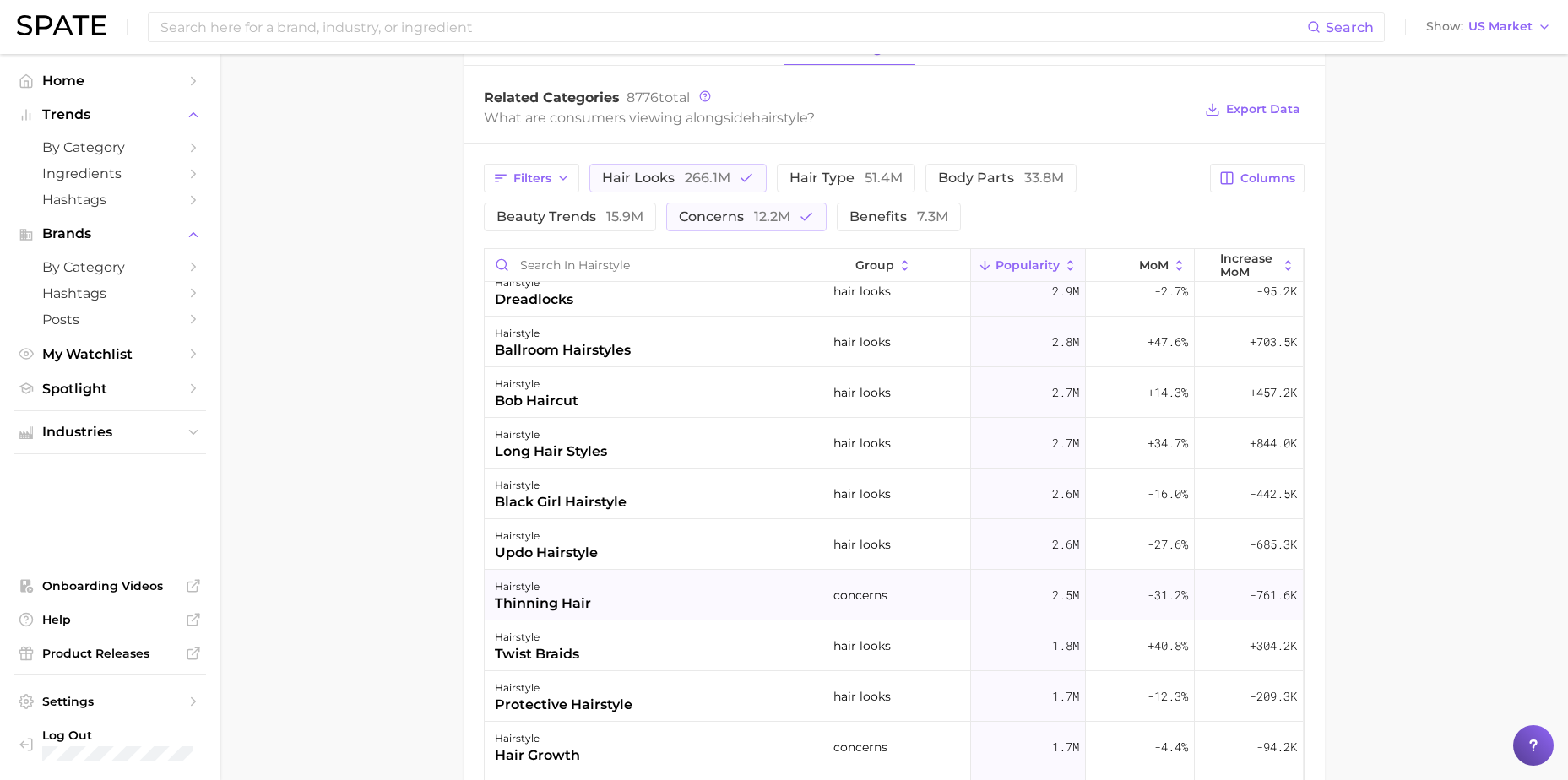
click at [682, 587] on div "hairstyle thinning hair" at bounding box center [656, 595] width 343 height 51
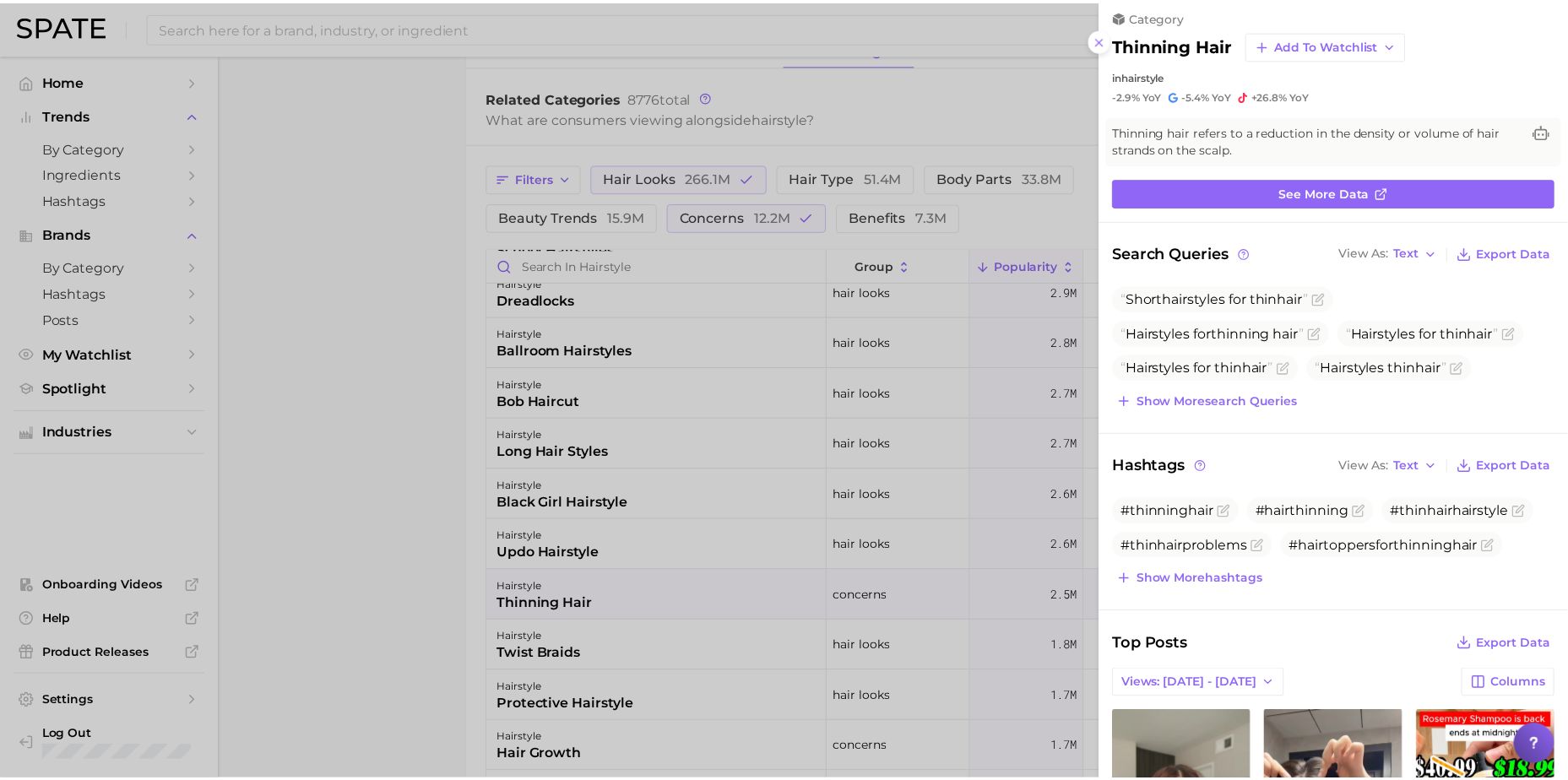
scroll to position [0, 0]
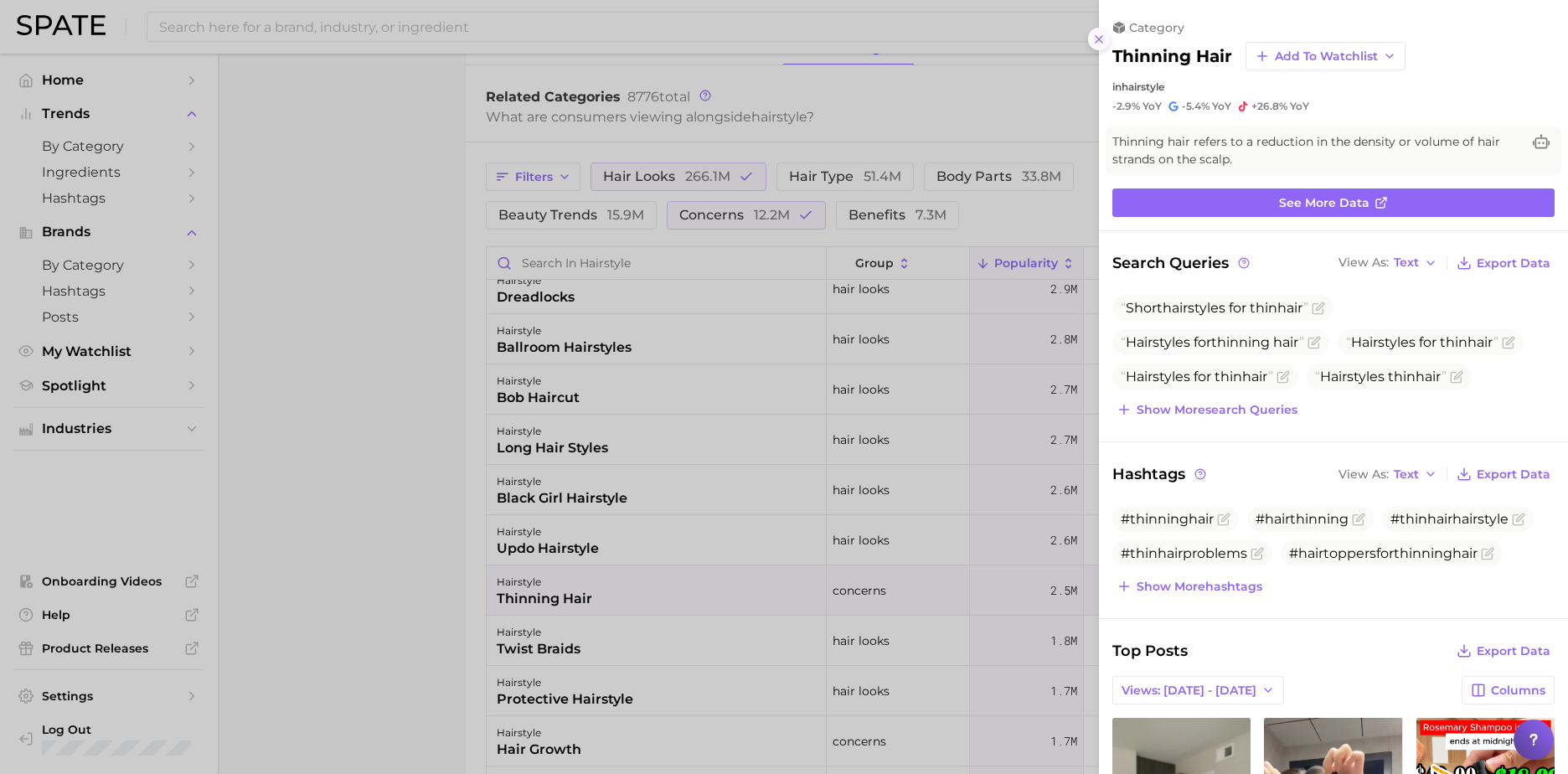
click at [1102, 41] on icon at bounding box center [1099, 40] width 13 height 13
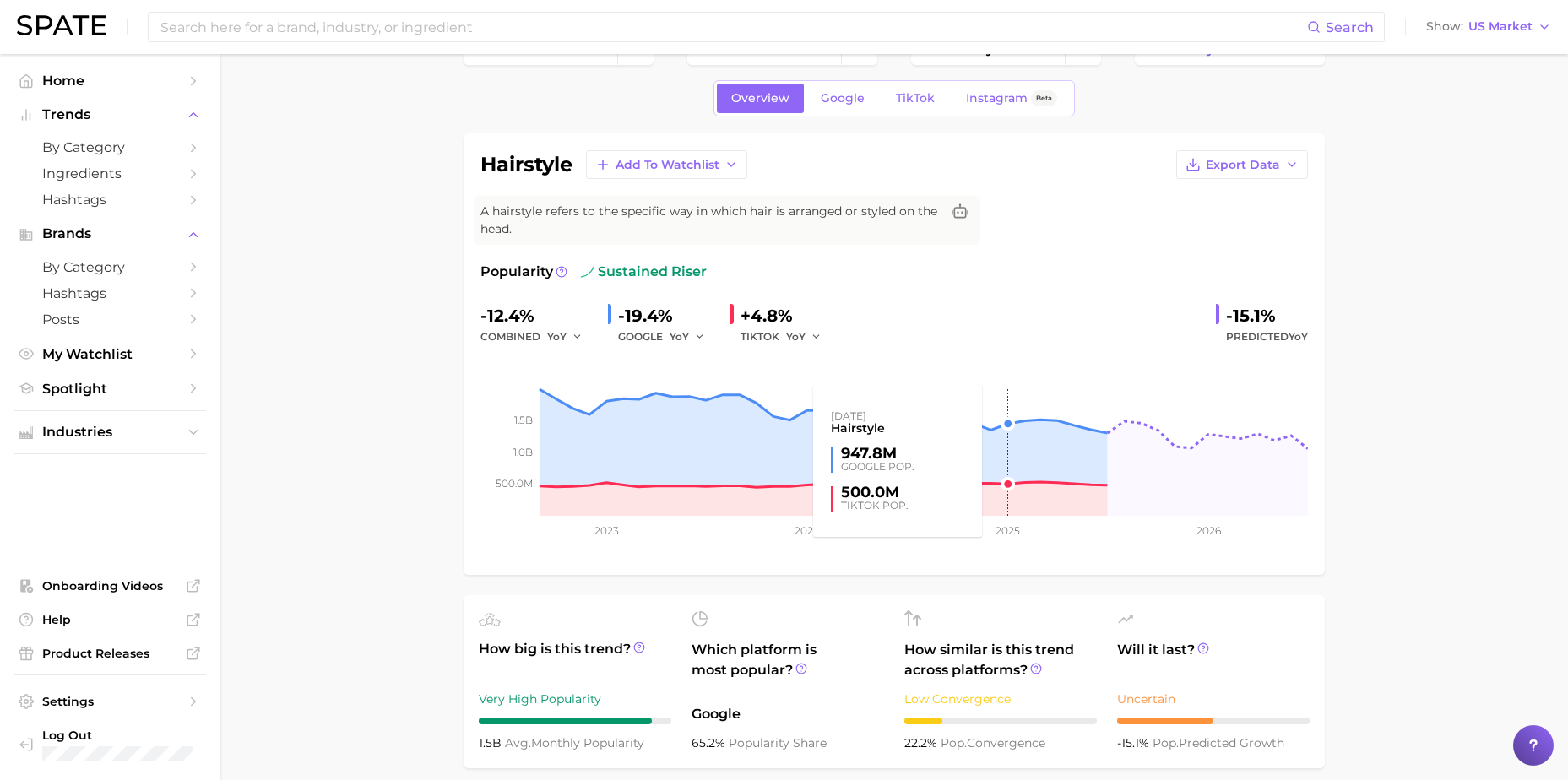
scroll to position [47, 0]
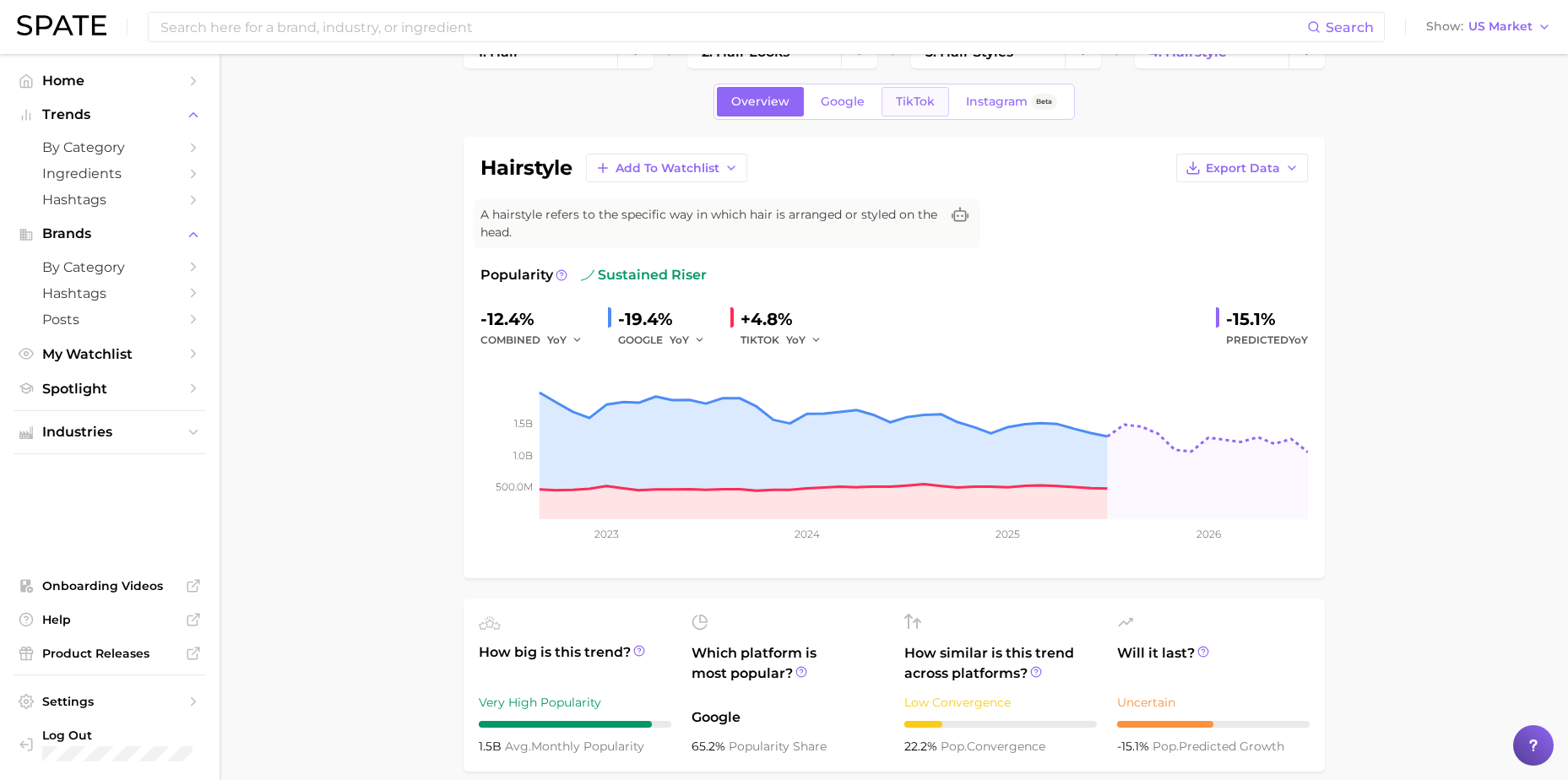
click at [910, 100] on span "TikTok" at bounding box center [915, 101] width 39 height 14
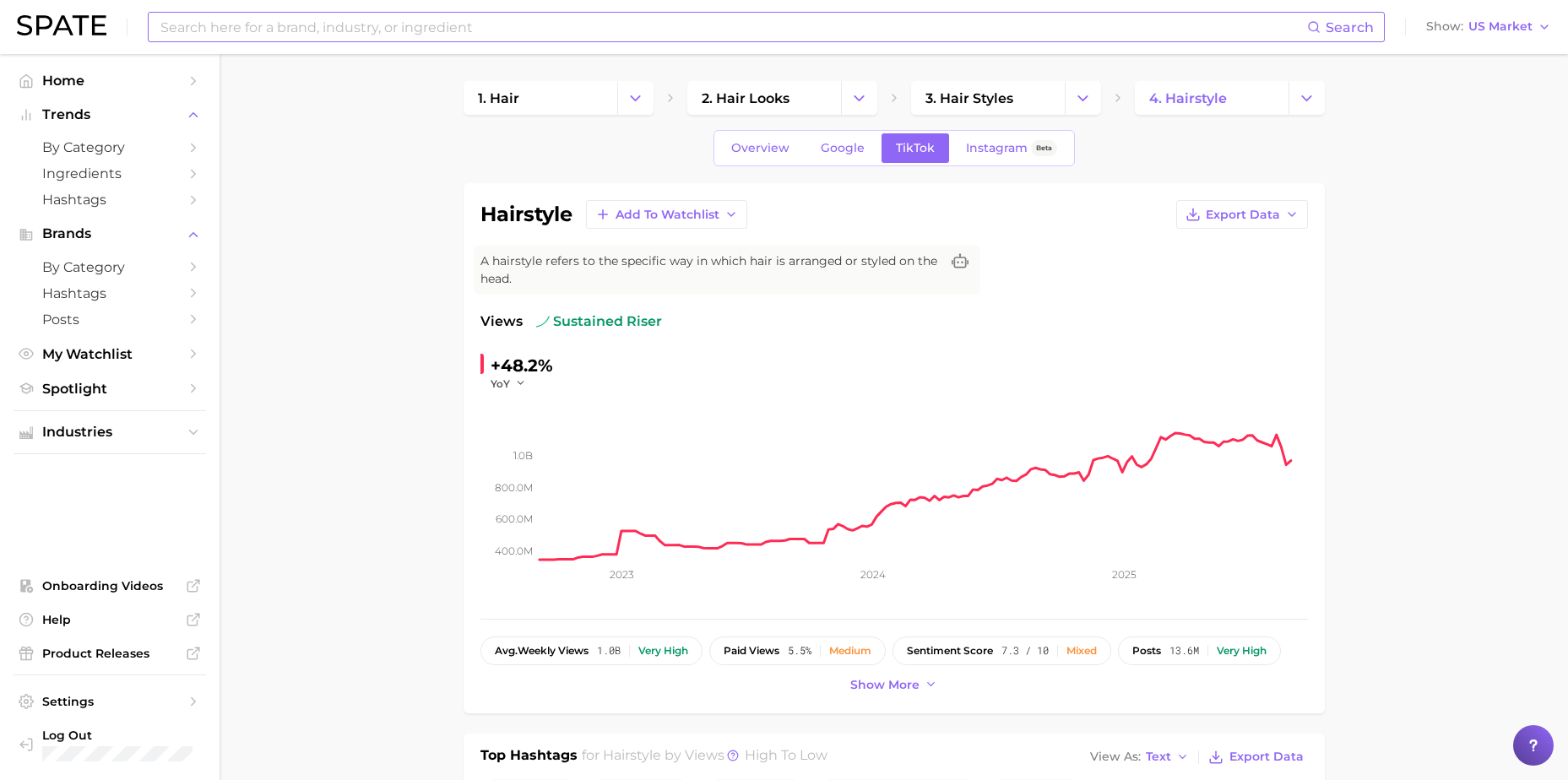
click at [294, 20] on input at bounding box center [733, 27] width 1149 height 29
type input "BUMBLE AND BUMBLE"
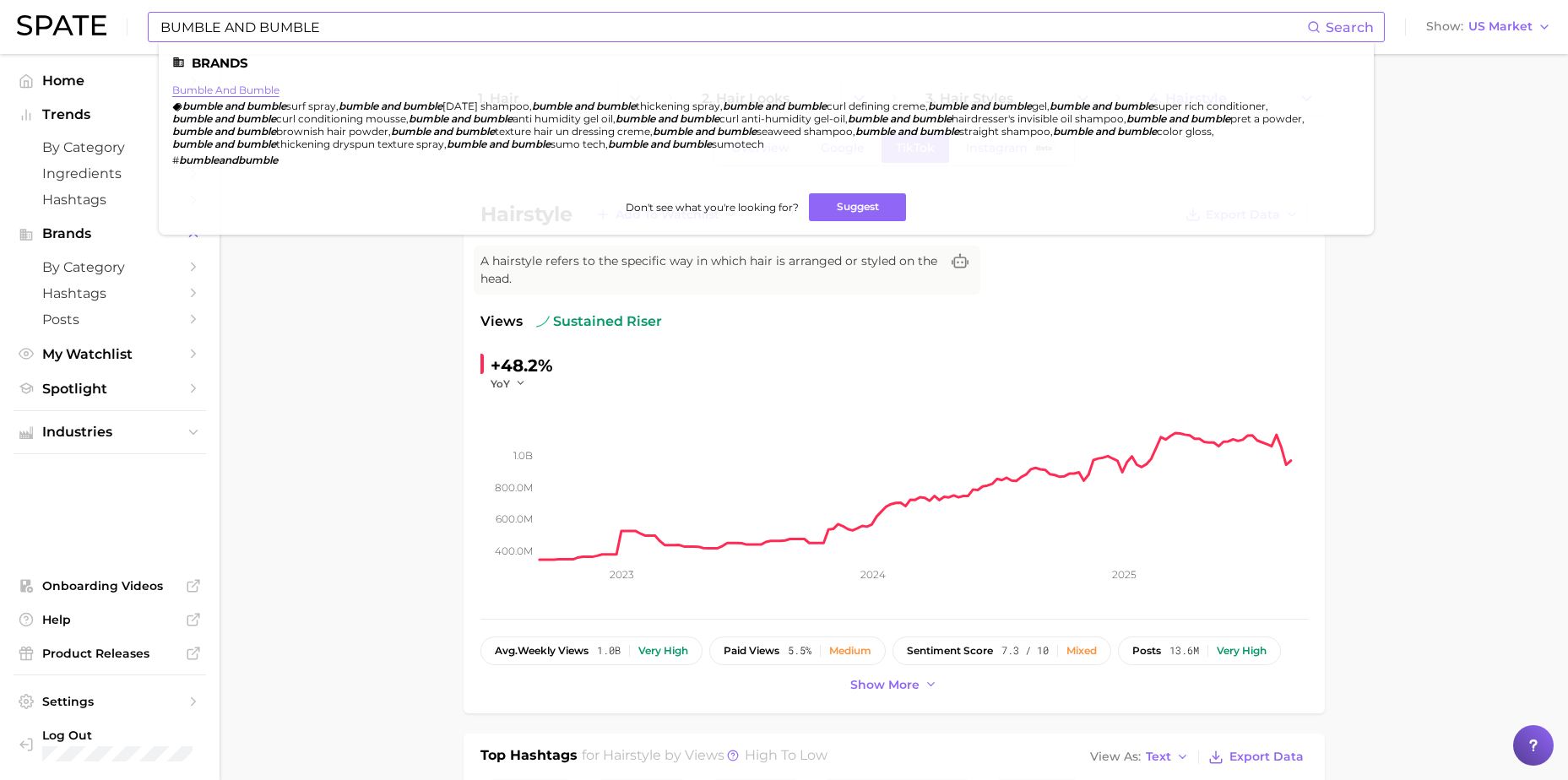
click at [217, 89] on link "bumble and bumble" at bounding box center [226, 90] width 107 height 12
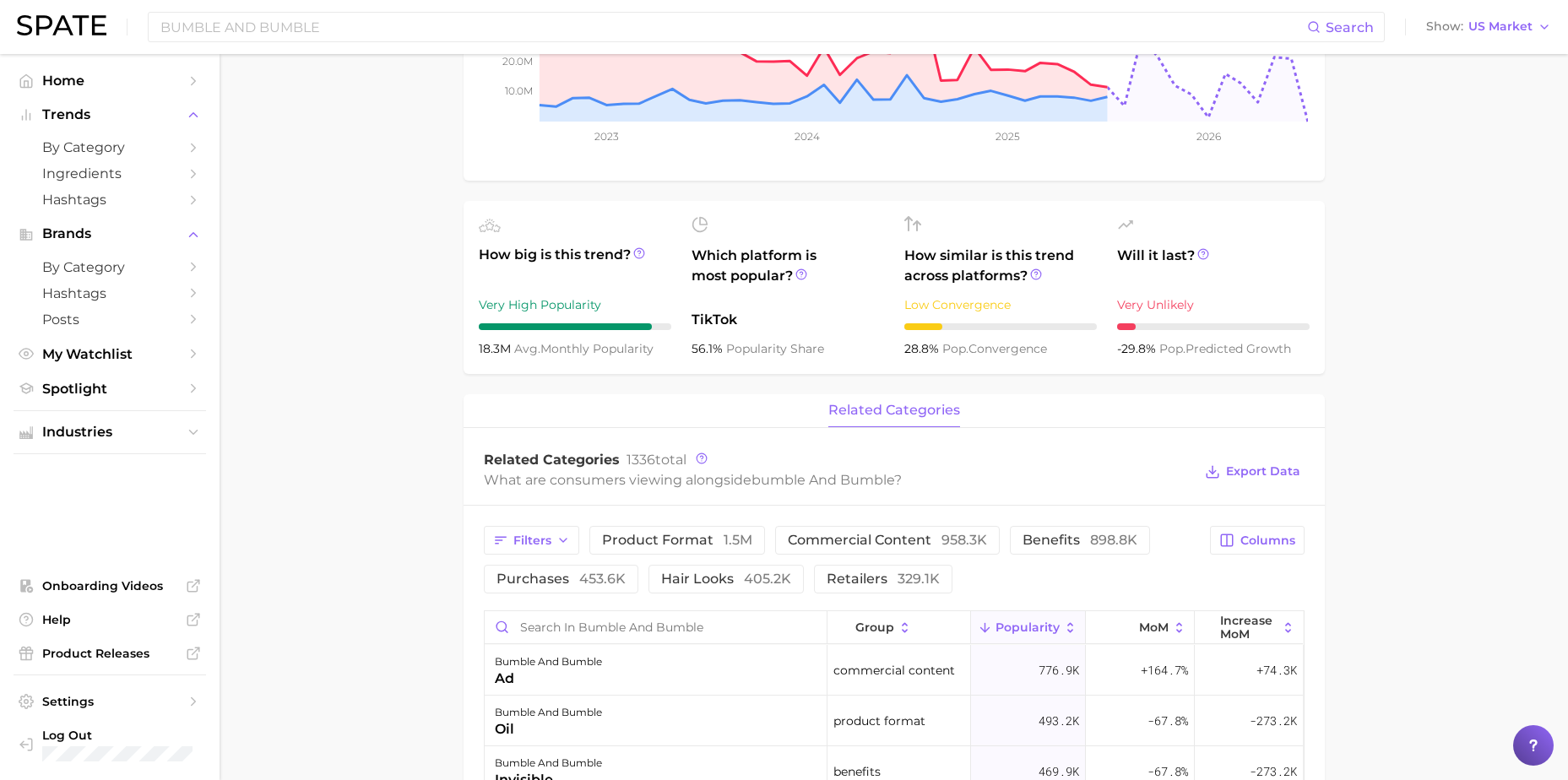
scroll to position [254, 0]
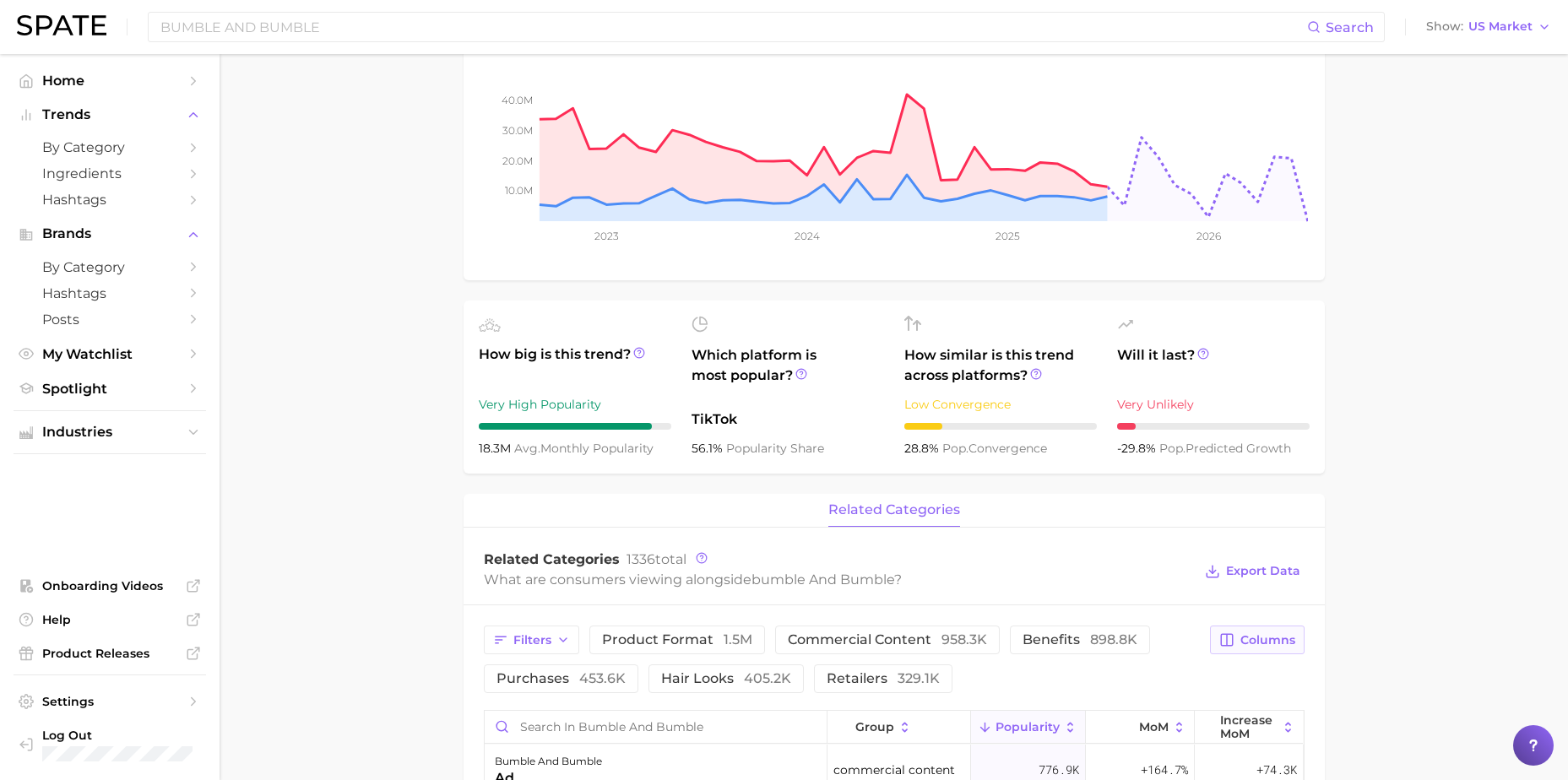
click at [1255, 640] on span "Columns" at bounding box center [1268, 640] width 55 height 14
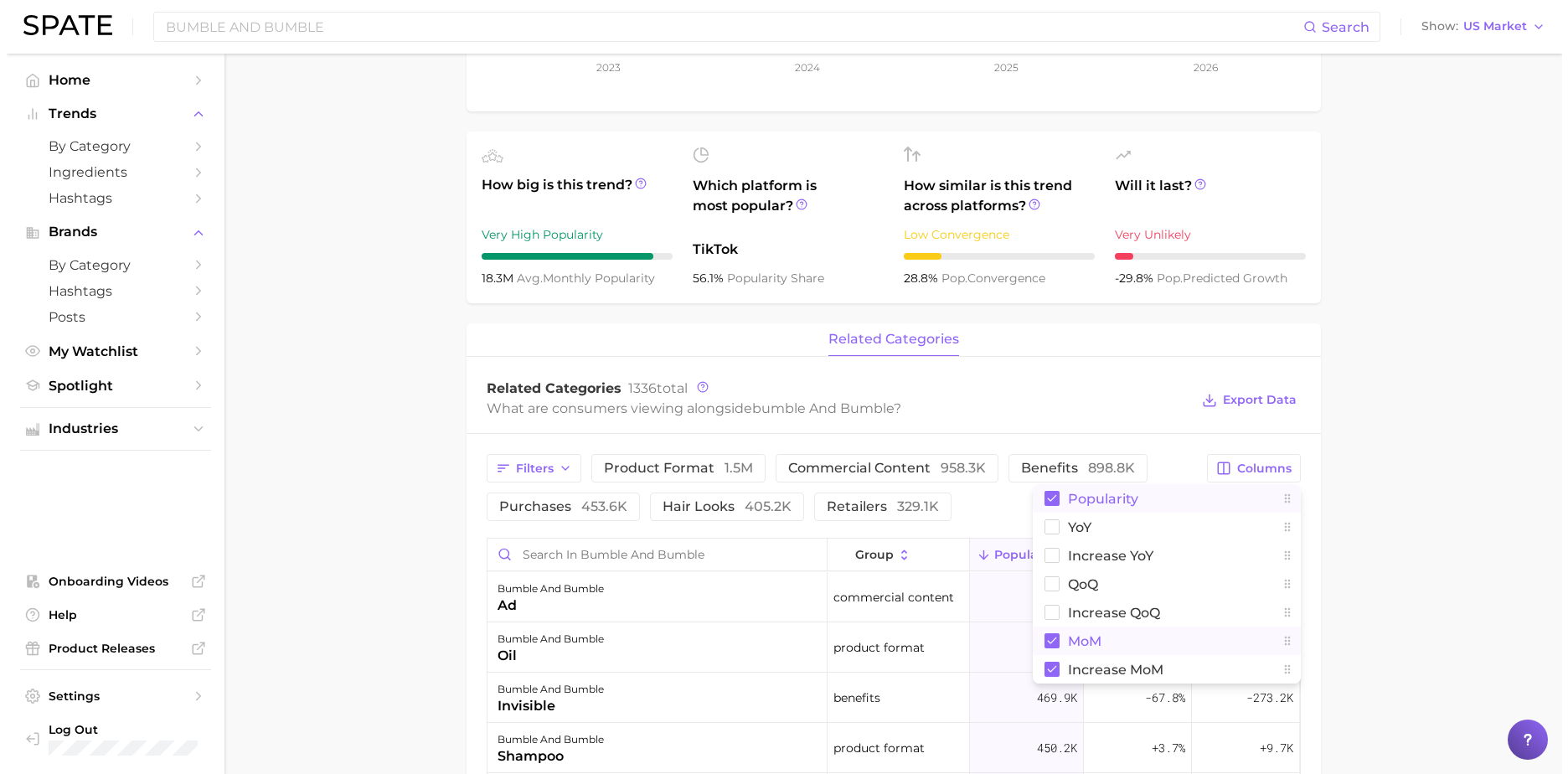
scroll to position [419, 0]
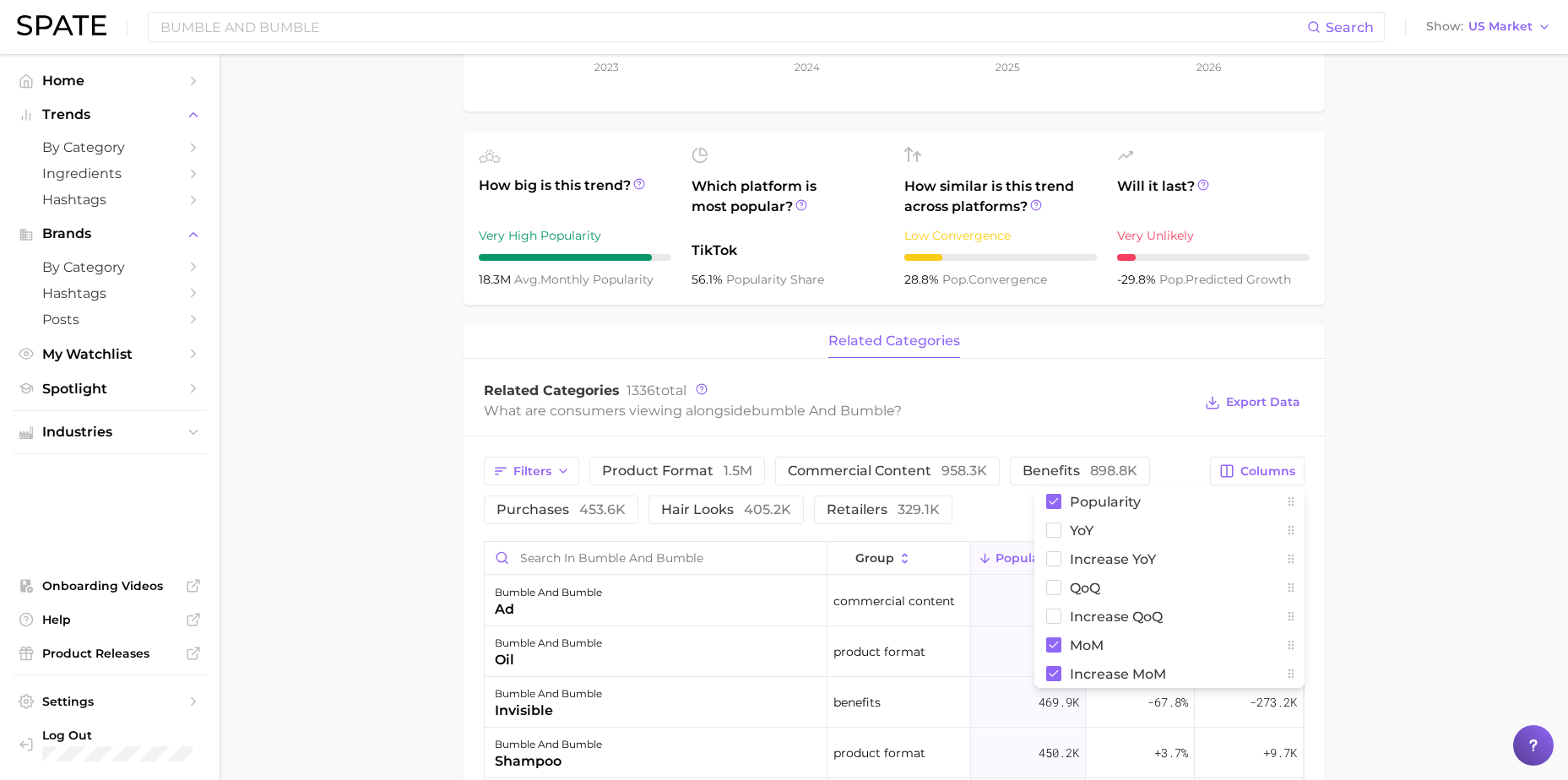
click at [1393, 424] on main "Overview Google TikTok Instagram Beta brand bumble and bumble Add to Watchlist …" at bounding box center [893, 529] width 1349 height 1795
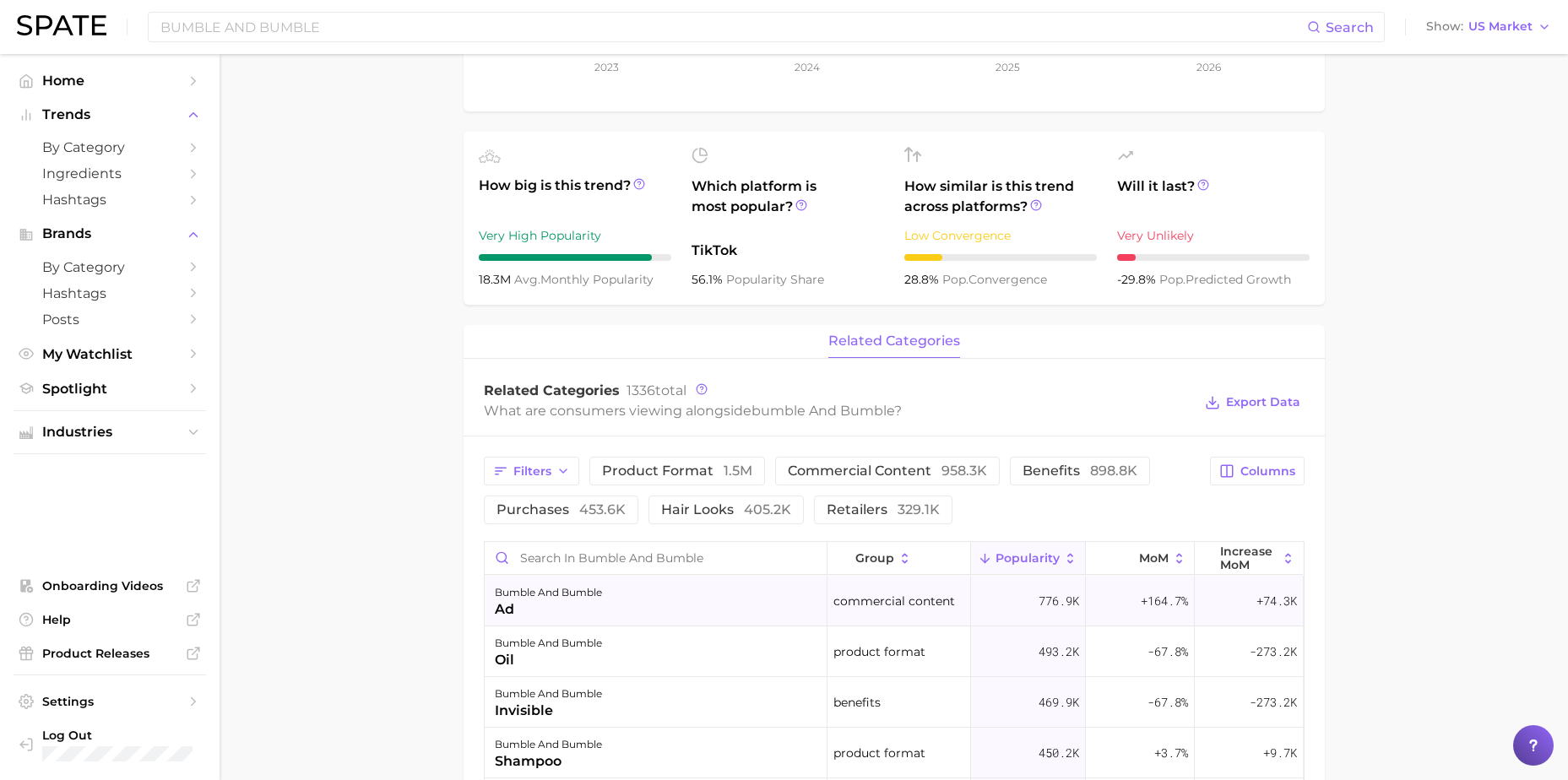
click at [609, 597] on div "bumble and bumble ad" at bounding box center [656, 601] width 343 height 51
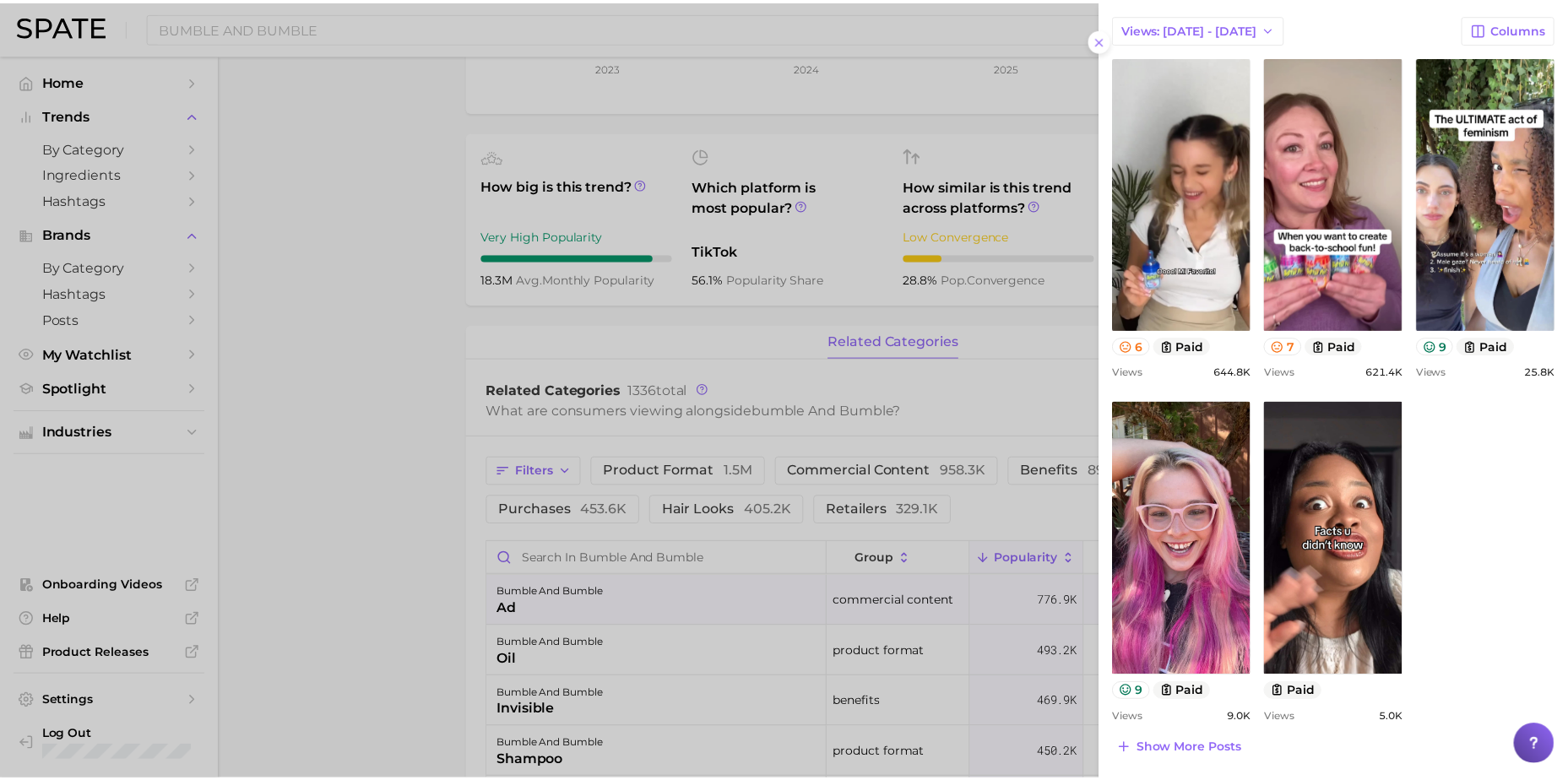
scroll to position [592, 0]
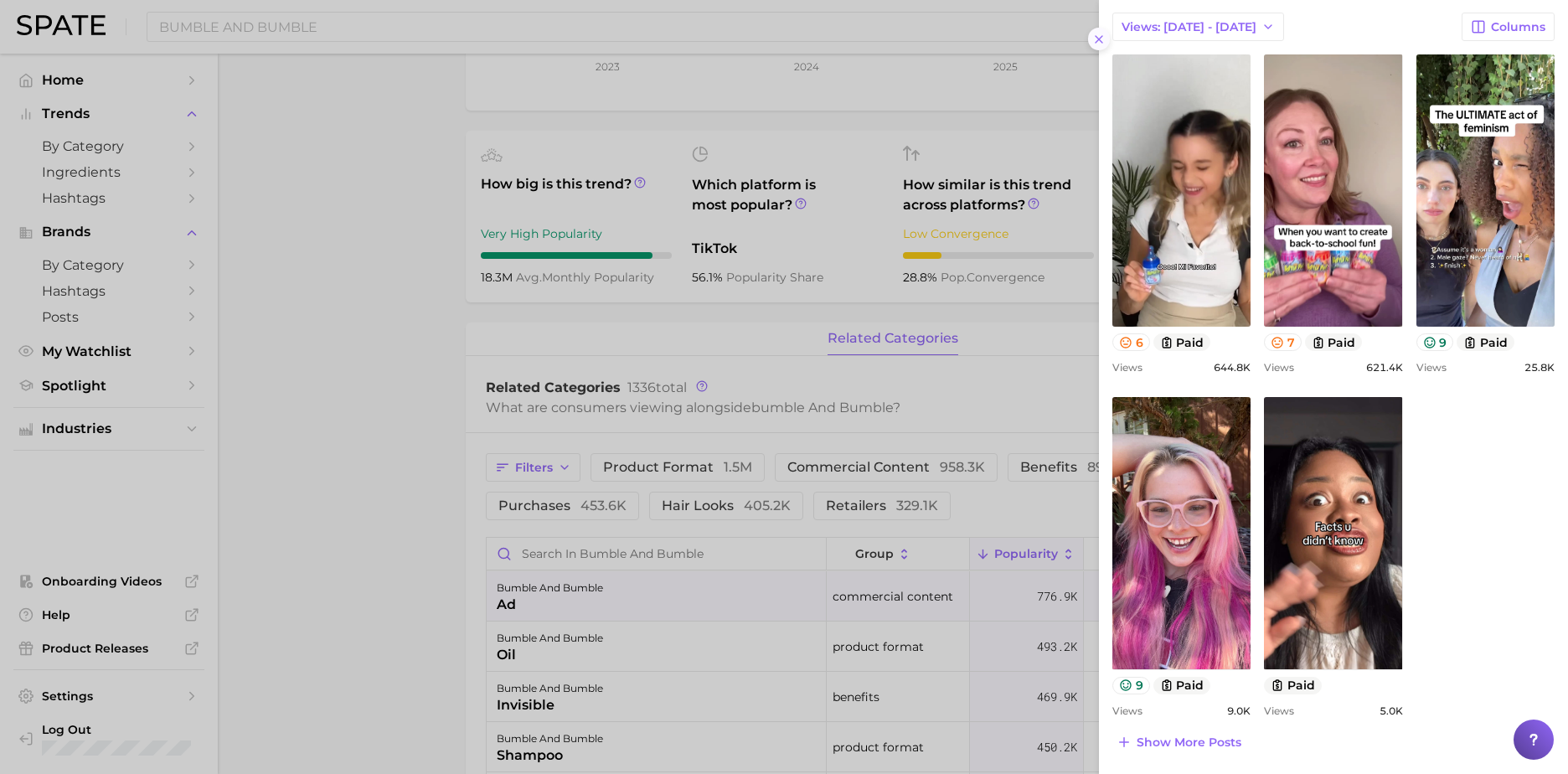
click at [1097, 48] on button at bounding box center [1100, 39] width 23 height 23
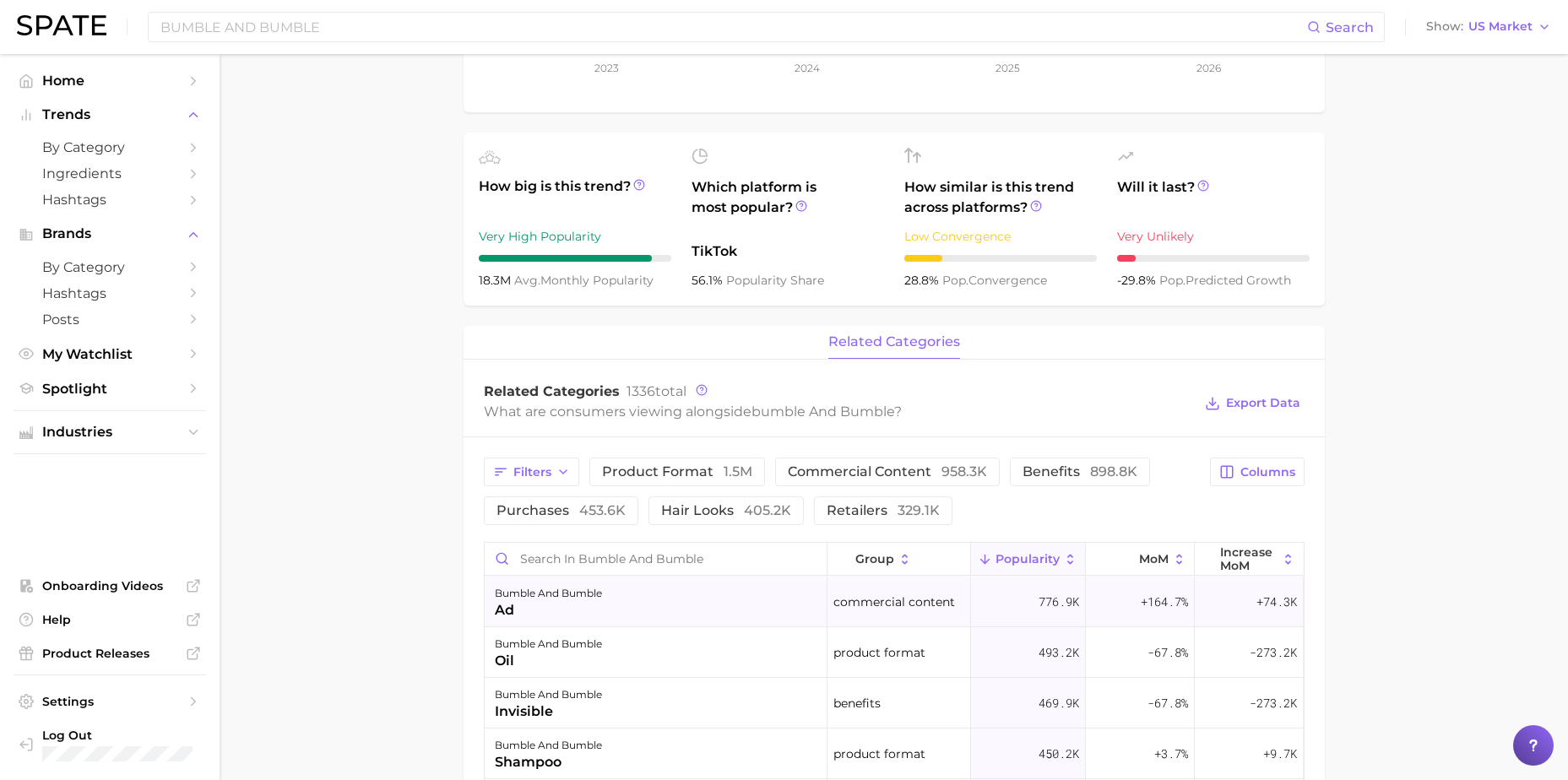
scroll to position [416, 0]
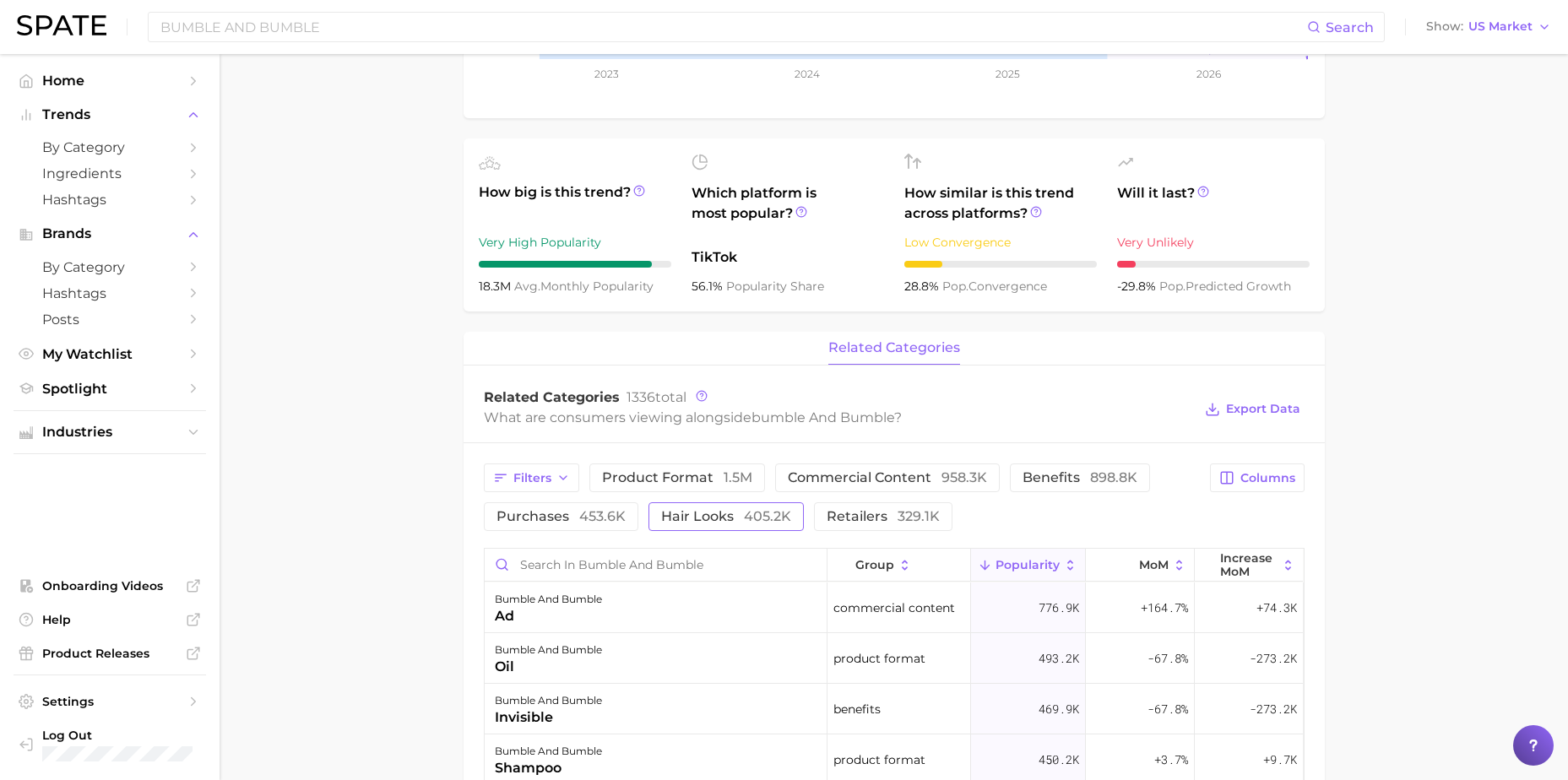
click at [758, 518] on span "405.2k" at bounding box center [767, 516] width 48 height 16
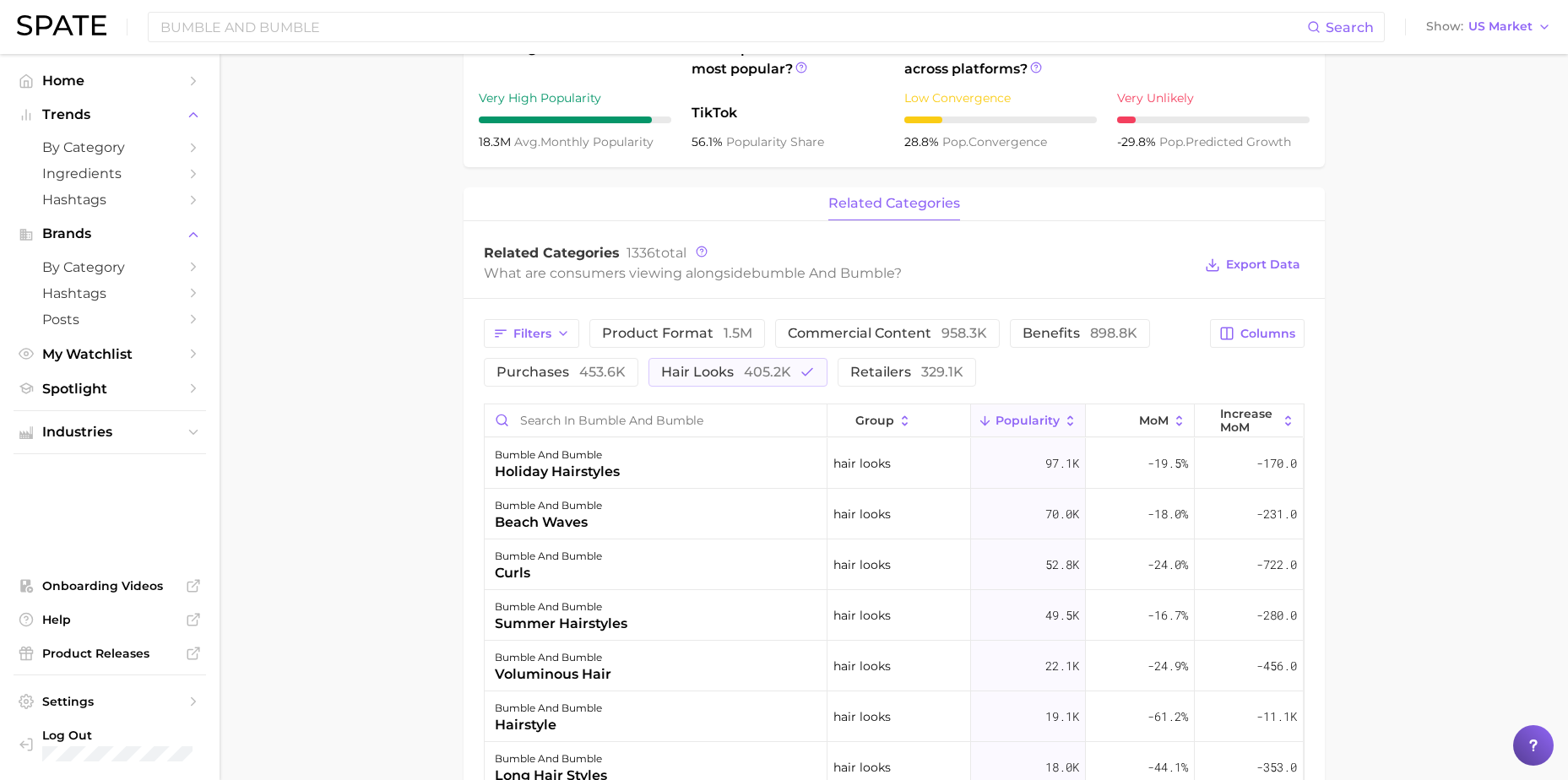
scroll to position [601, 0]
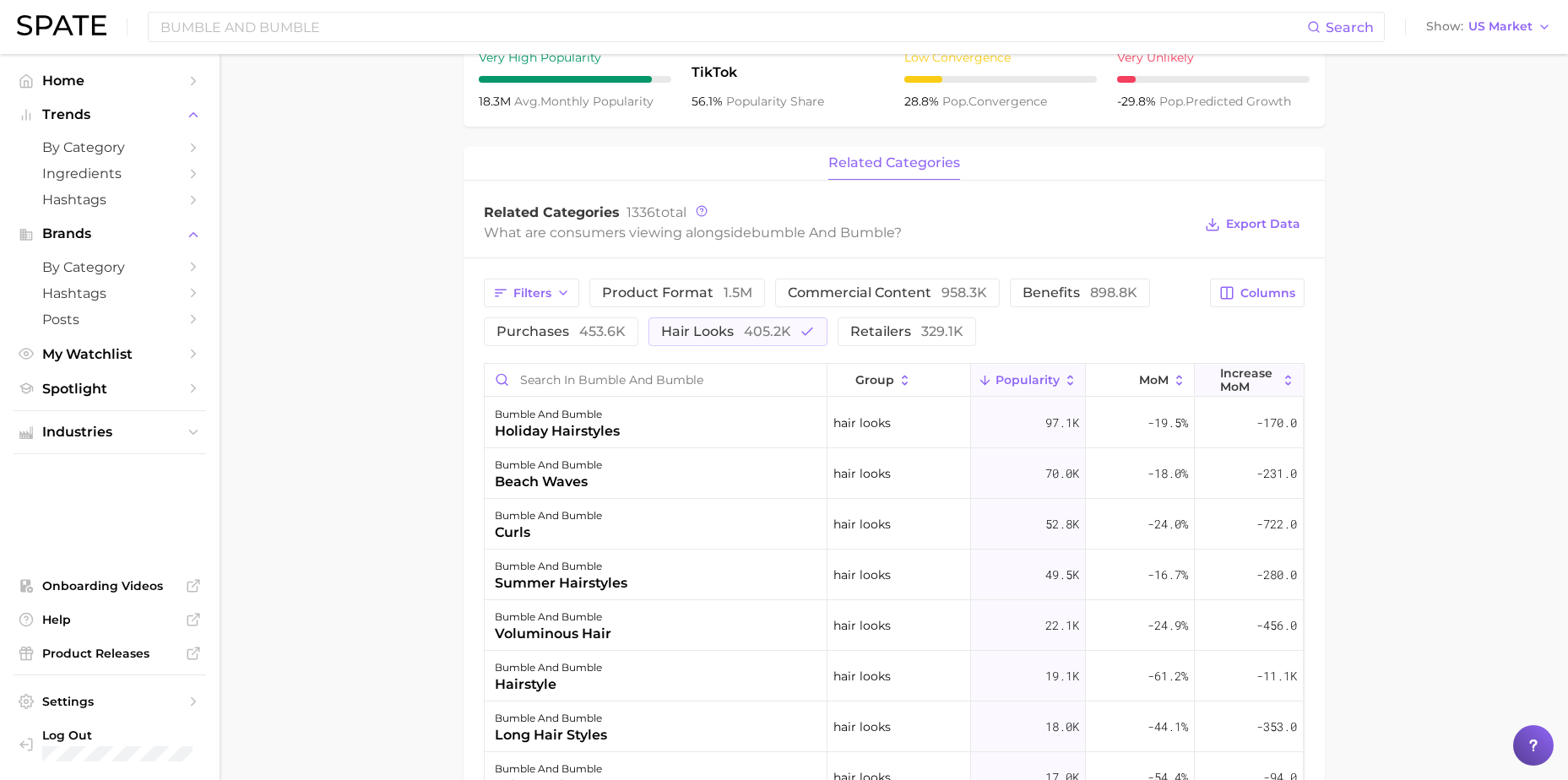
click at [1245, 392] on span "Increase MoM" at bounding box center [1249, 380] width 57 height 27
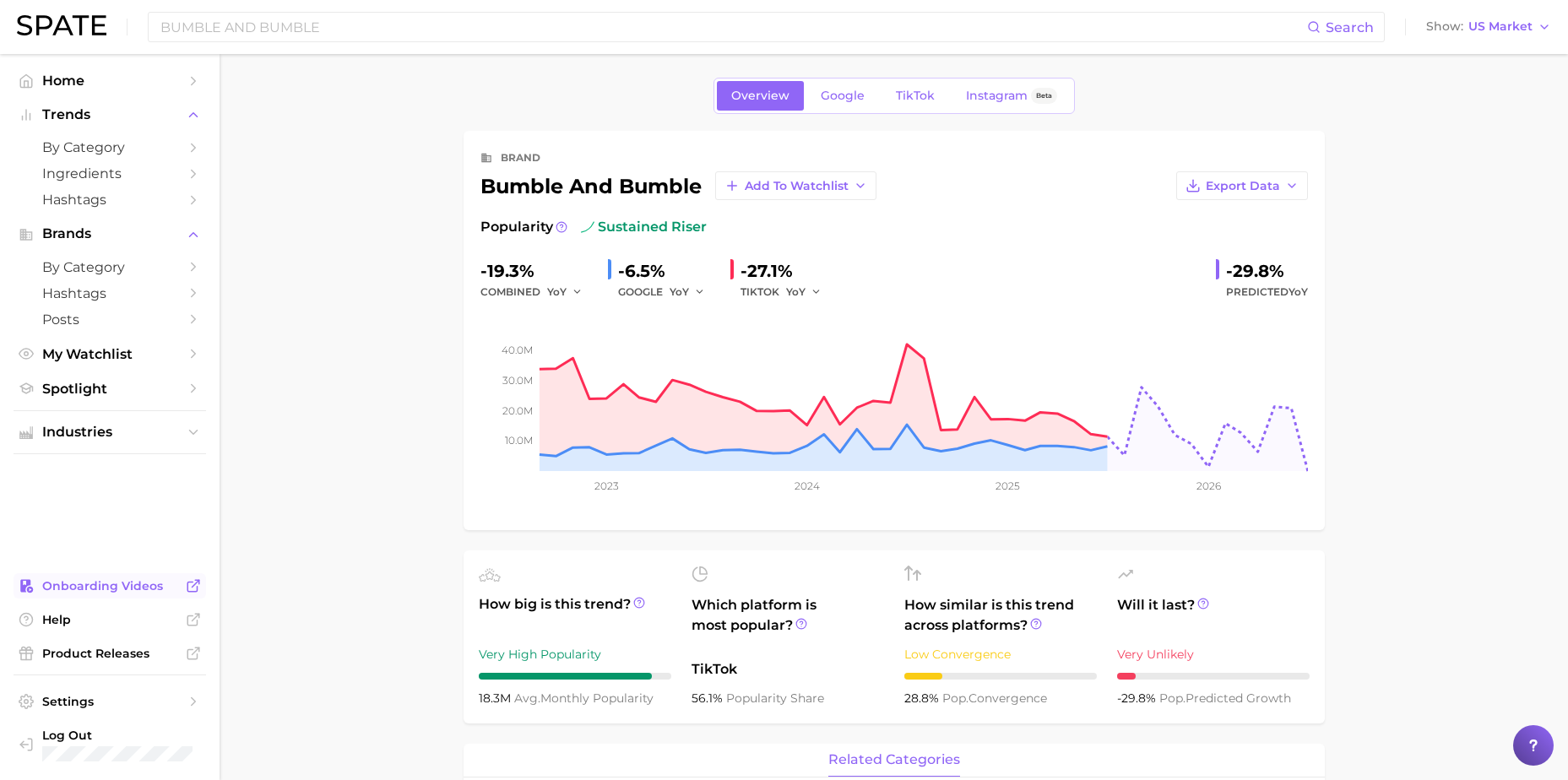
scroll to position [0, 0]
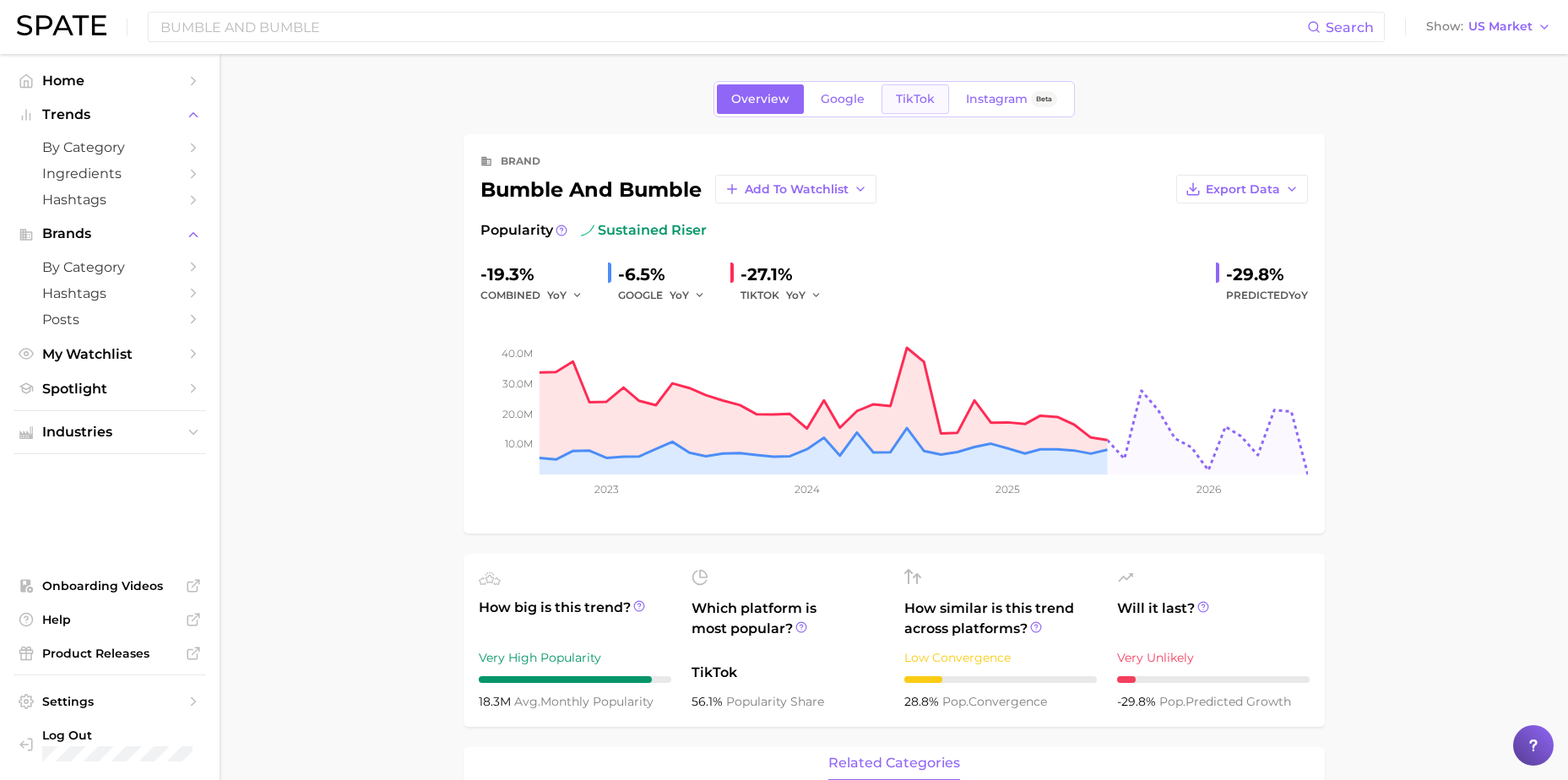
click at [922, 97] on span "TikTok" at bounding box center [915, 99] width 39 height 14
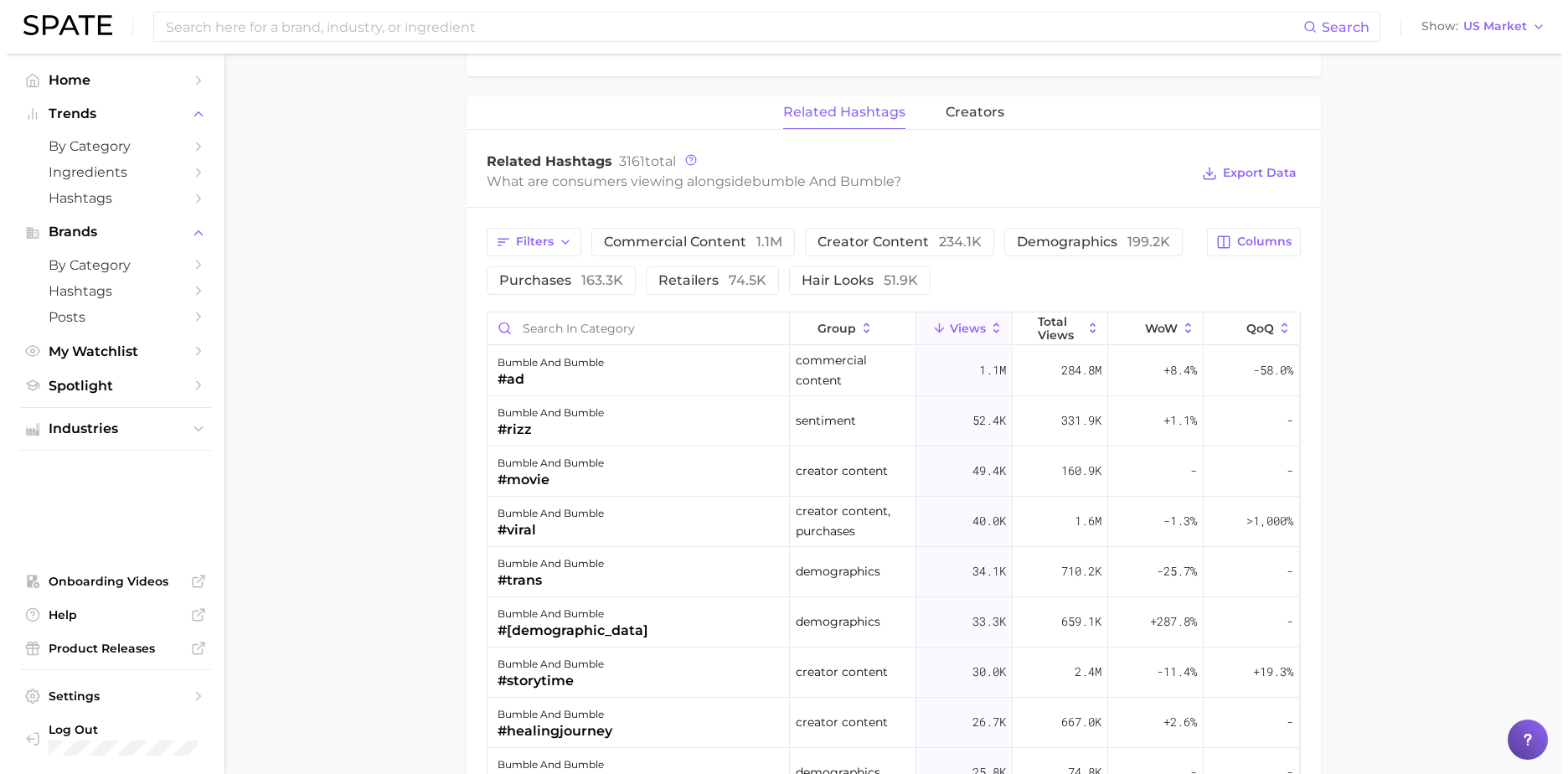
scroll to position [1258, 0]
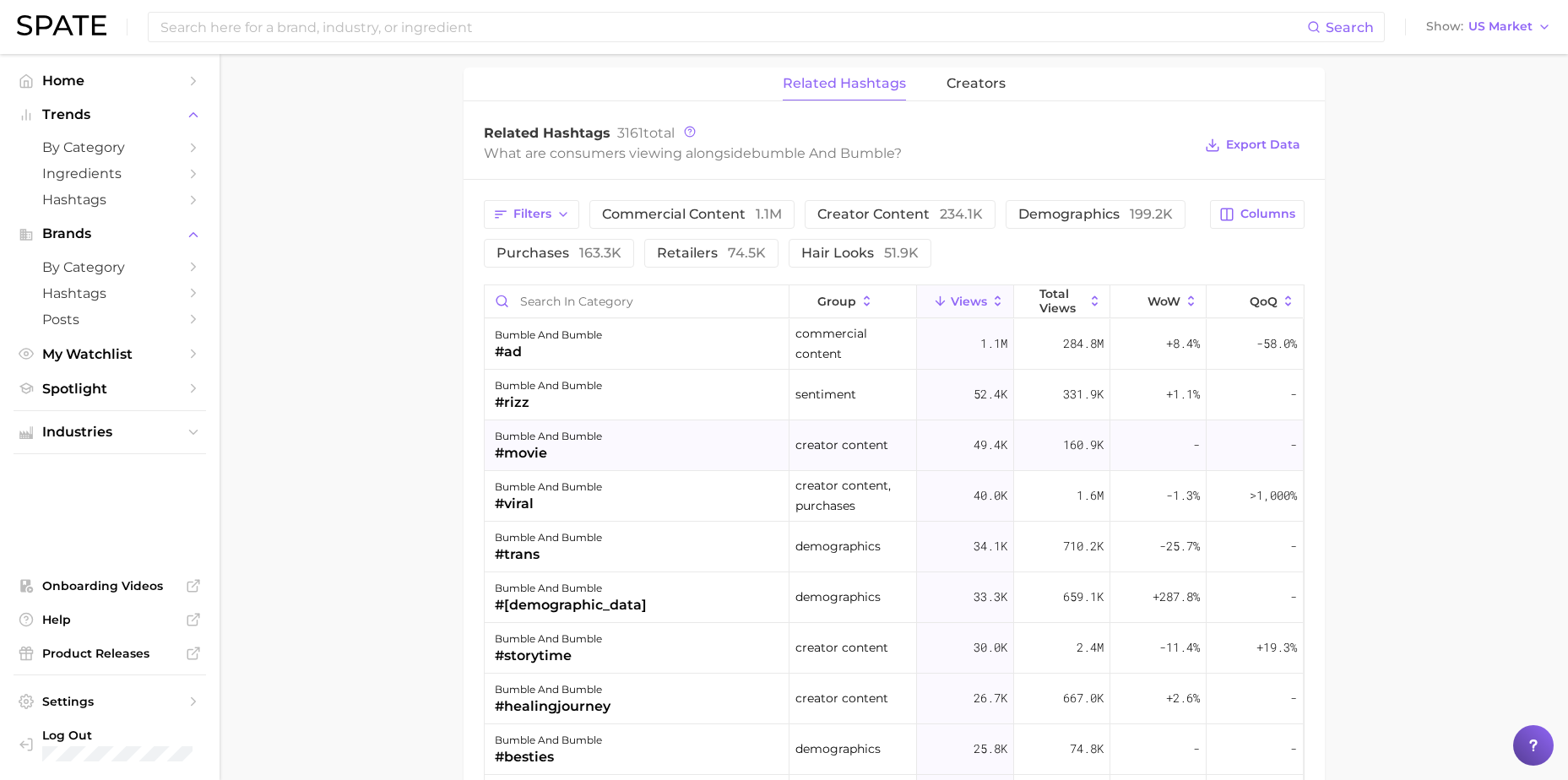
click at [588, 441] on div "bumble and bumble" at bounding box center [548, 436] width 107 height 20
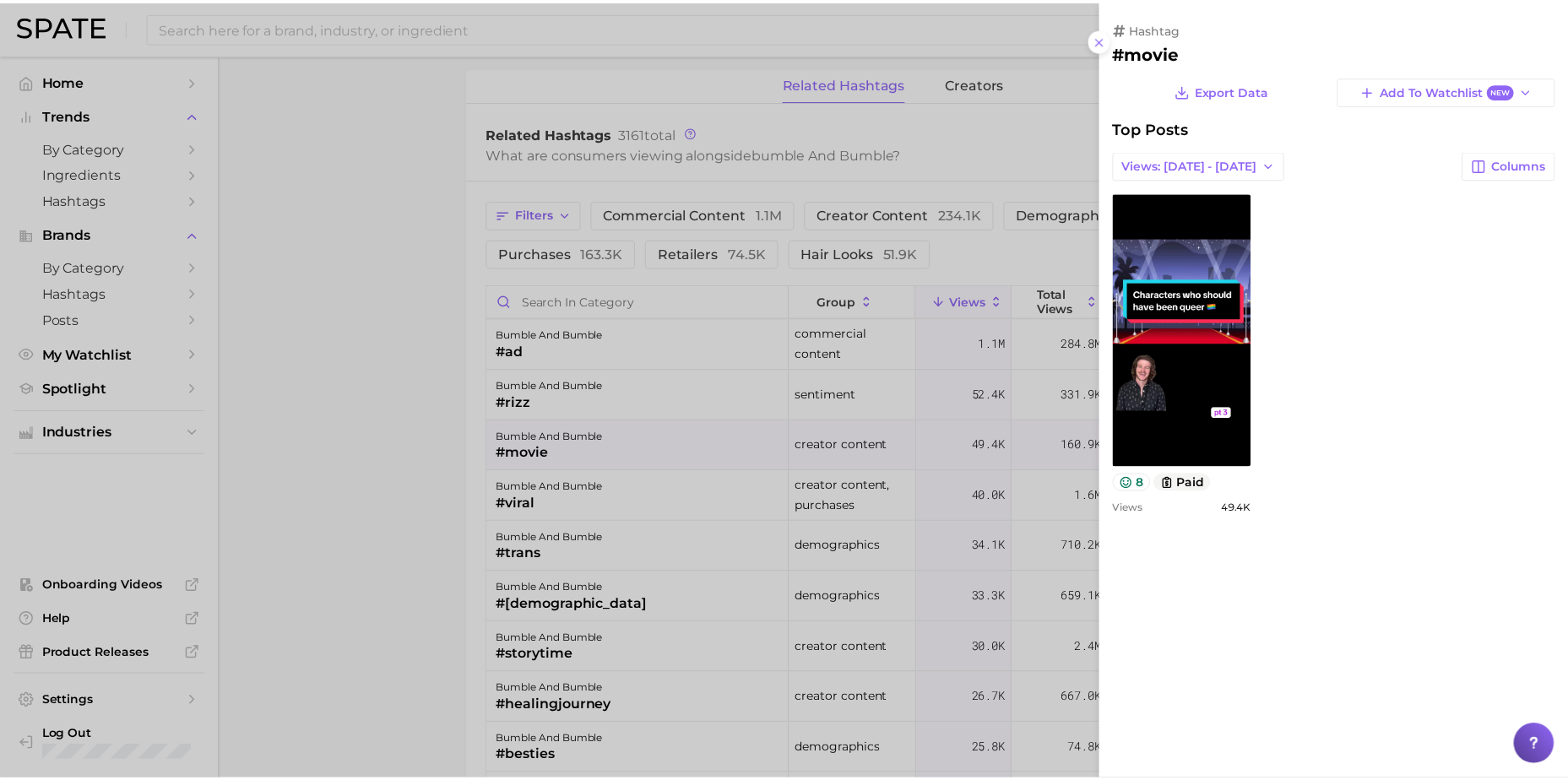
scroll to position [0, 0]
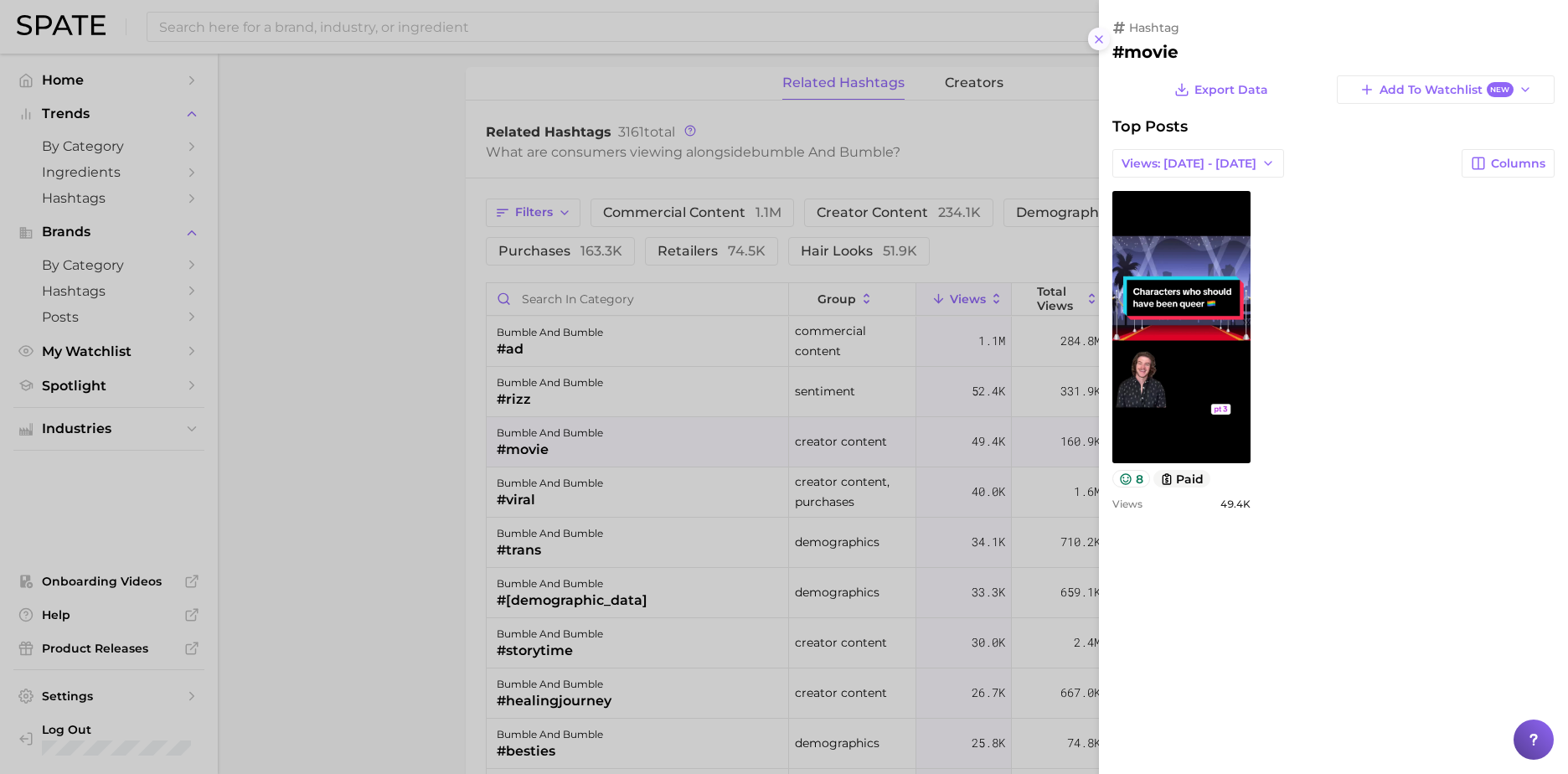
click at [1101, 36] on icon at bounding box center [1099, 40] width 13 height 13
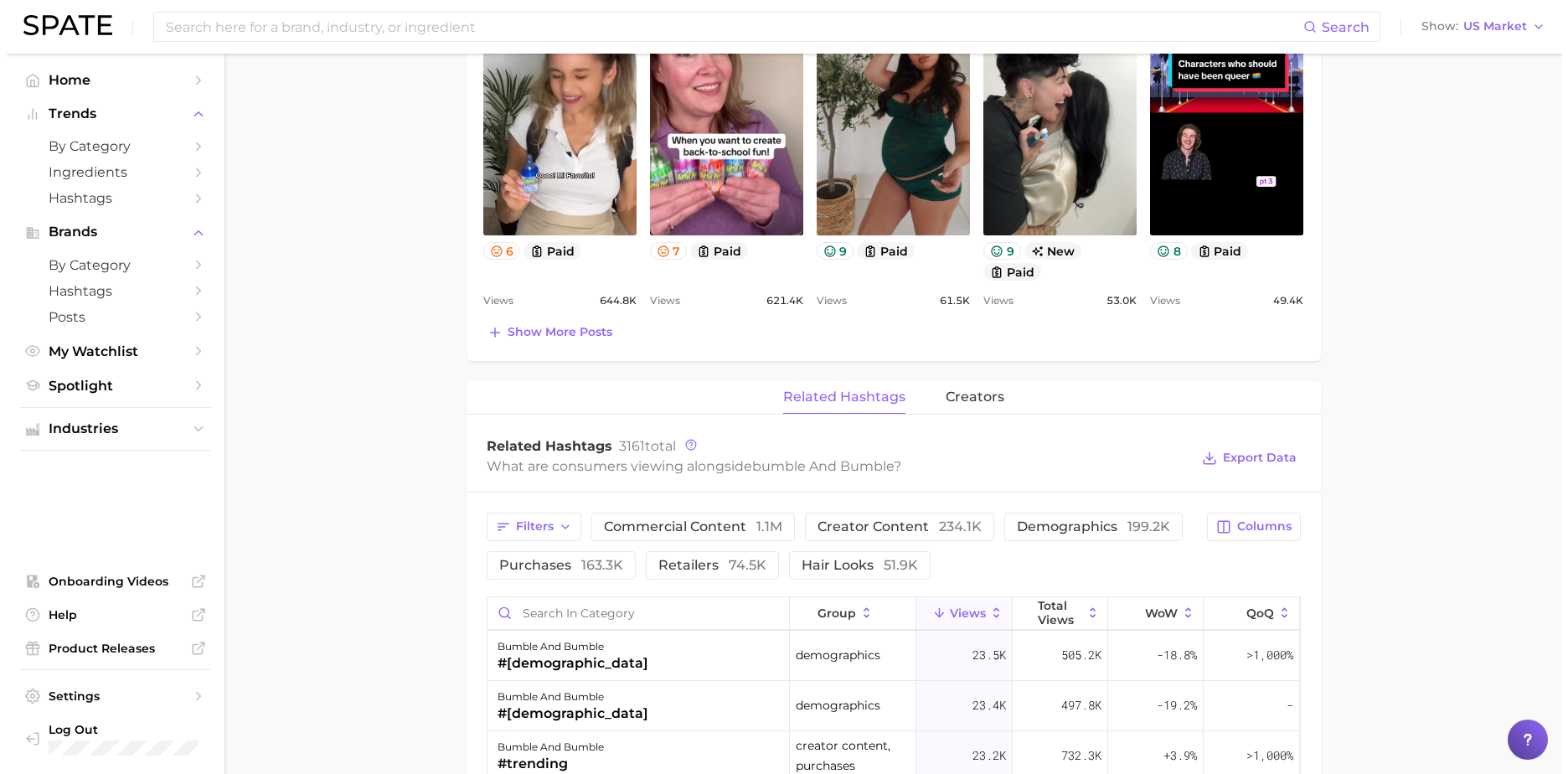
scroll to position [922, 0]
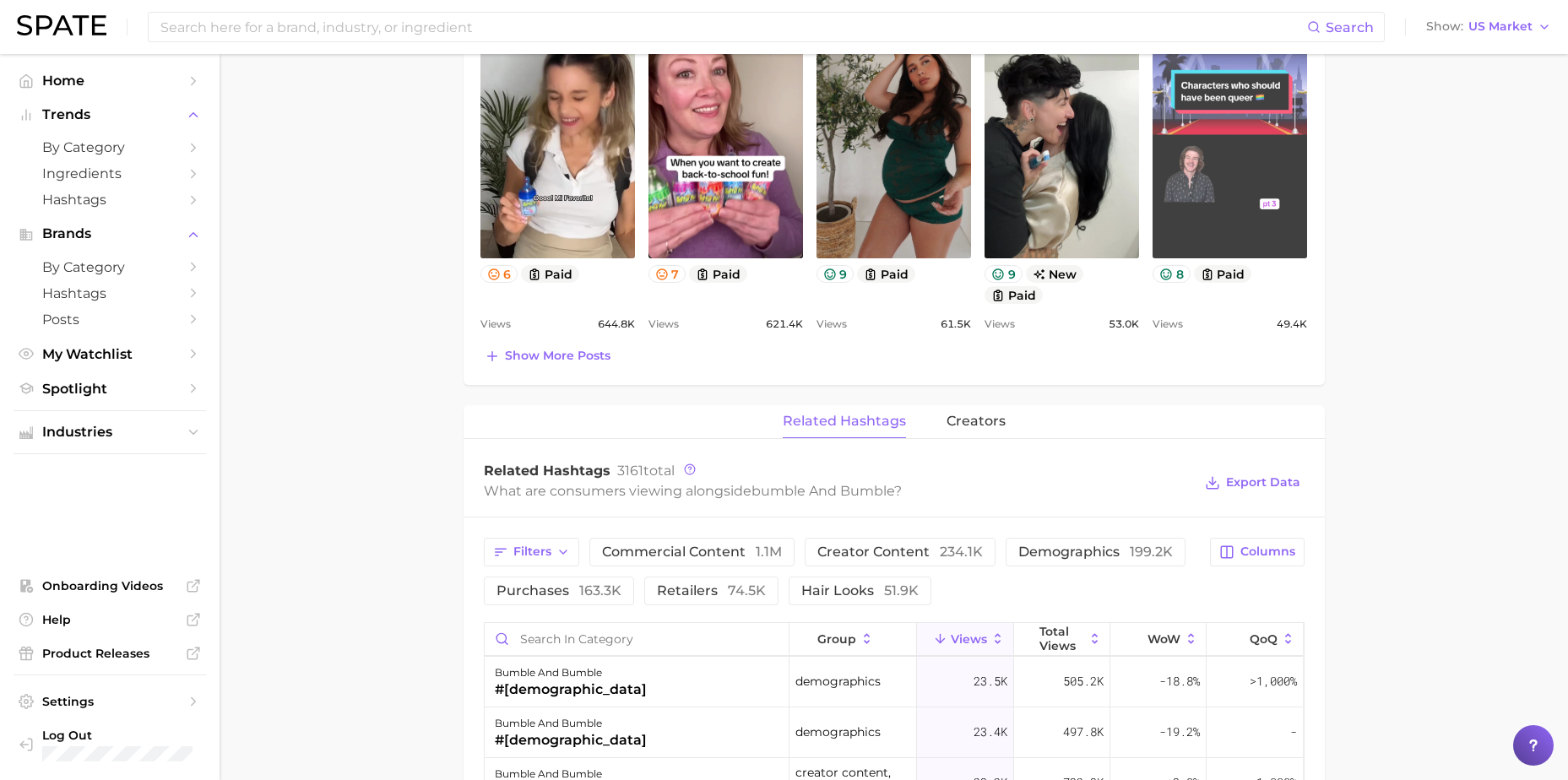
click at [1257, 174] on link "view post on TikTok" at bounding box center [1230, 121] width 154 height 275
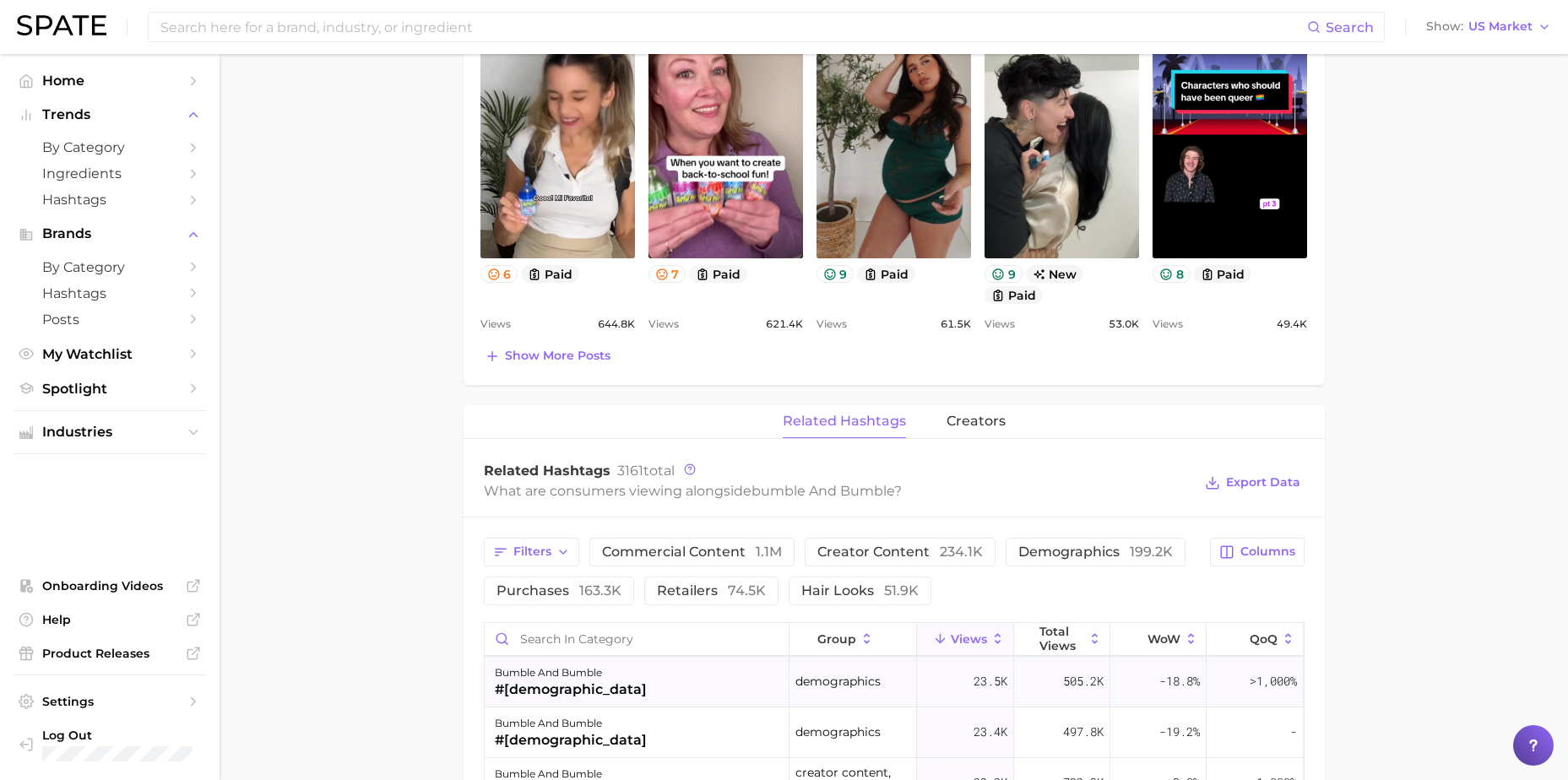
click at [648, 676] on div "bumble and bumble #[DEMOGRAPHIC_DATA]" at bounding box center [637, 682] width 305 height 51
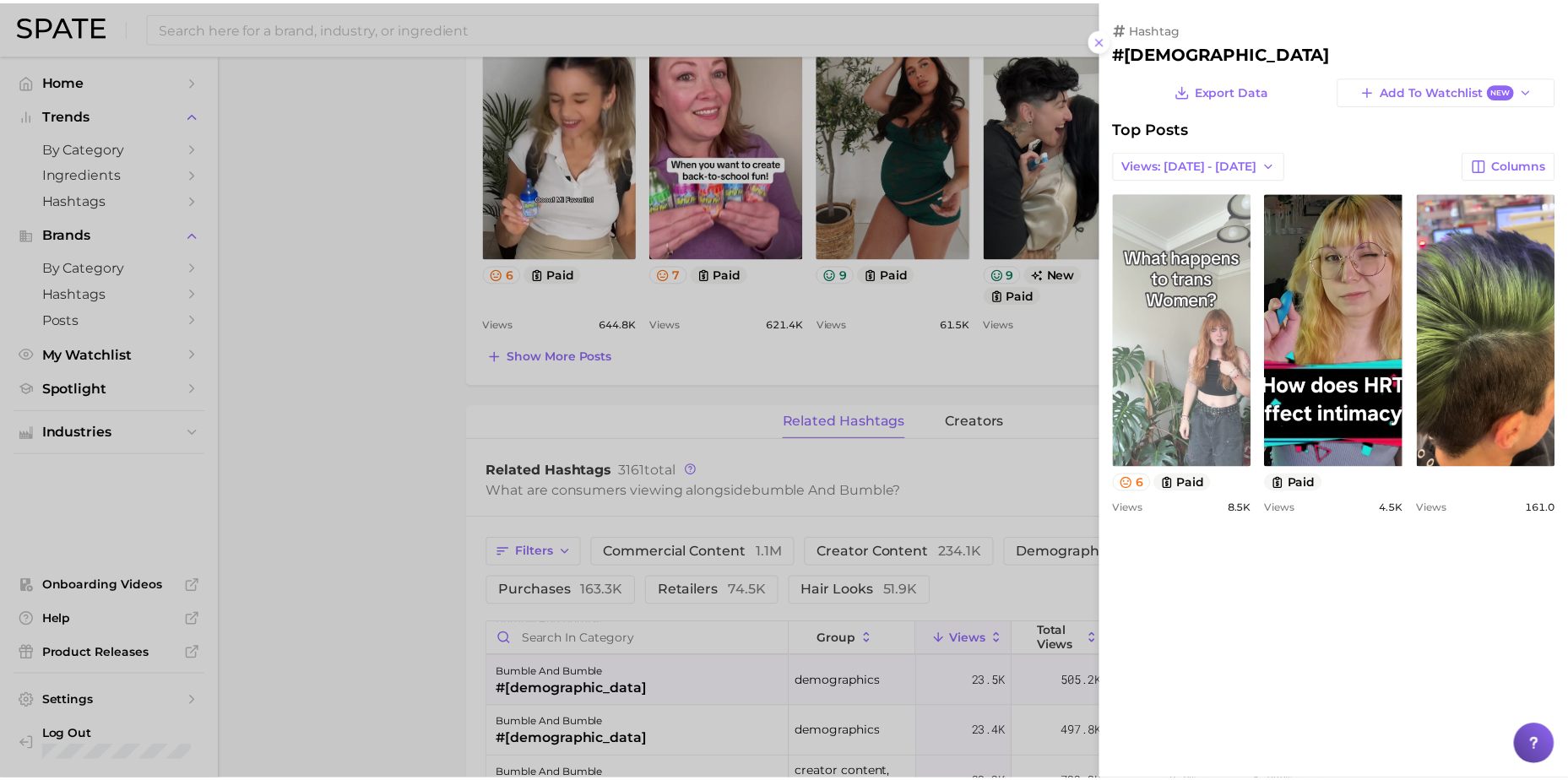
scroll to position [0, 0]
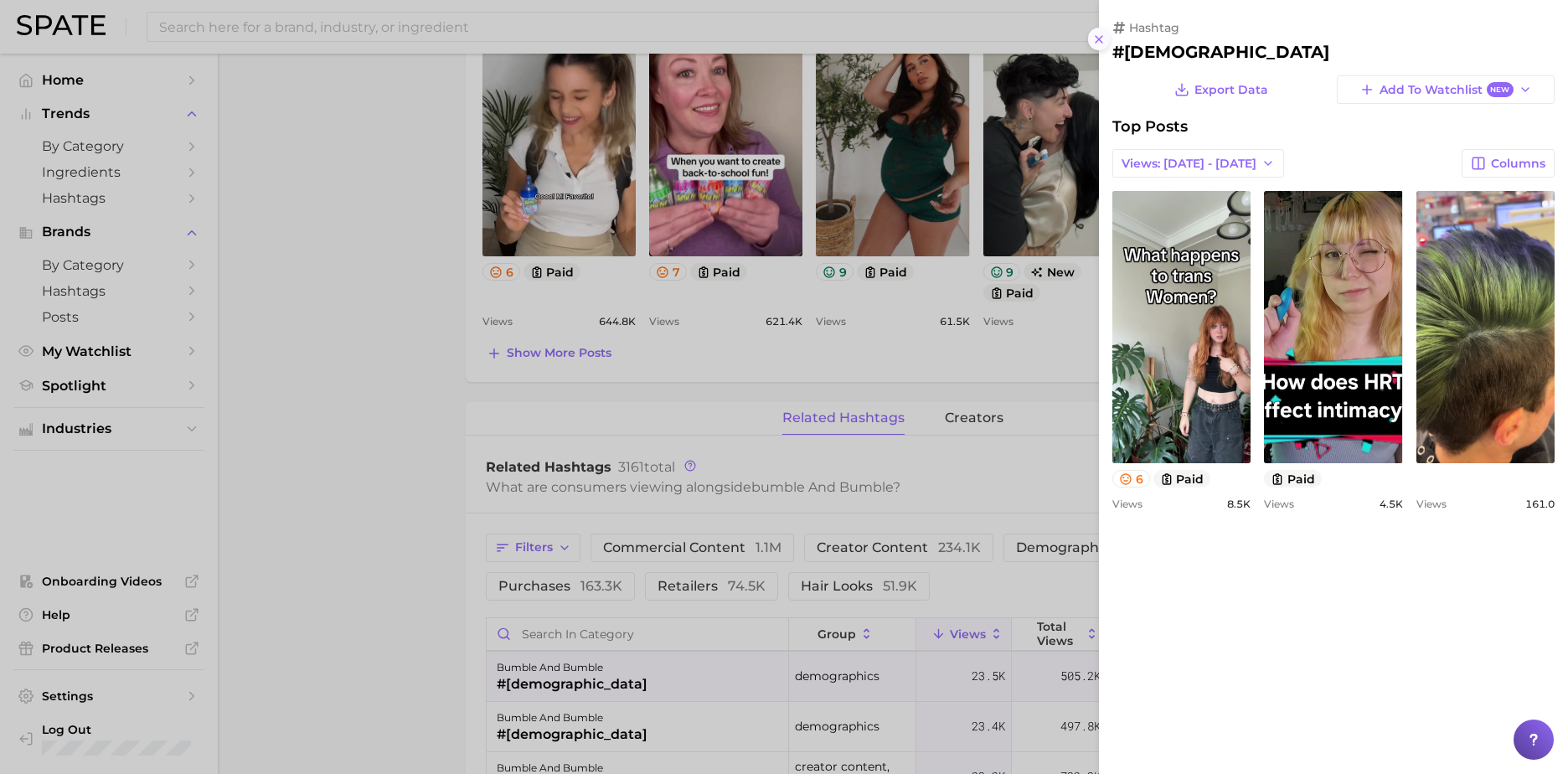
click at [1099, 33] on icon at bounding box center [1099, 40] width 13 height 13
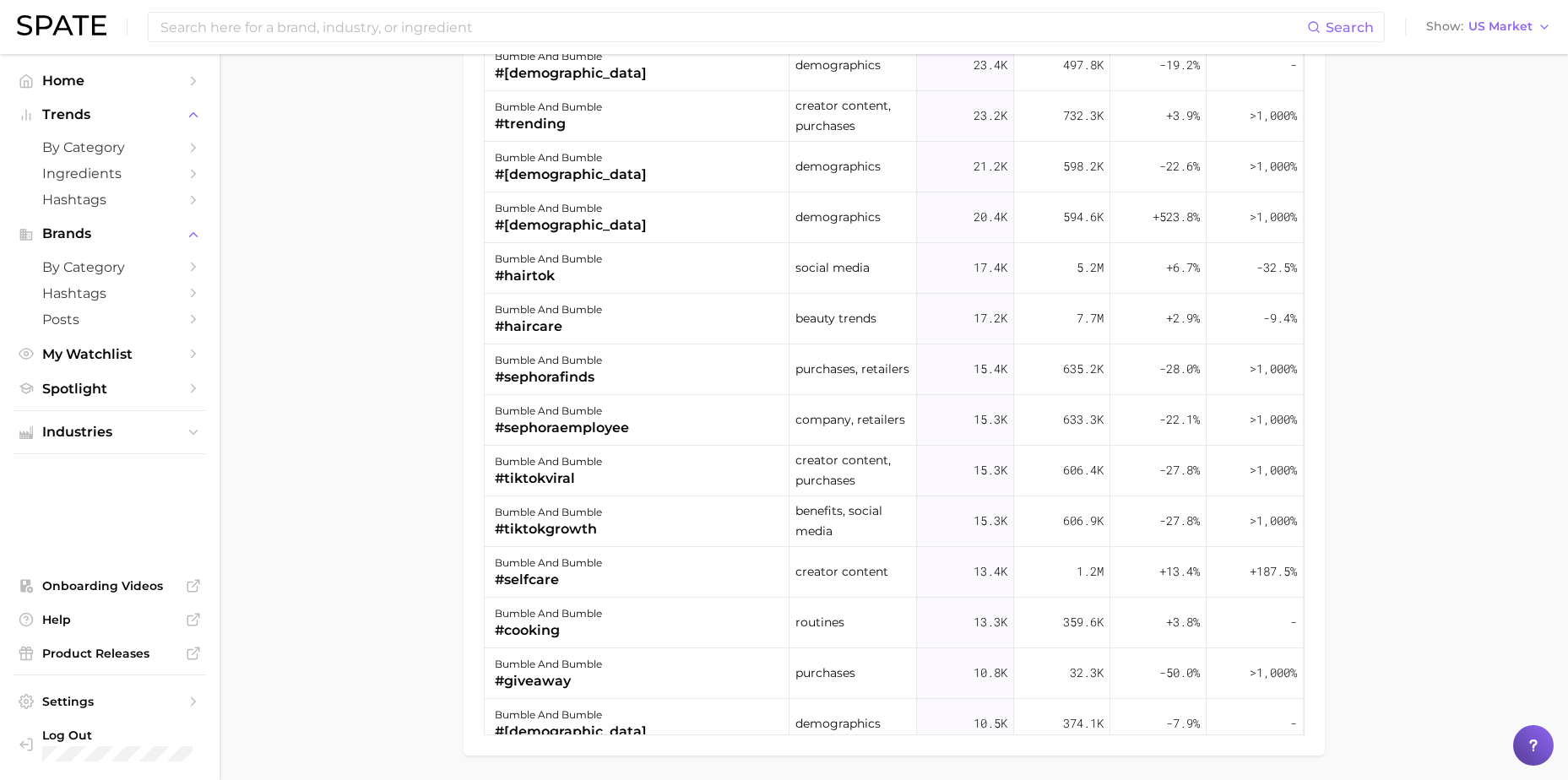
scroll to position [1656, 0]
